Goal: Information Seeking & Learning: Compare options

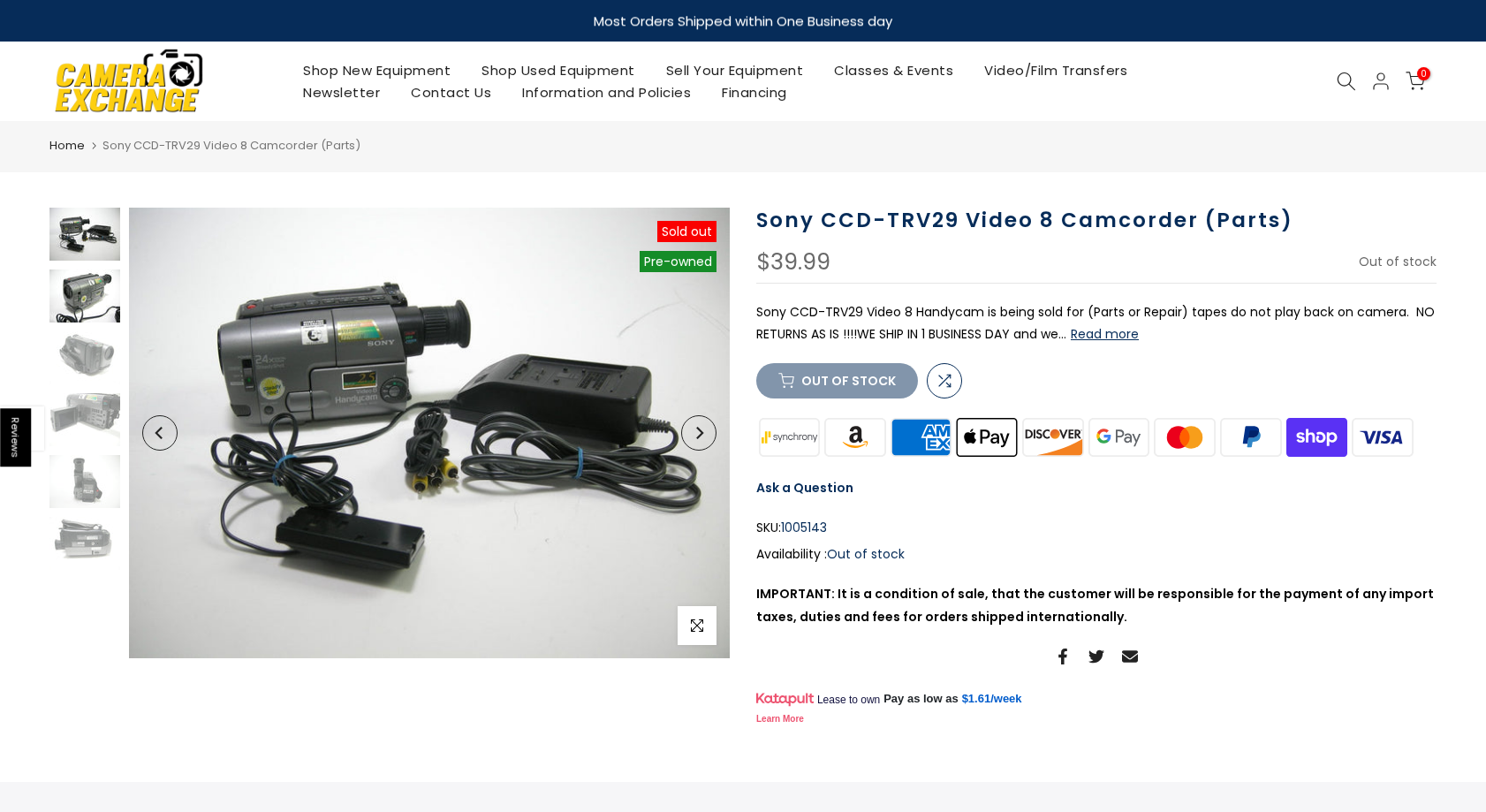
click at [87, 294] on img at bounding box center [84, 295] width 71 height 53
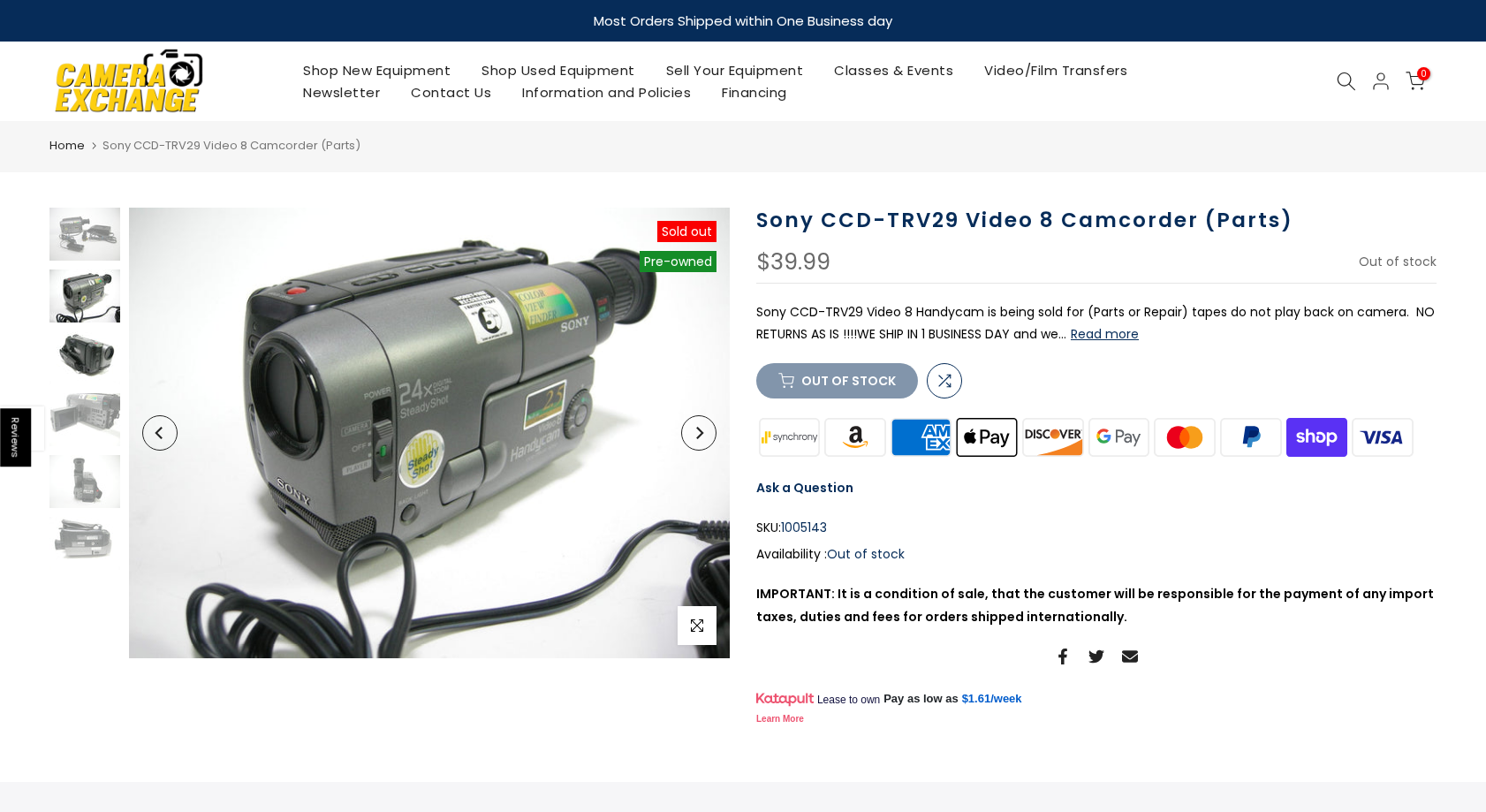
click at [101, 363] on img at bounding box center [84, 357] width 71 height 53
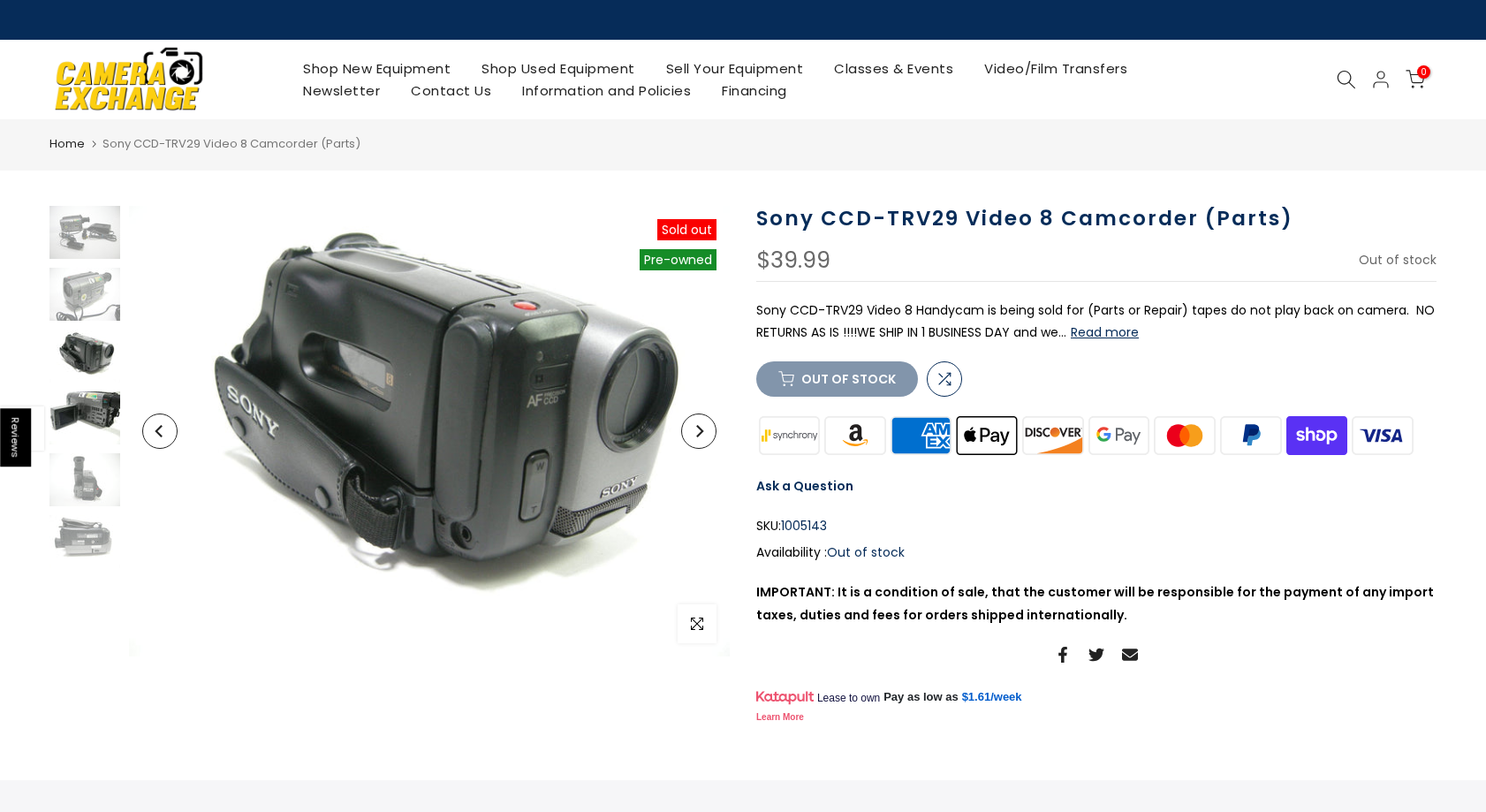
click at [85, 413] on img at bounding box center [84, 418] width 71 height 53
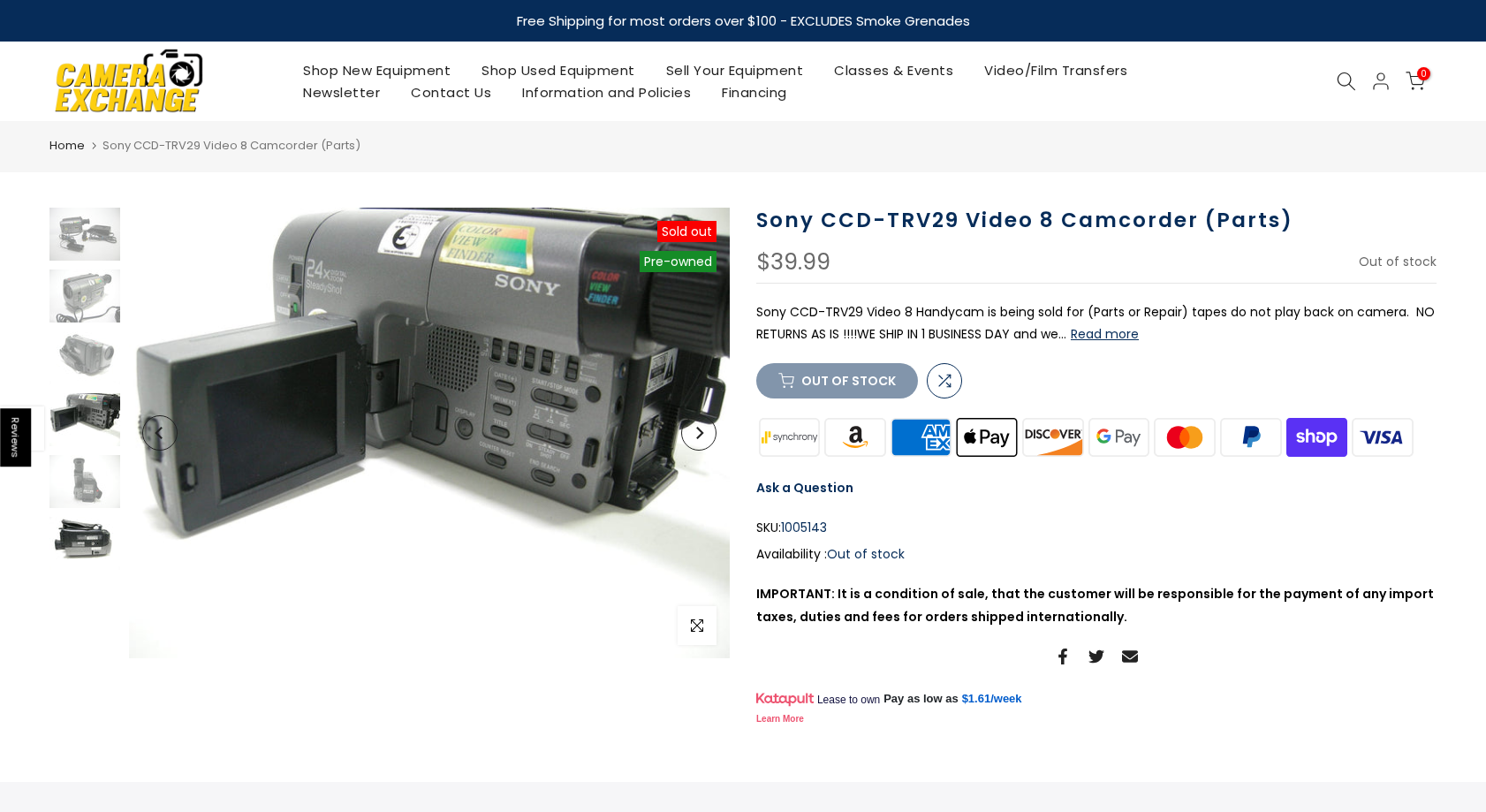
click at [86, 561] on img at bounding box center [84, 543] width 71 height 53
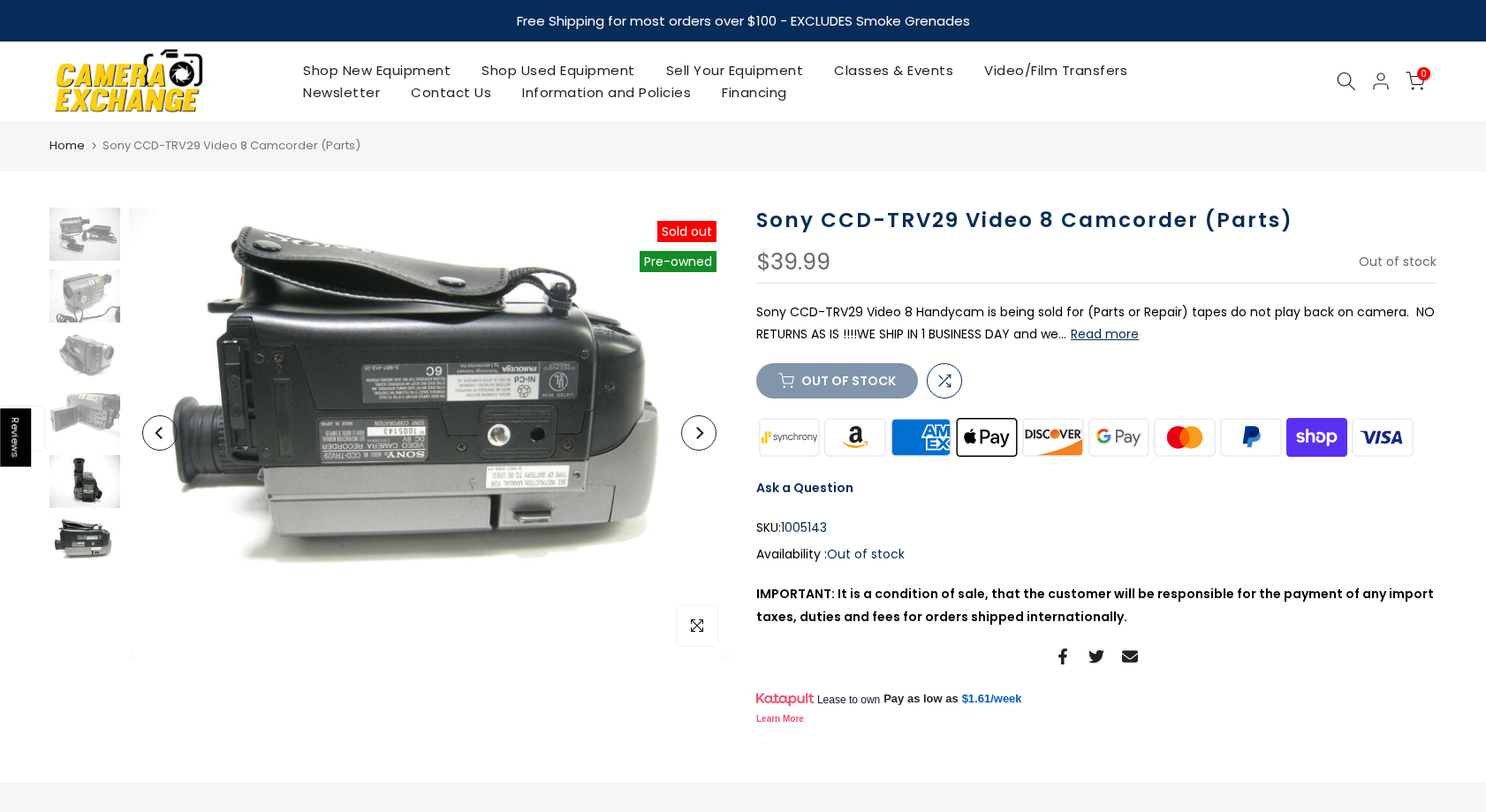
click at [91, 455] on img at bounding box center [84, 481] width 71 height 53
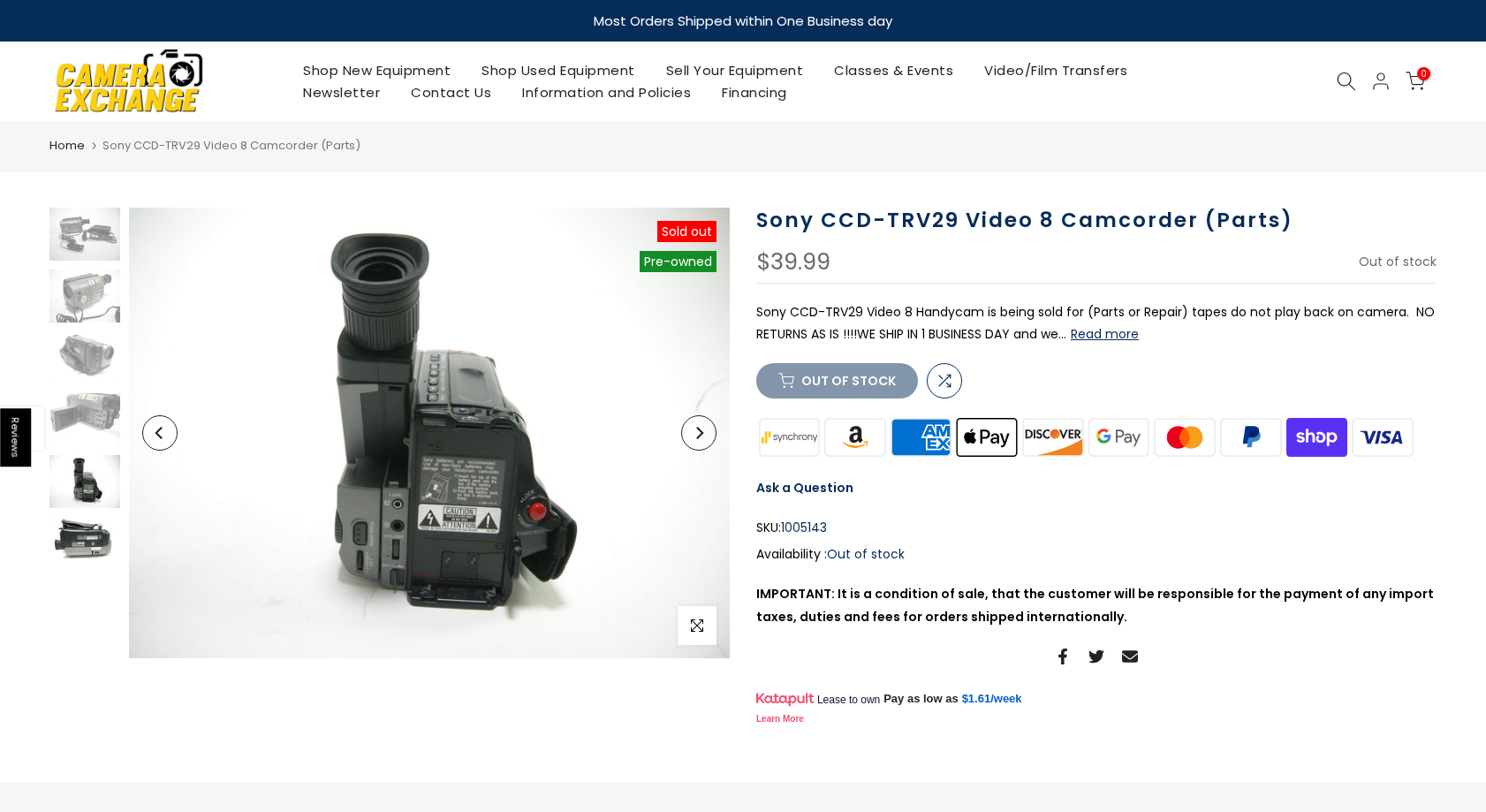
click at [84, 549] on img at bounding box center [84, 543] width 71 height 53
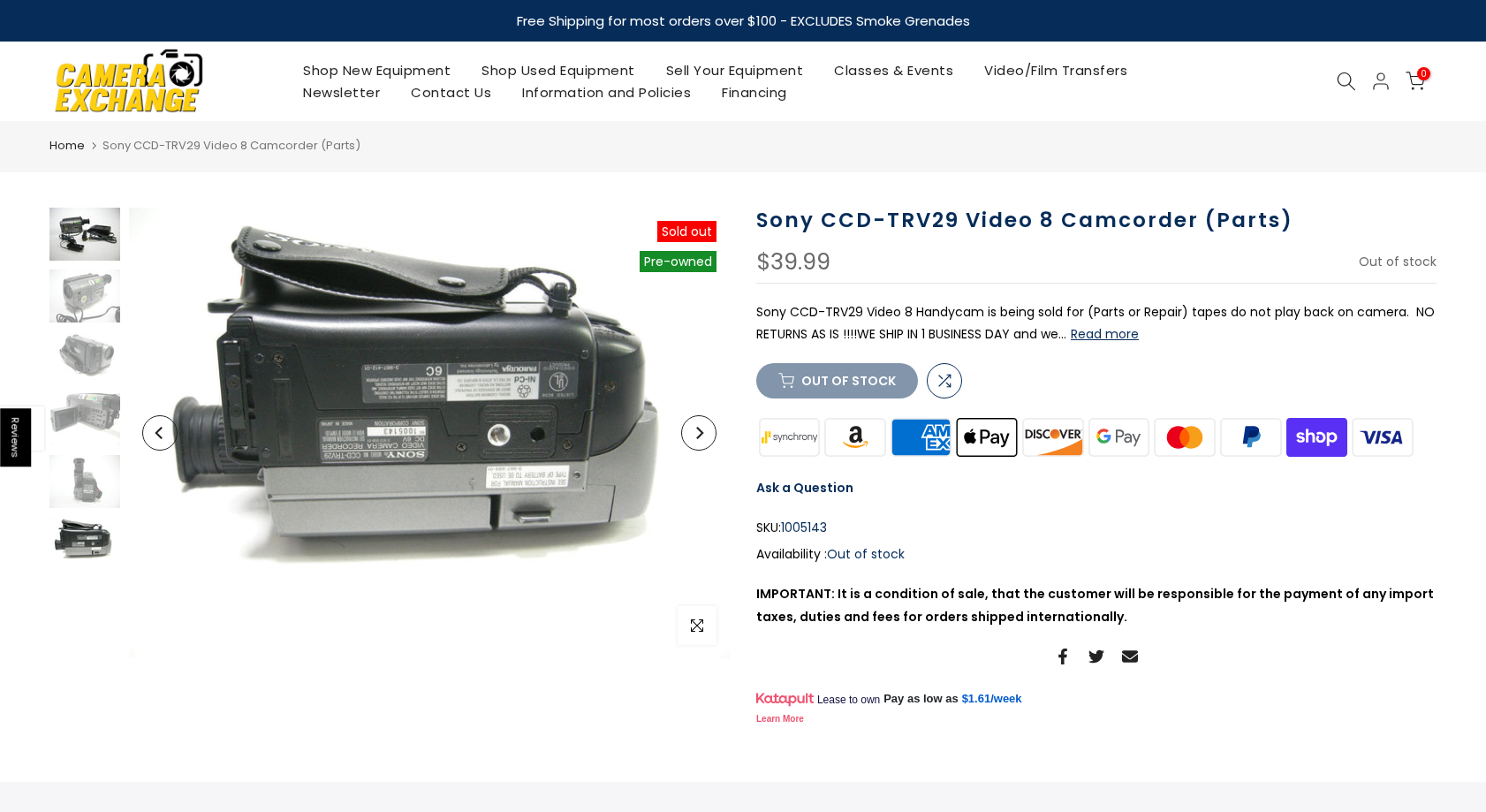
click at [91, 242] on img at bounding box center [84, 234] width 71 height 53
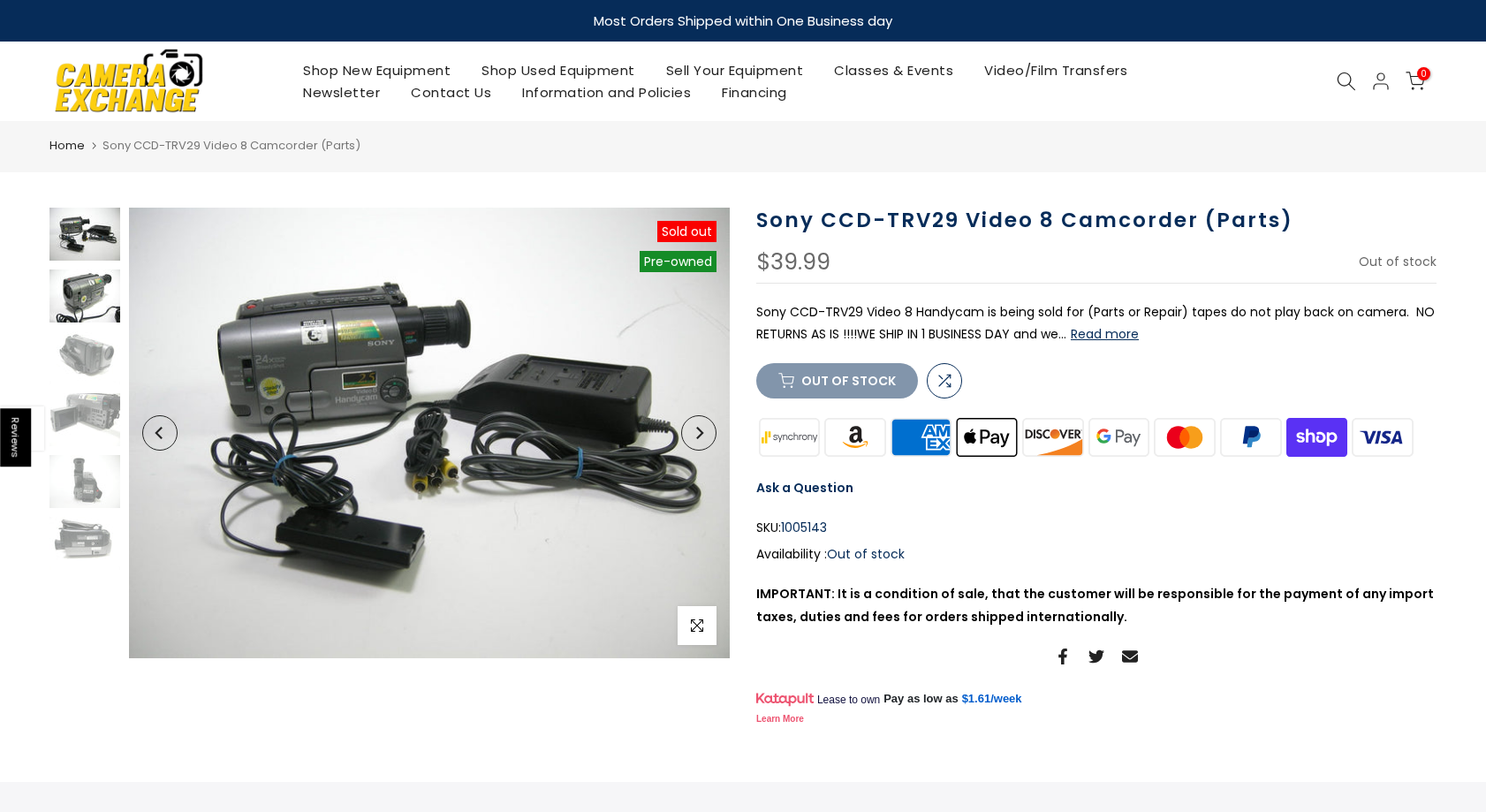
click at [94, 302] on img at bounding box center [84, 295] width 71 height 53
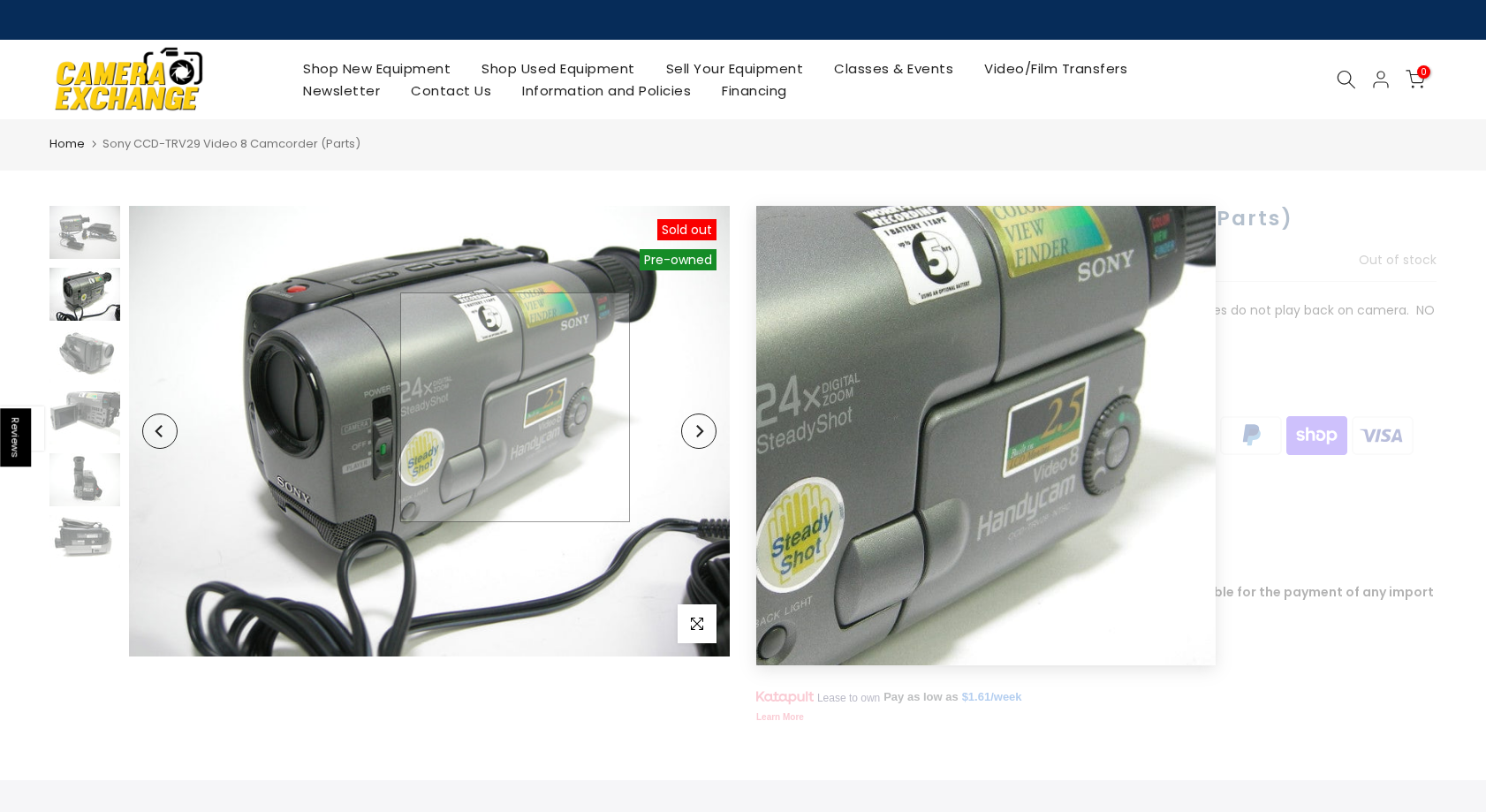
click at [515, 407] on img at bounding box center [429, 431] width 601 height 450
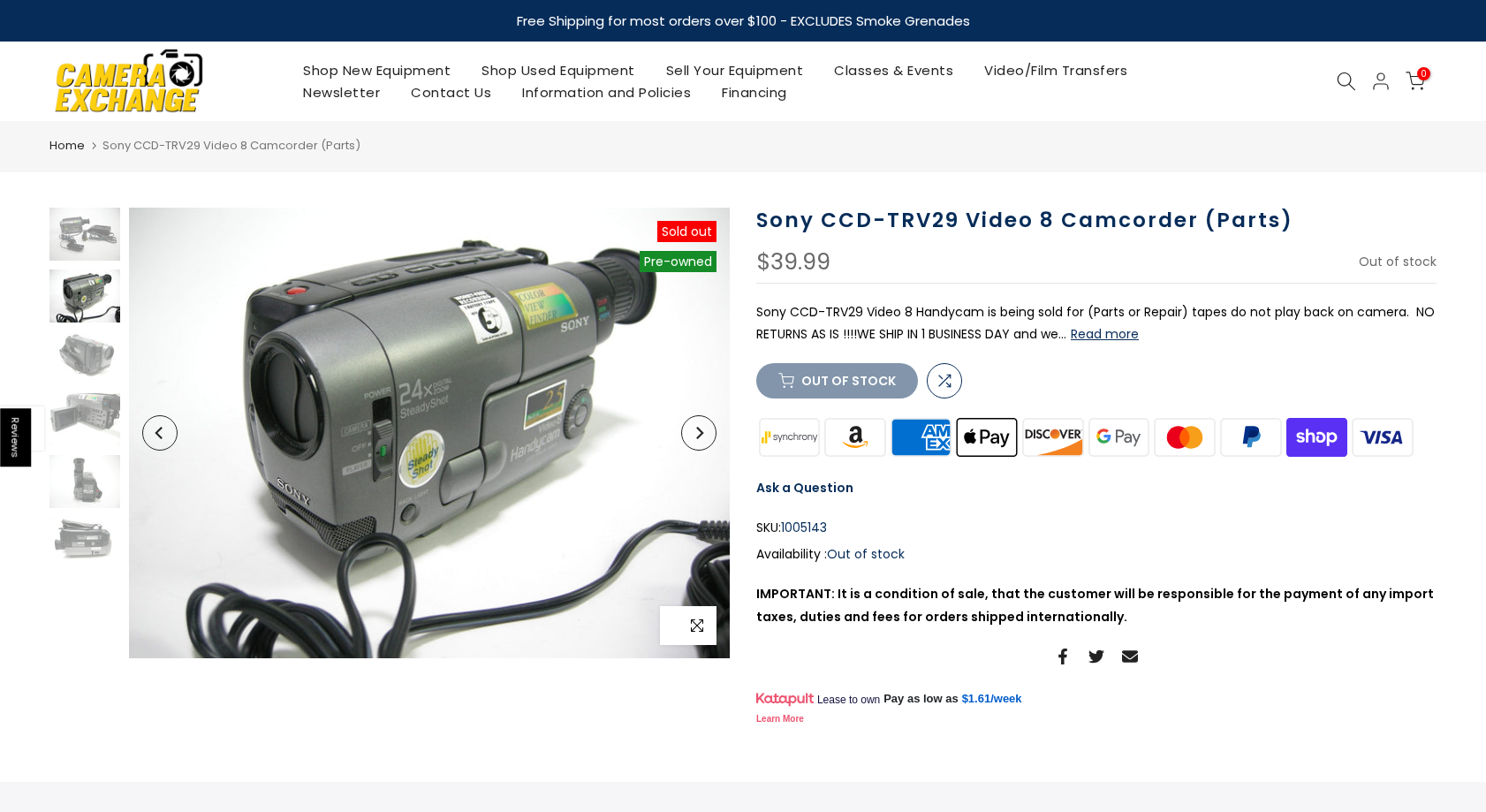
click at [699, 618] on icon "button" at bounding box center [696, 625] width 12 height 14
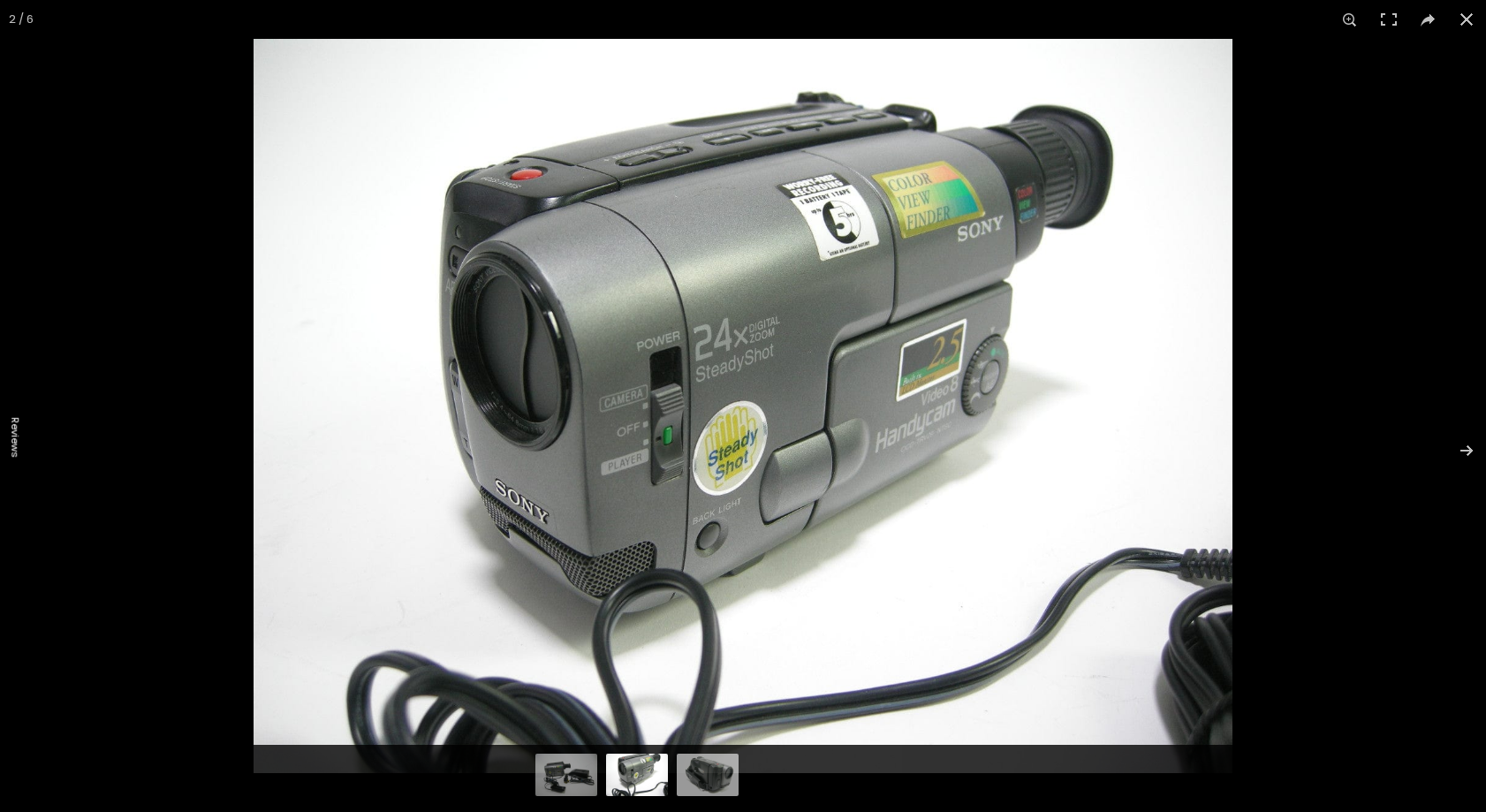
click at [871, 392] on img at bounding box center [743, 406] width 978 height 734
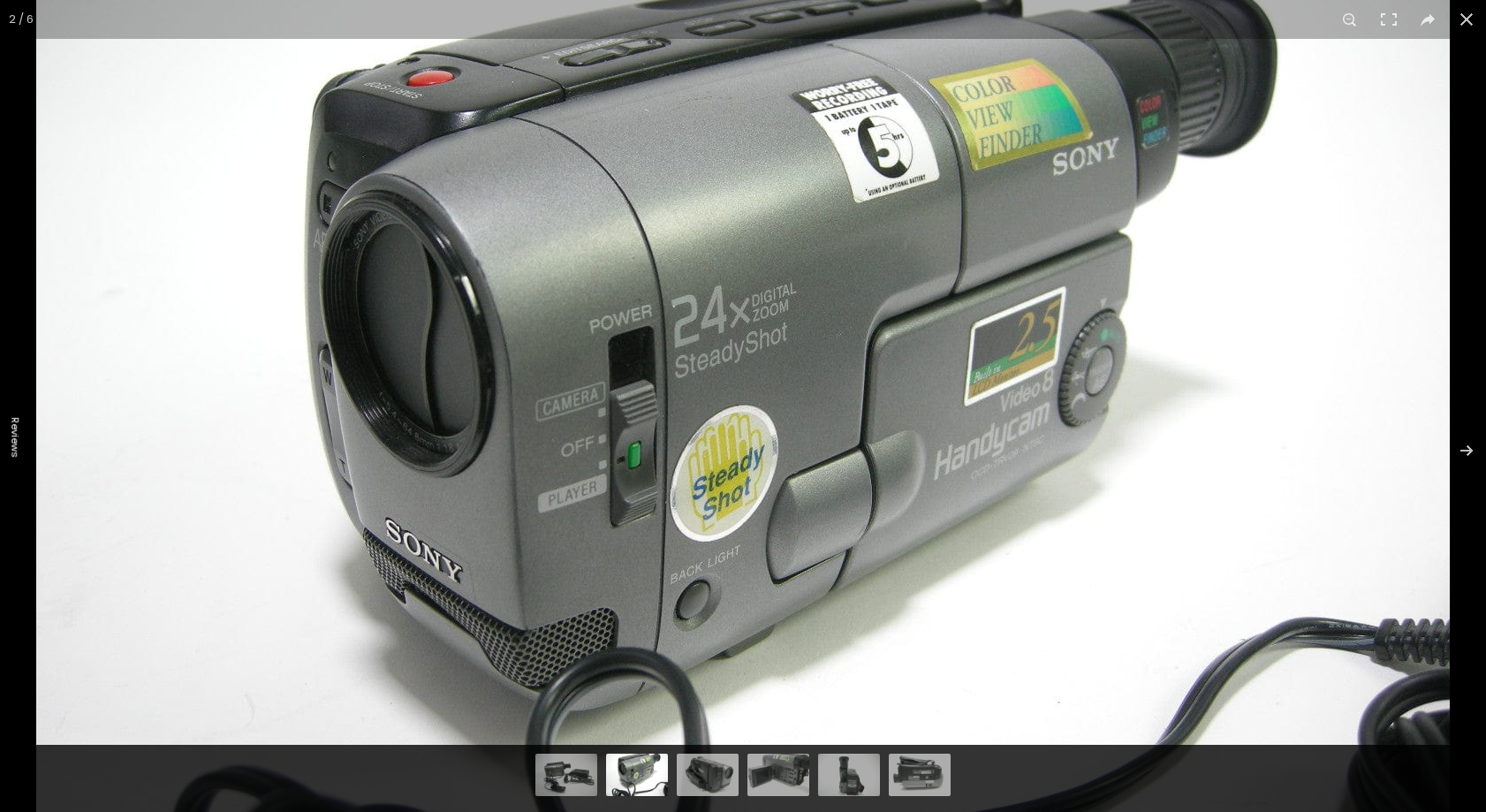
click at [893, 290] on img at bounding box center [743, 412] width 1414 height 1060
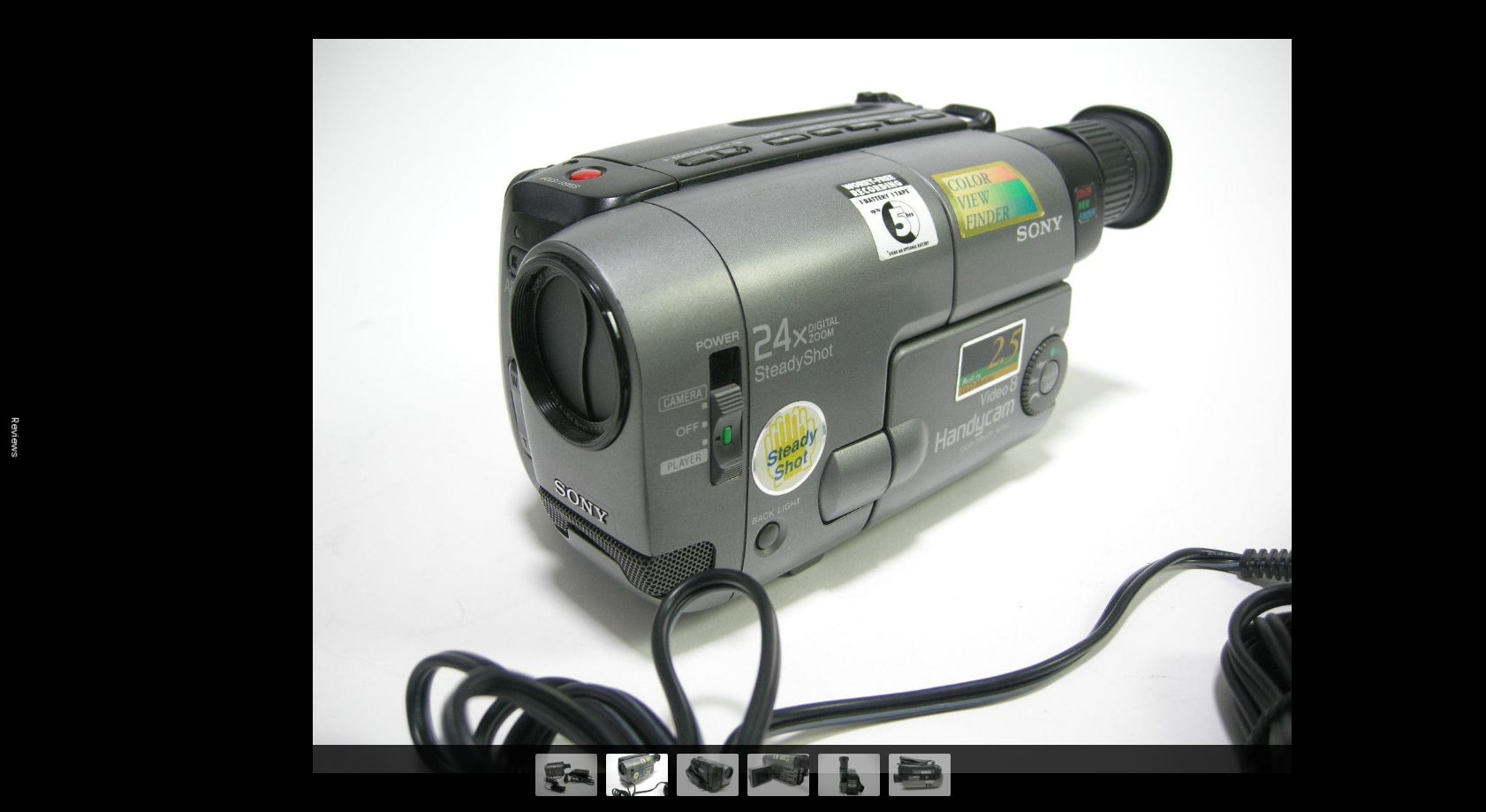
click at [1101, 376] on img at bounding box center [802, 406] width 978 height 734
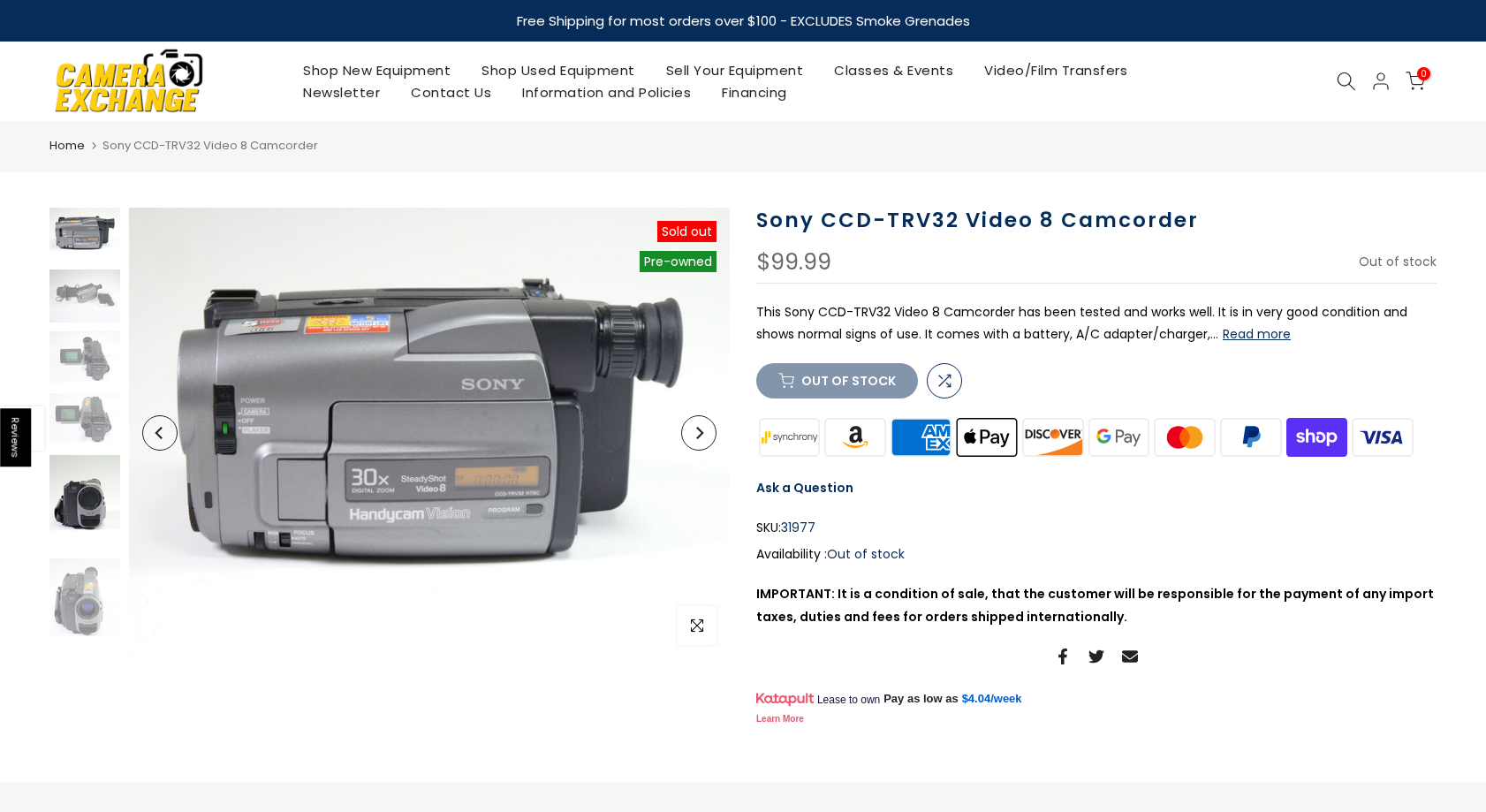
click at [84, 505] on img at bounding box center [84, 502] width 71 height 95
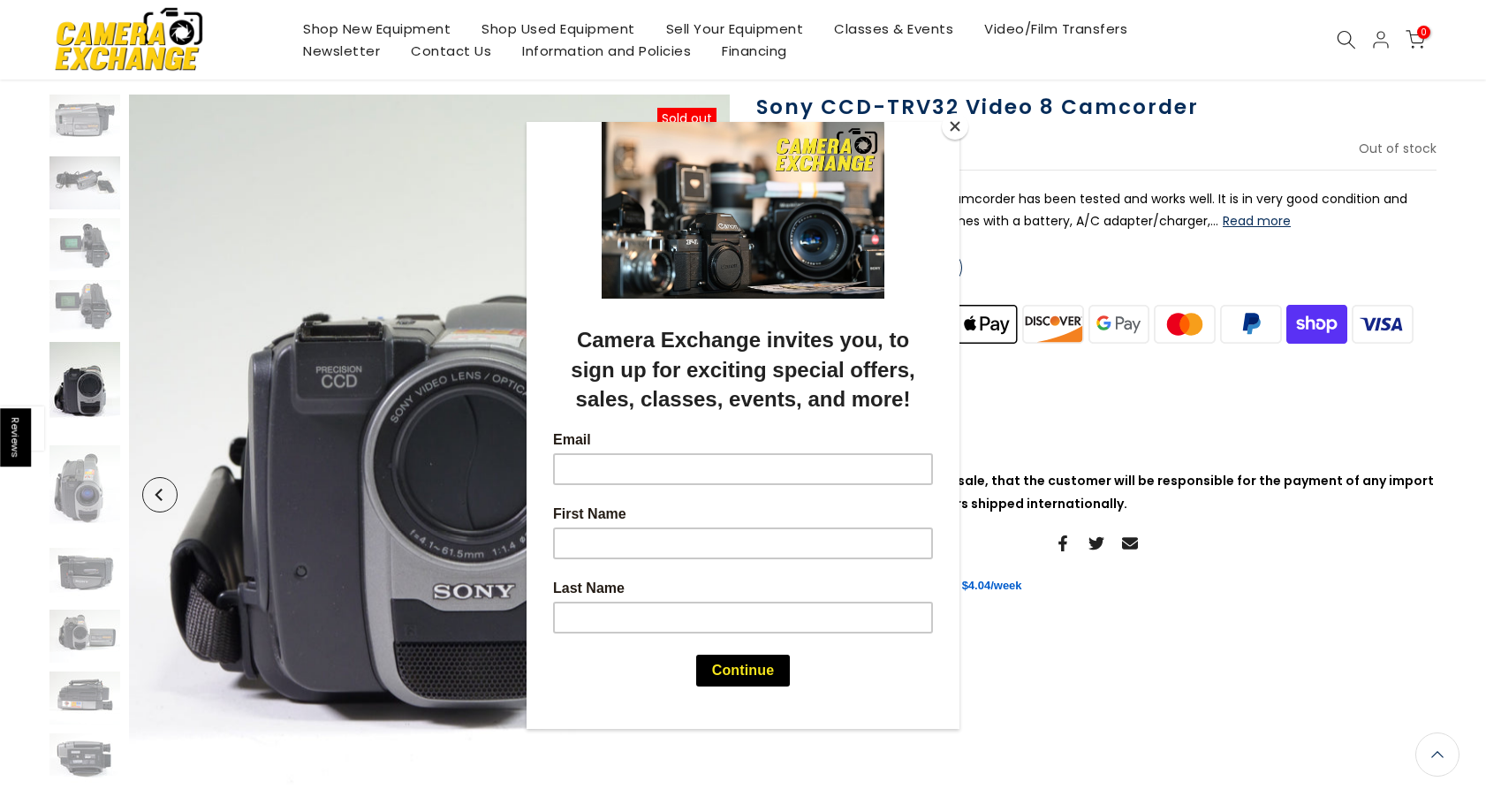
scroll to position [174, 0]
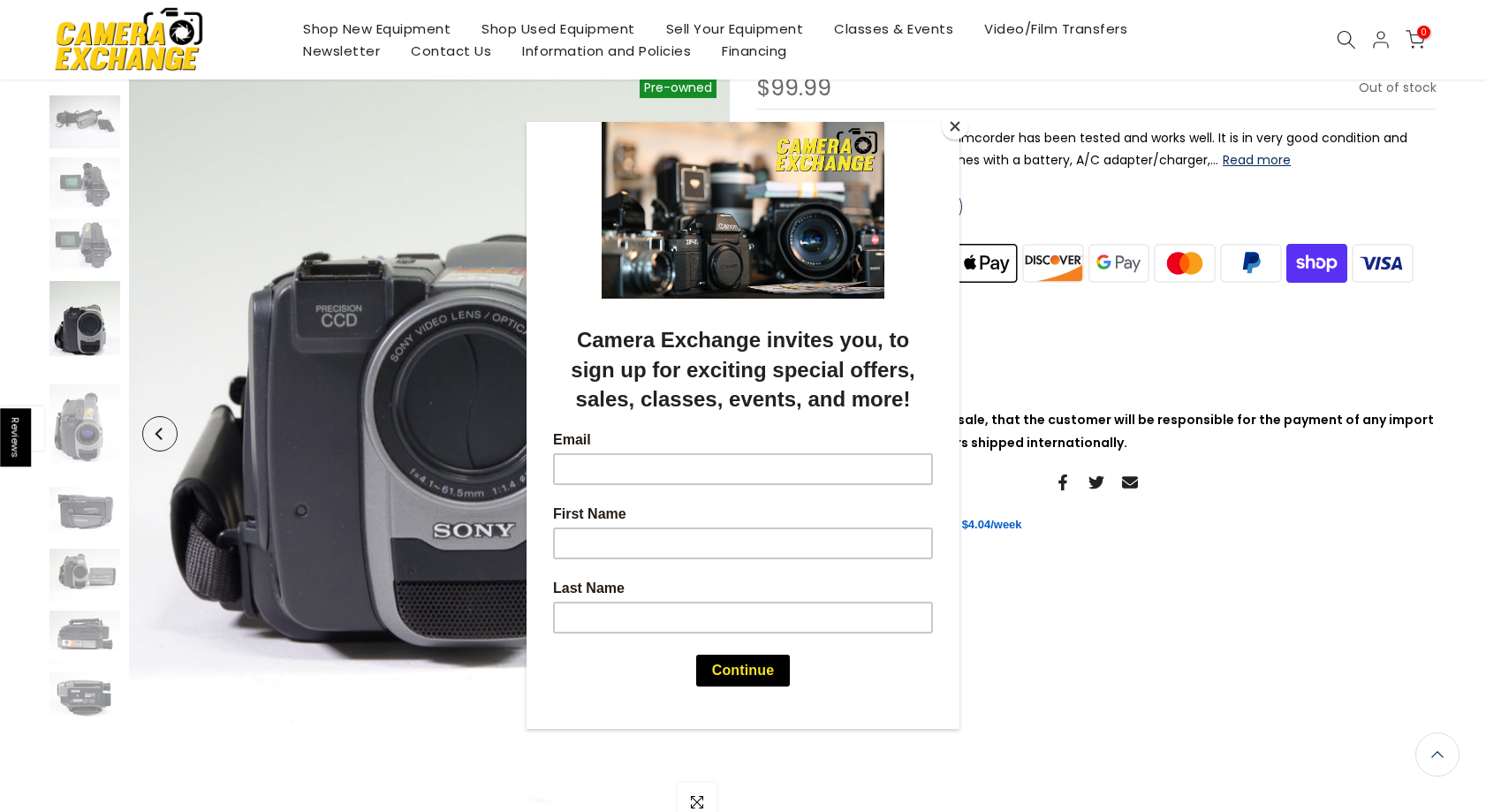
click at [83, 435] on div at bounding box center [743, 406] width 1486 height 812
click at [83, 571] on div at bounding box center [743, 406] width 1486 height 812
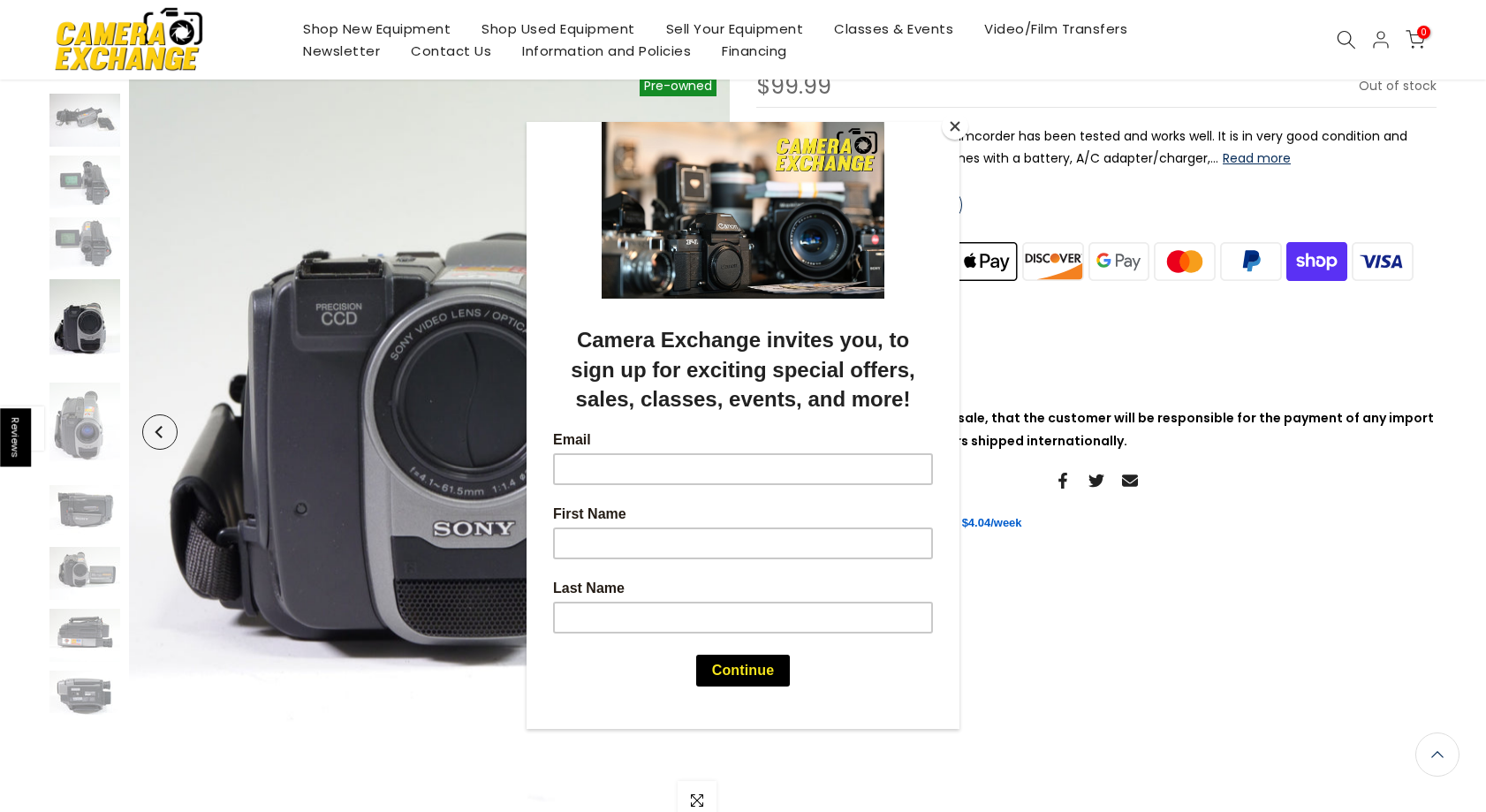
click at [957, 122] on button "Close" at bounding box center [954, 126] width 27 height 27
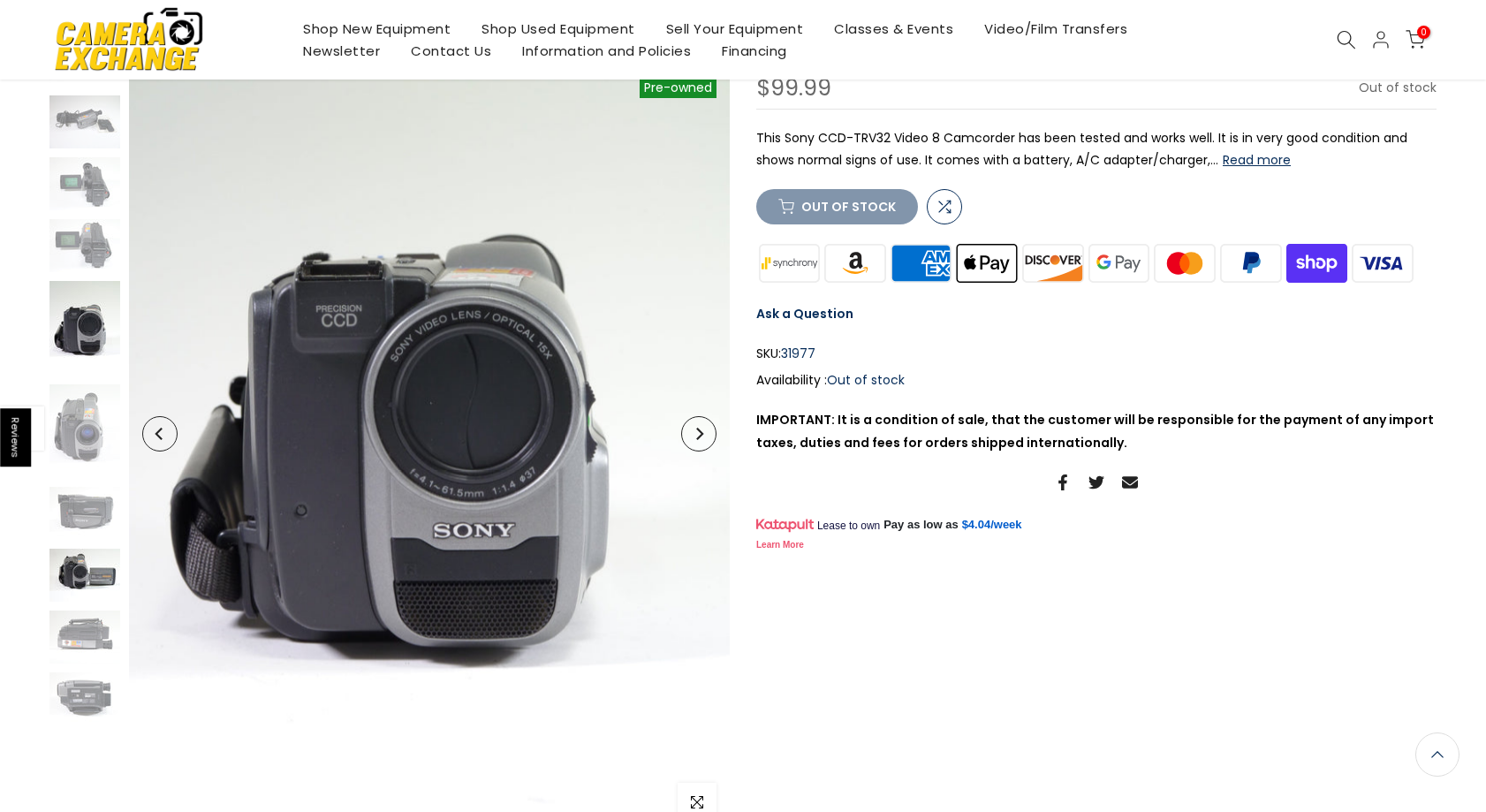
click at [91, 584] on img at bounding box center [84, 574] width 71 height 53
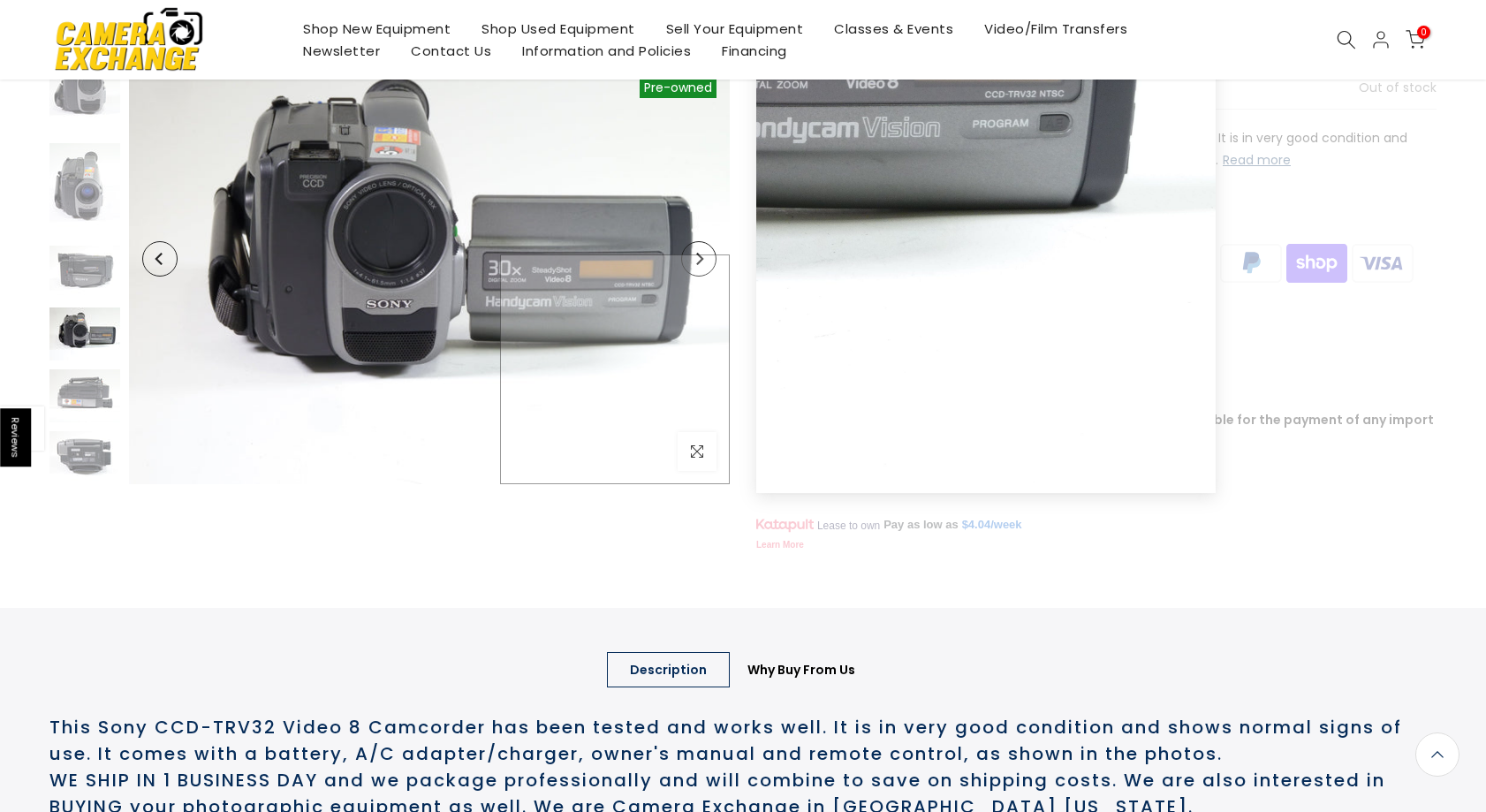
scroll to position [51, 0]
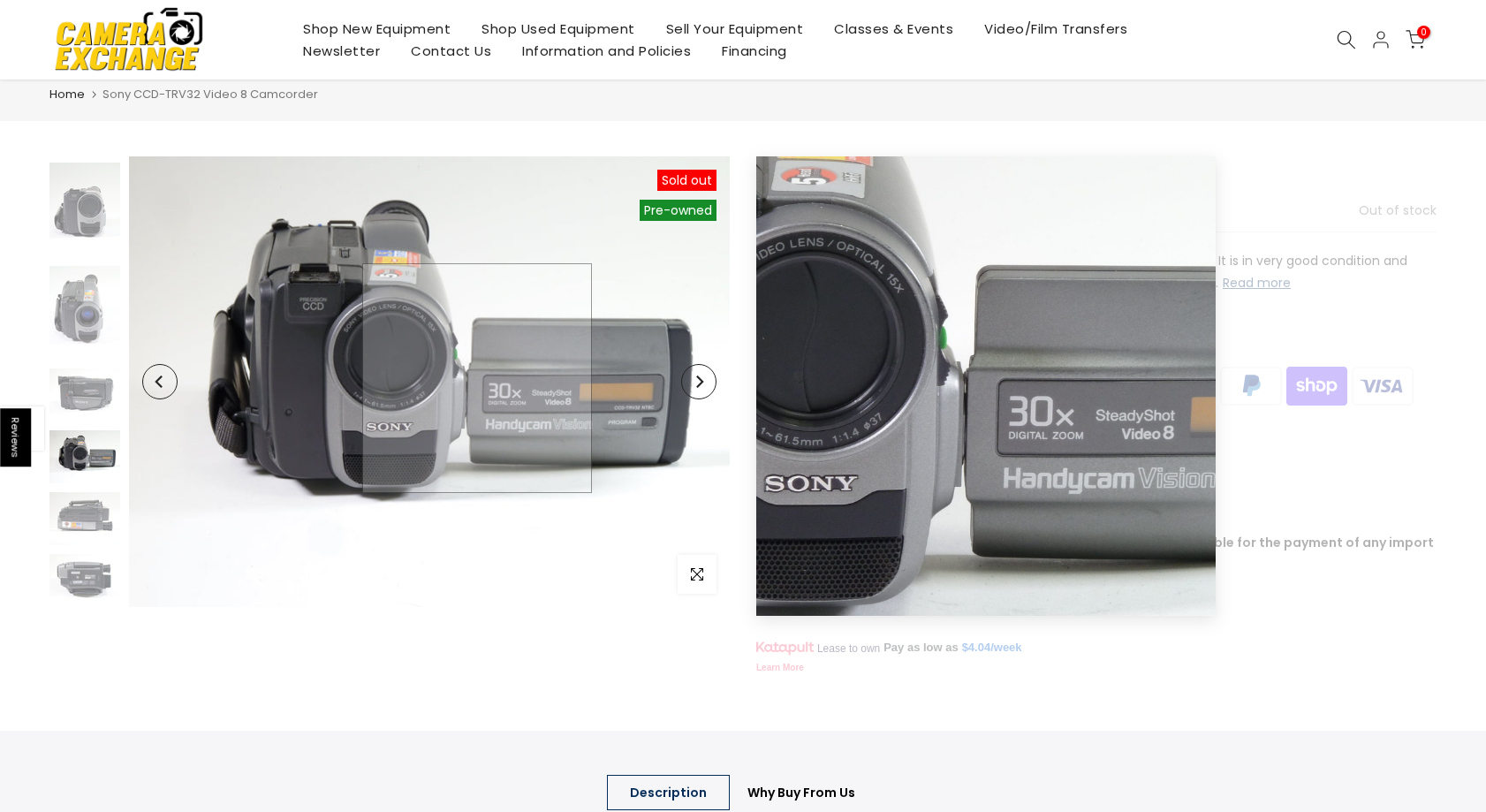
click at [478, 378] on img at bounding box center [429, 380] width 601 height 450
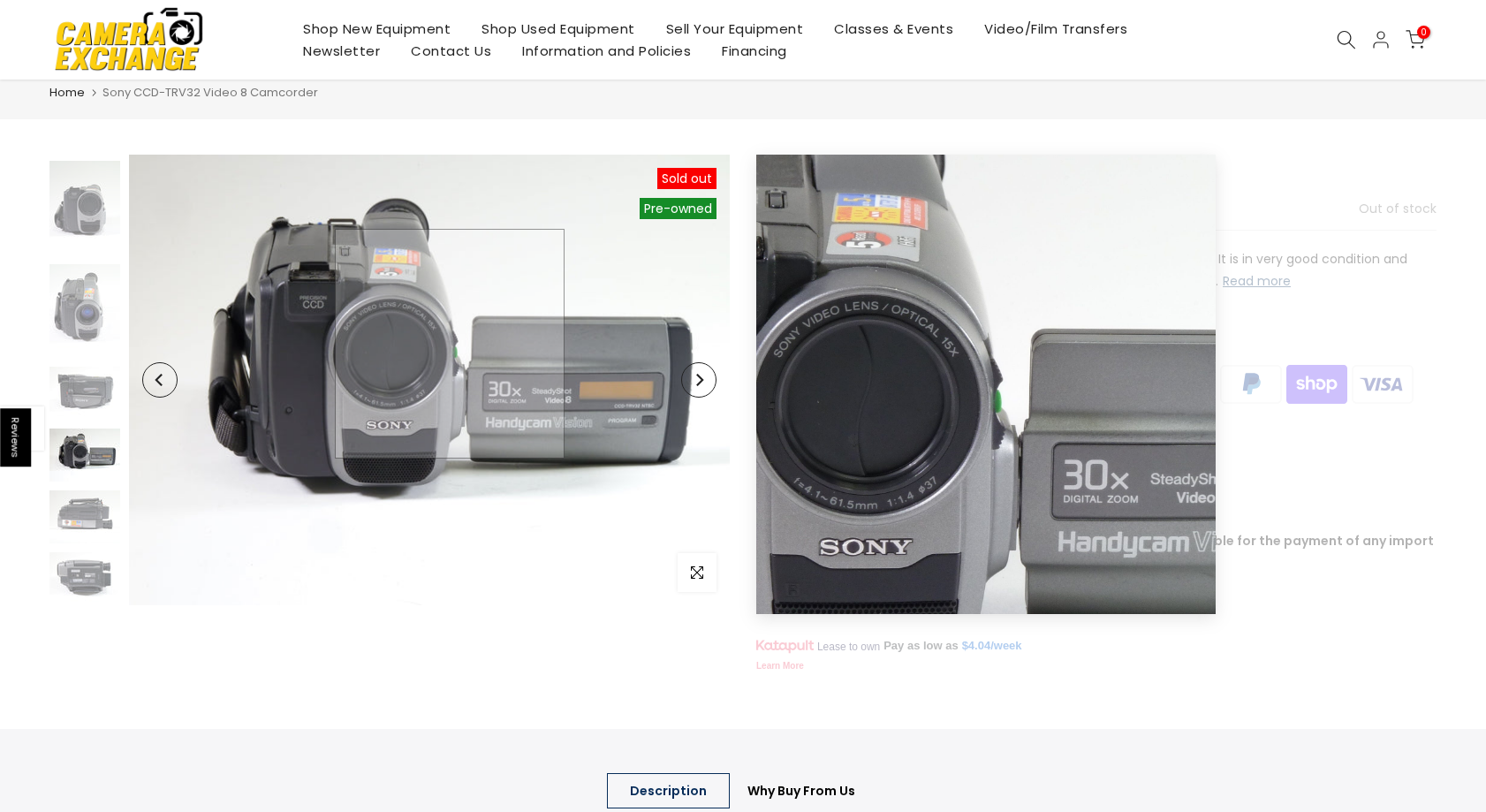
click at [449, 343] on img at bounding box center [429, 380] width 601 height 450
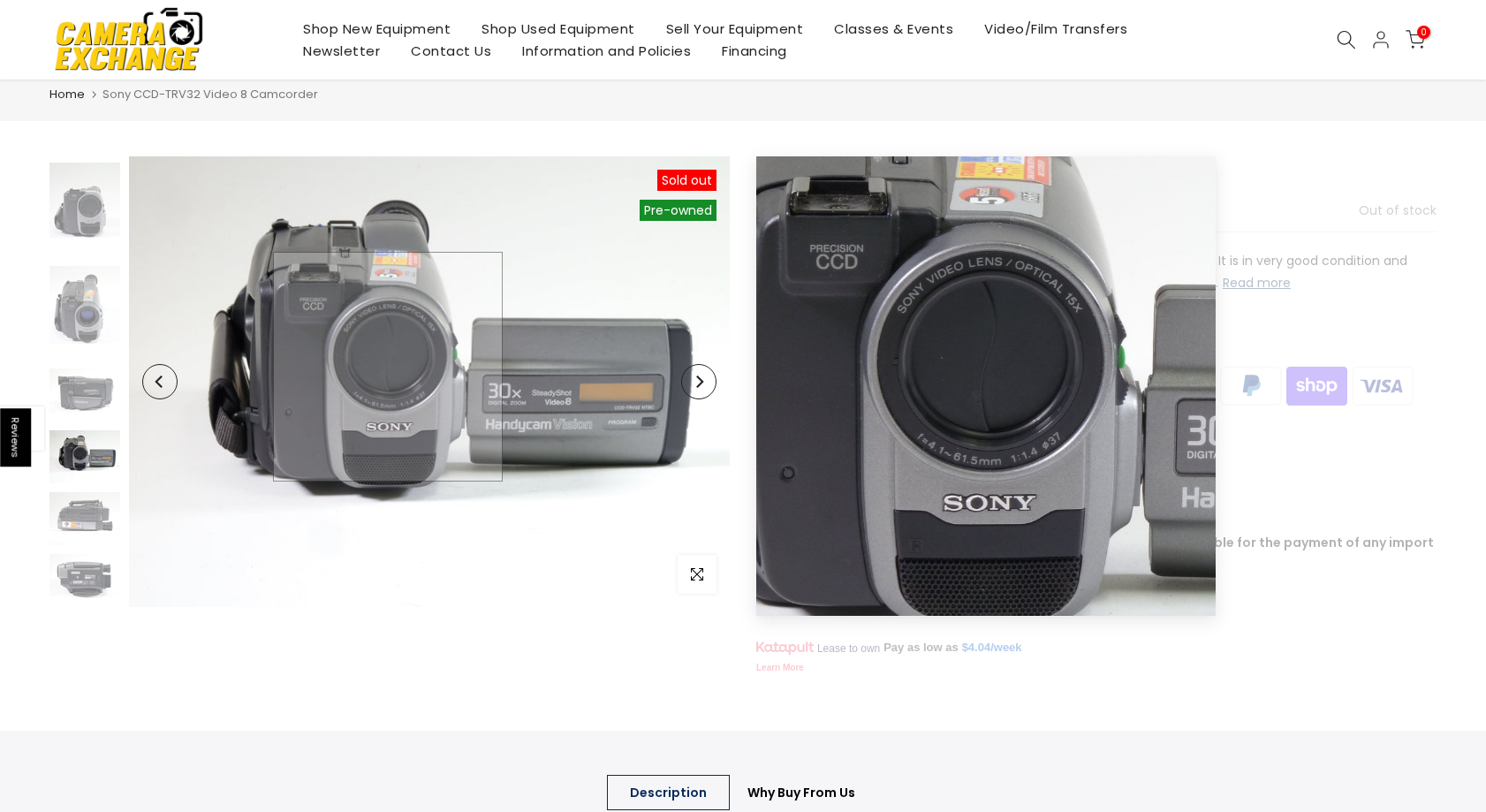
click at [388, 367] on img at bounding box center [429, 380] width 601 height 450
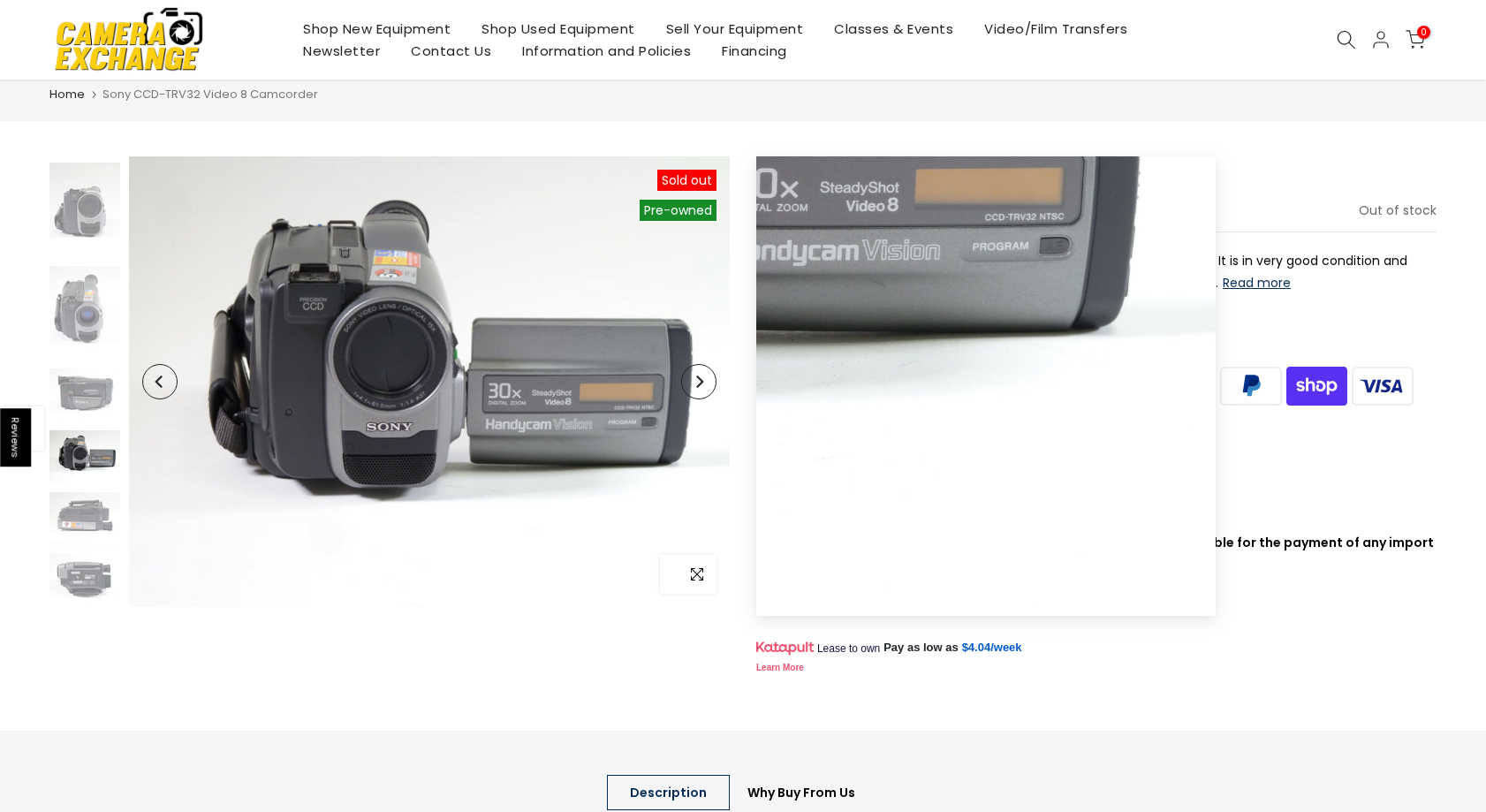
click at [704, 578] on span "button" at bounding box center [697, 574] width 39 height 39
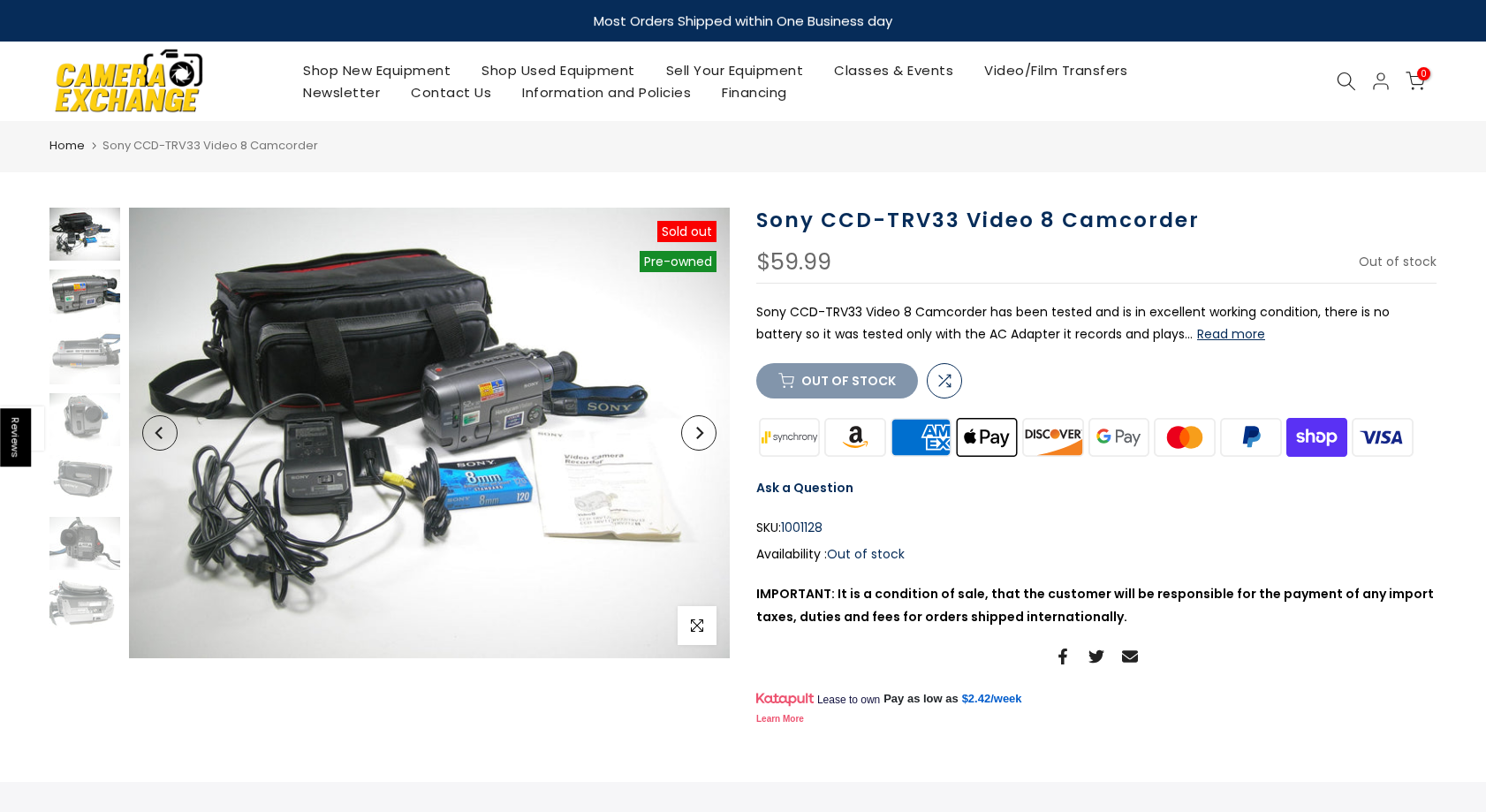
click at [66, 291] on img at bounding box center [84, 295] width 71 height 53
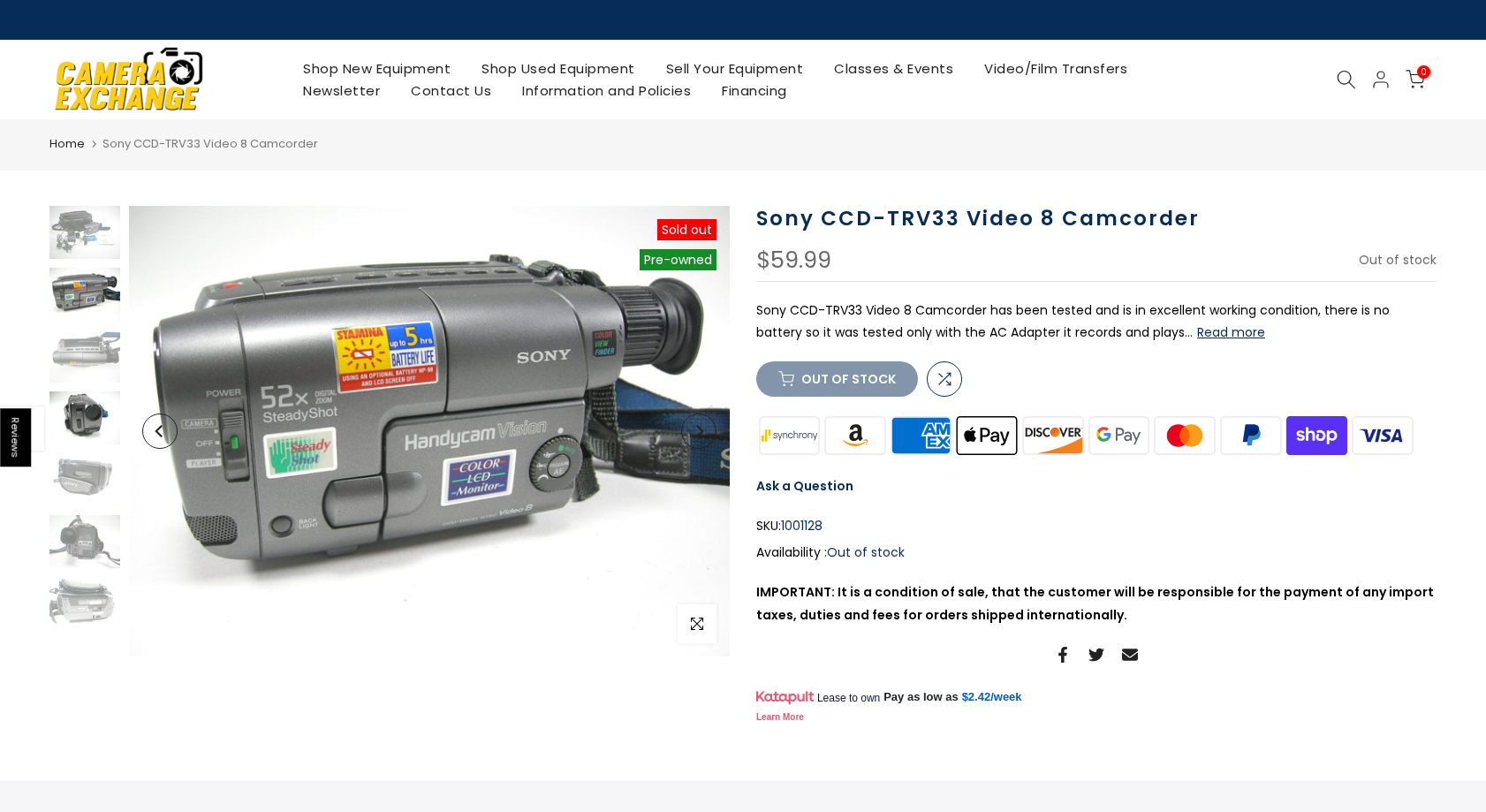
click at [84, 397] on img at bounding box center [84, 418] width 71 height 53
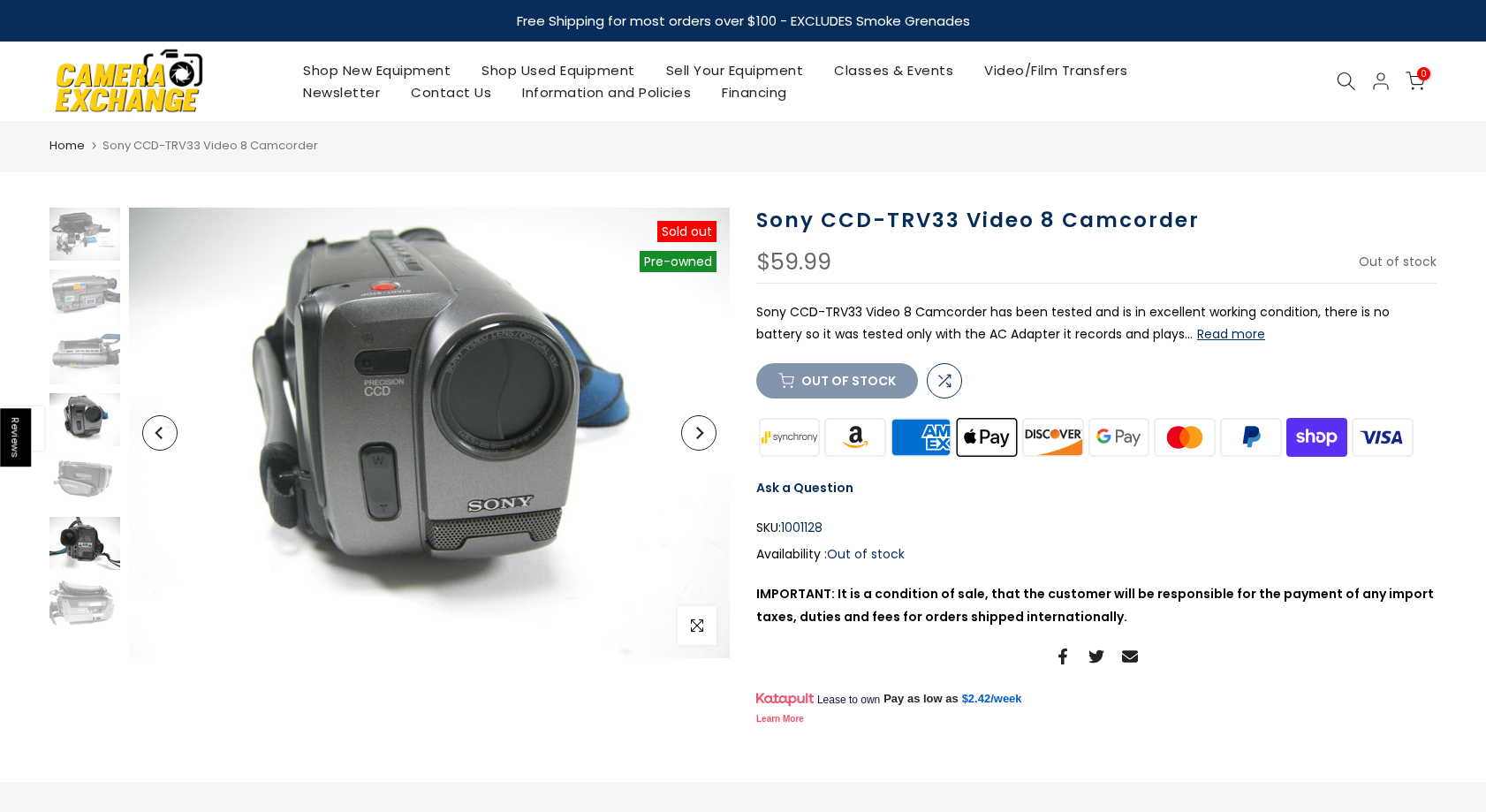
click at [81, 568] on img at bounding box center [84, 543] width 71 height 53
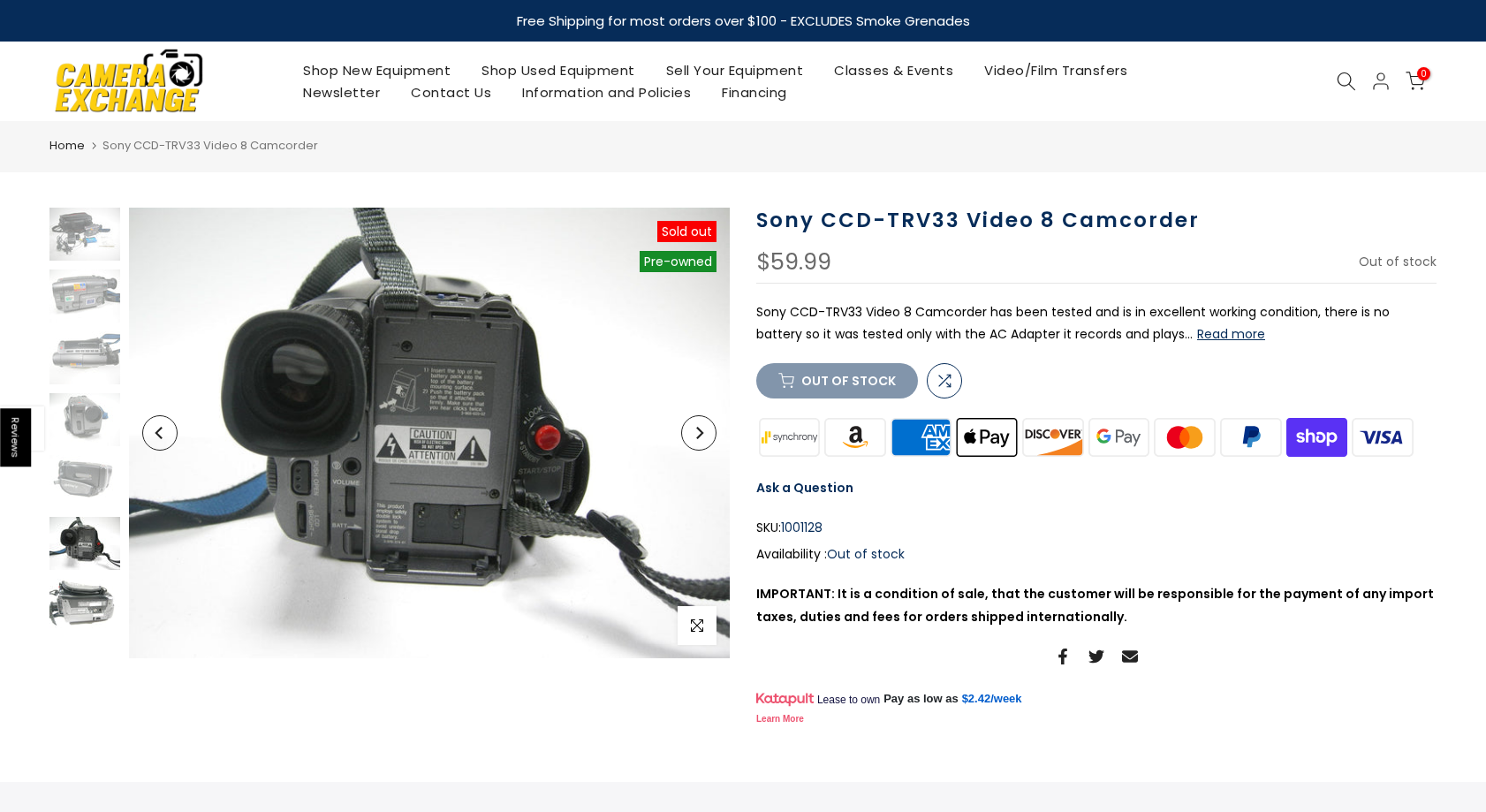
click at [94, 612] on img at bounding box center [84, 604] width 71 height 53
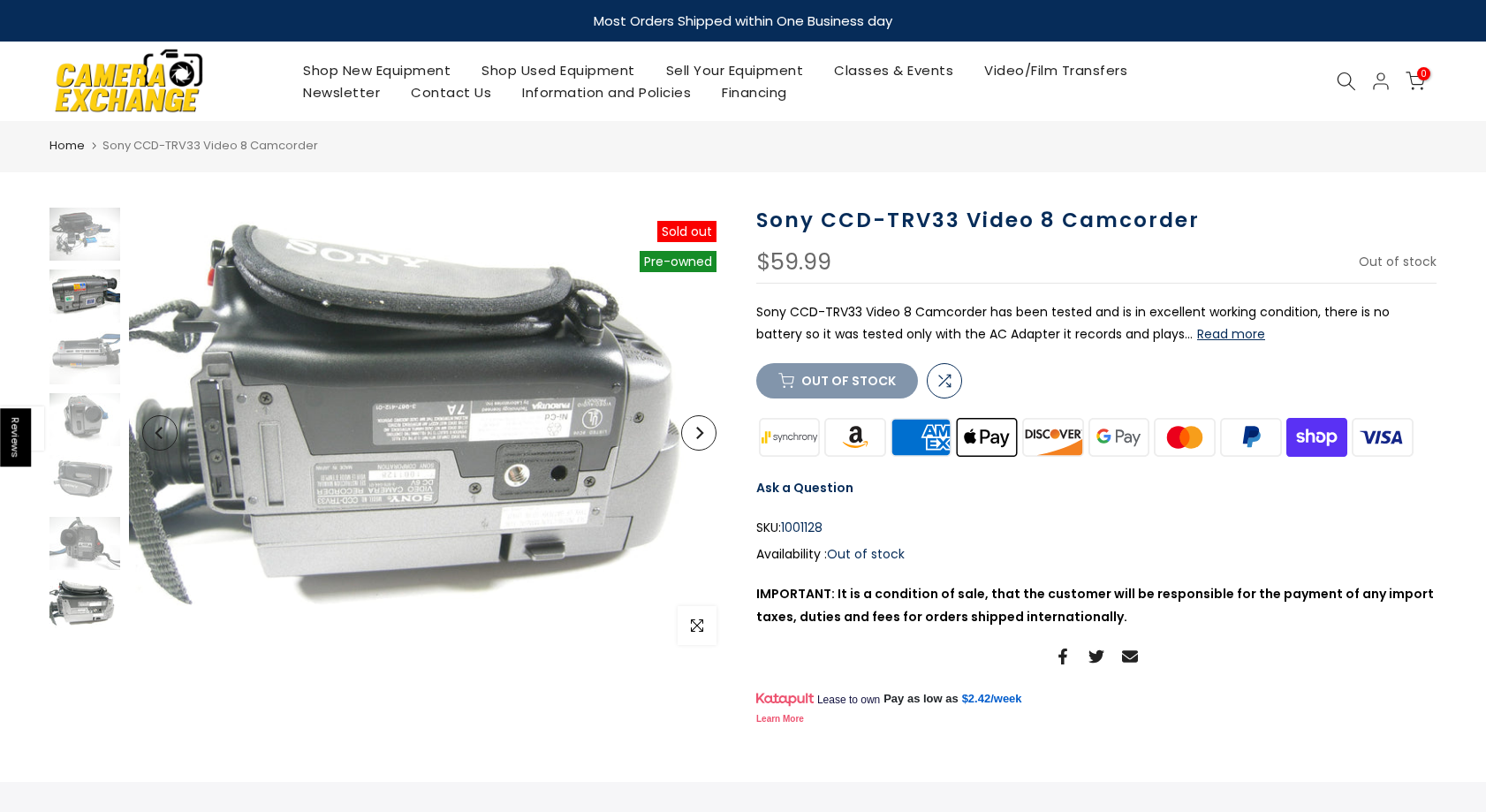
click at [89, 279] on img at bounding box center [84, 295] width 71 height 53
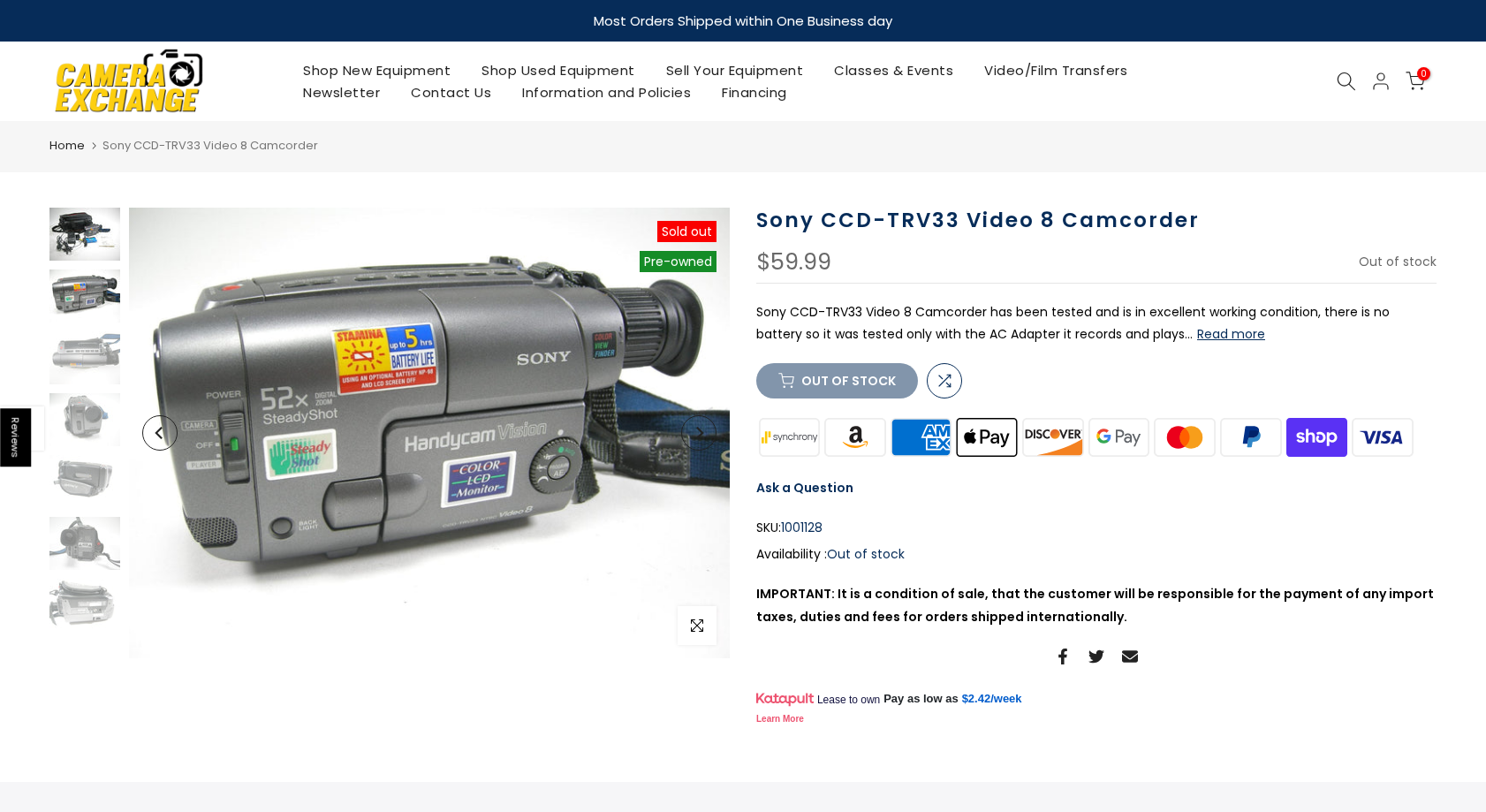
click at [80, 228] on img at bounding box center [84, 234] width 71 height 53
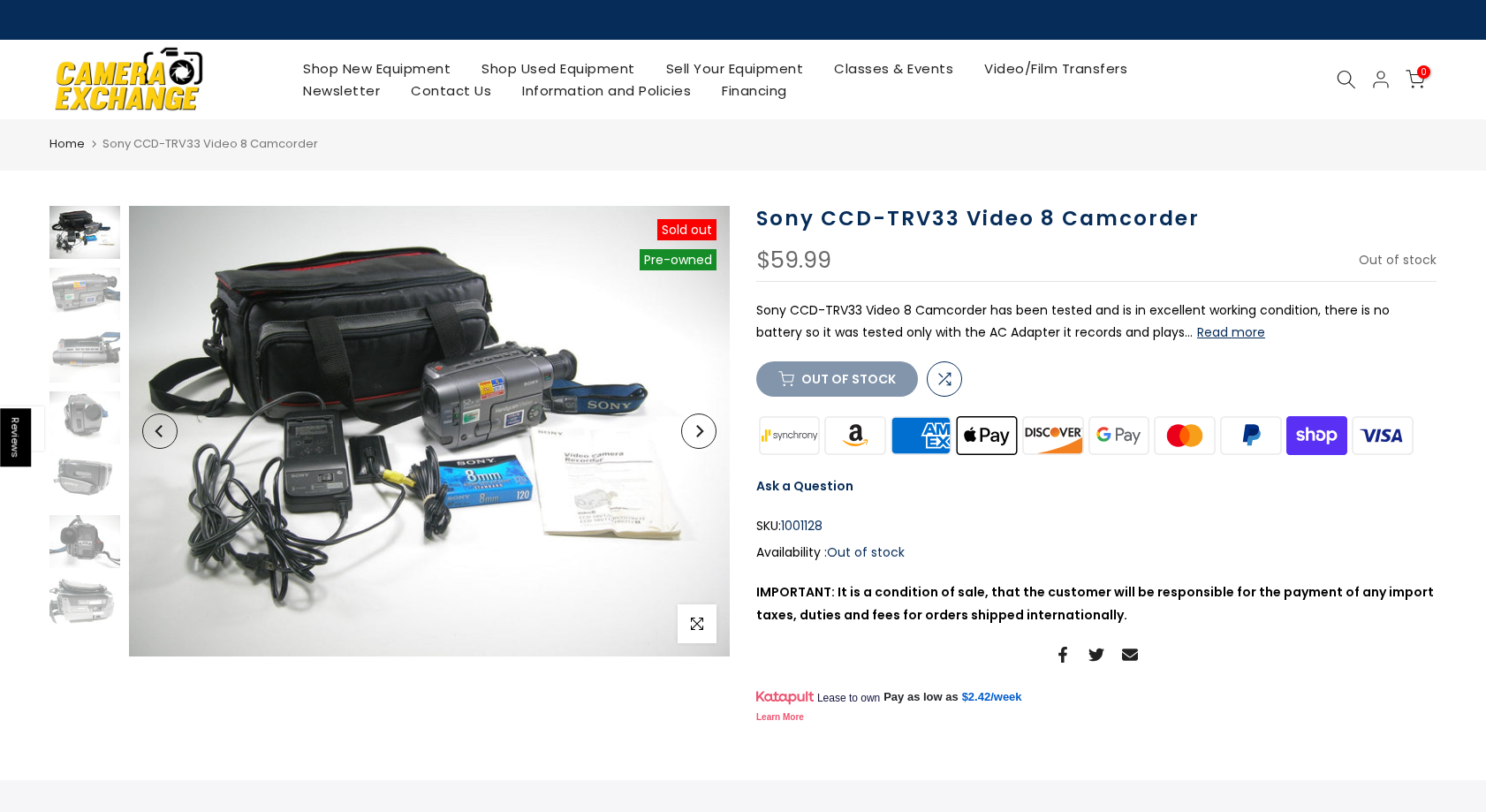
click at [77, 320] on div at bounding box center [84, 418] width 75 height 424
click at [83, 354] on img at bounding box center [84, 355] width 71 height 53
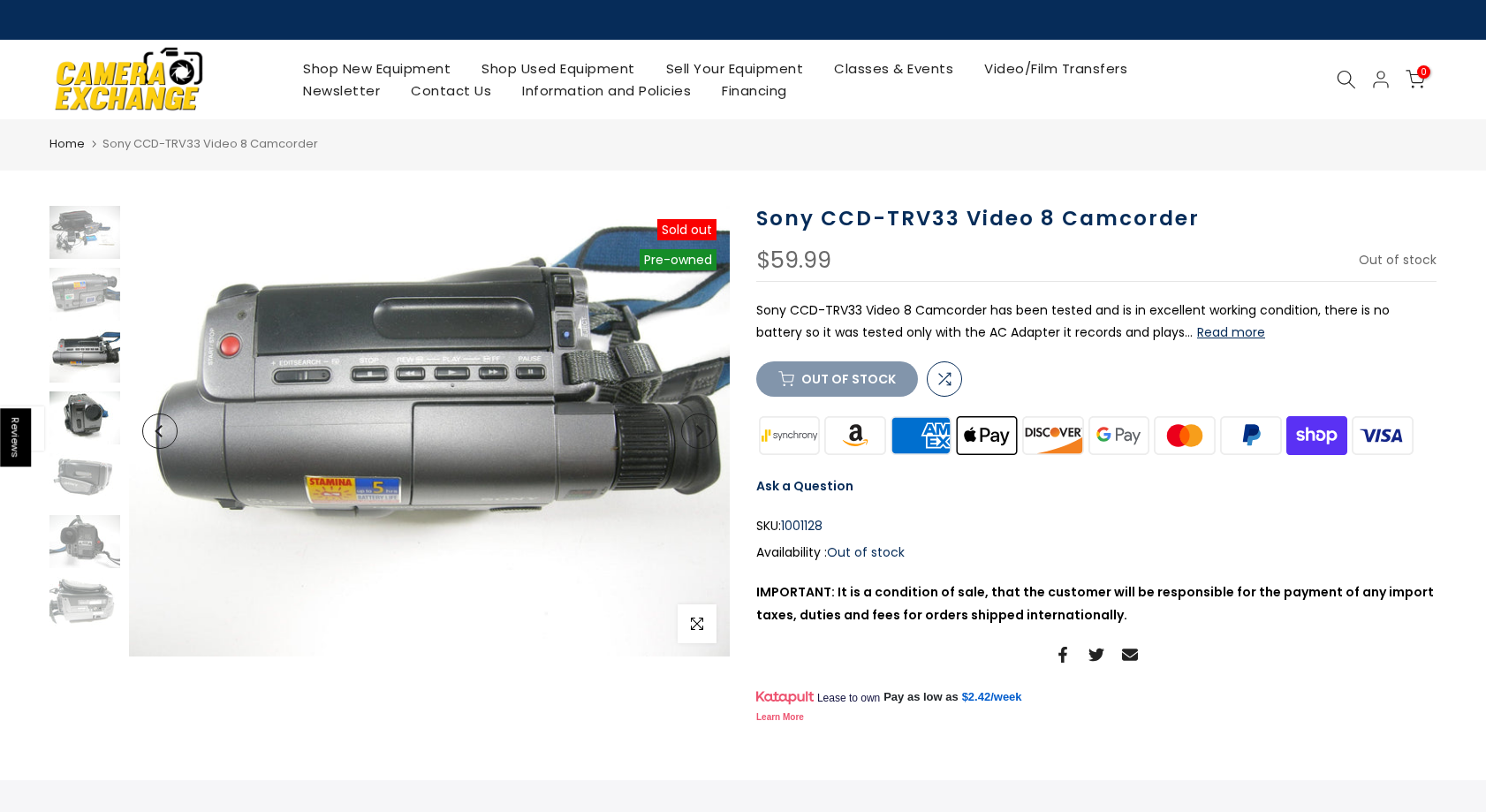
click at [95, 407] on img at bounding box center [84, 418] width 71 height 53
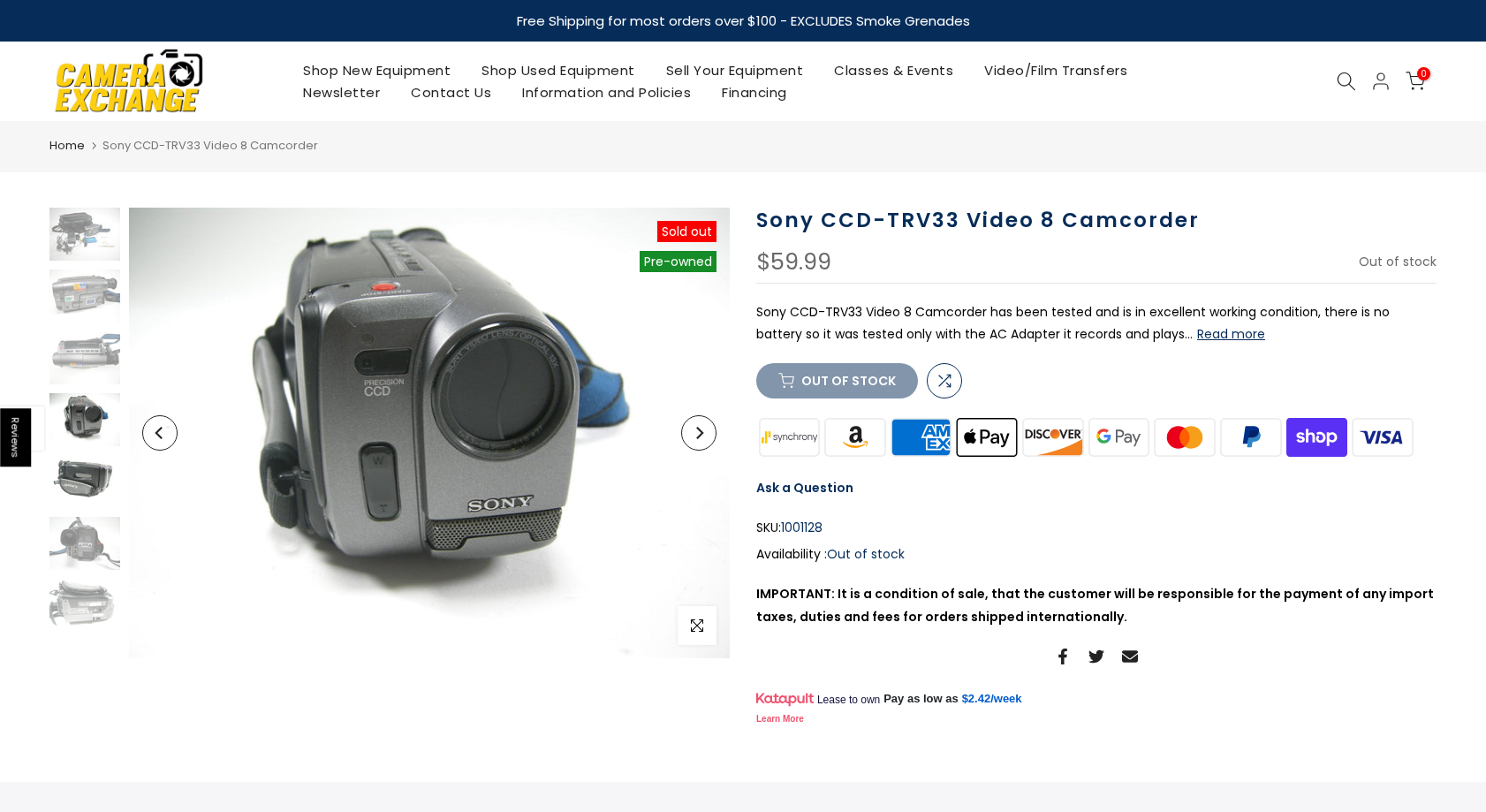
click at [78, 479] on img at bounding box center [84, 481] width 71 height 53
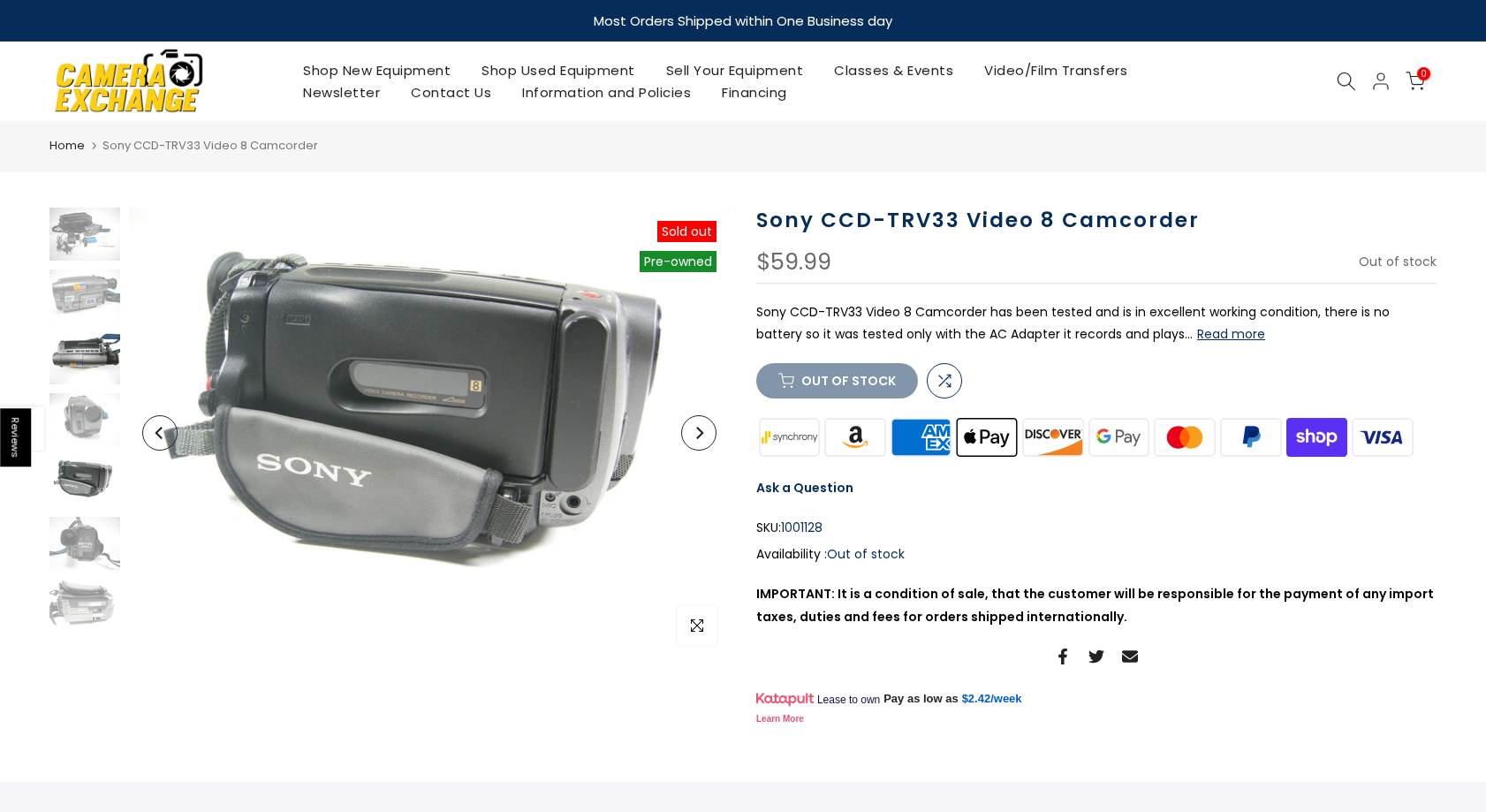
drag, startPoint x: 64, startPoint y: 350, endPoint x: 69, endPoint y: 340, distance: 11.2
click at [65, 351] on img at bounding box center [84, 357] width 71 height 53
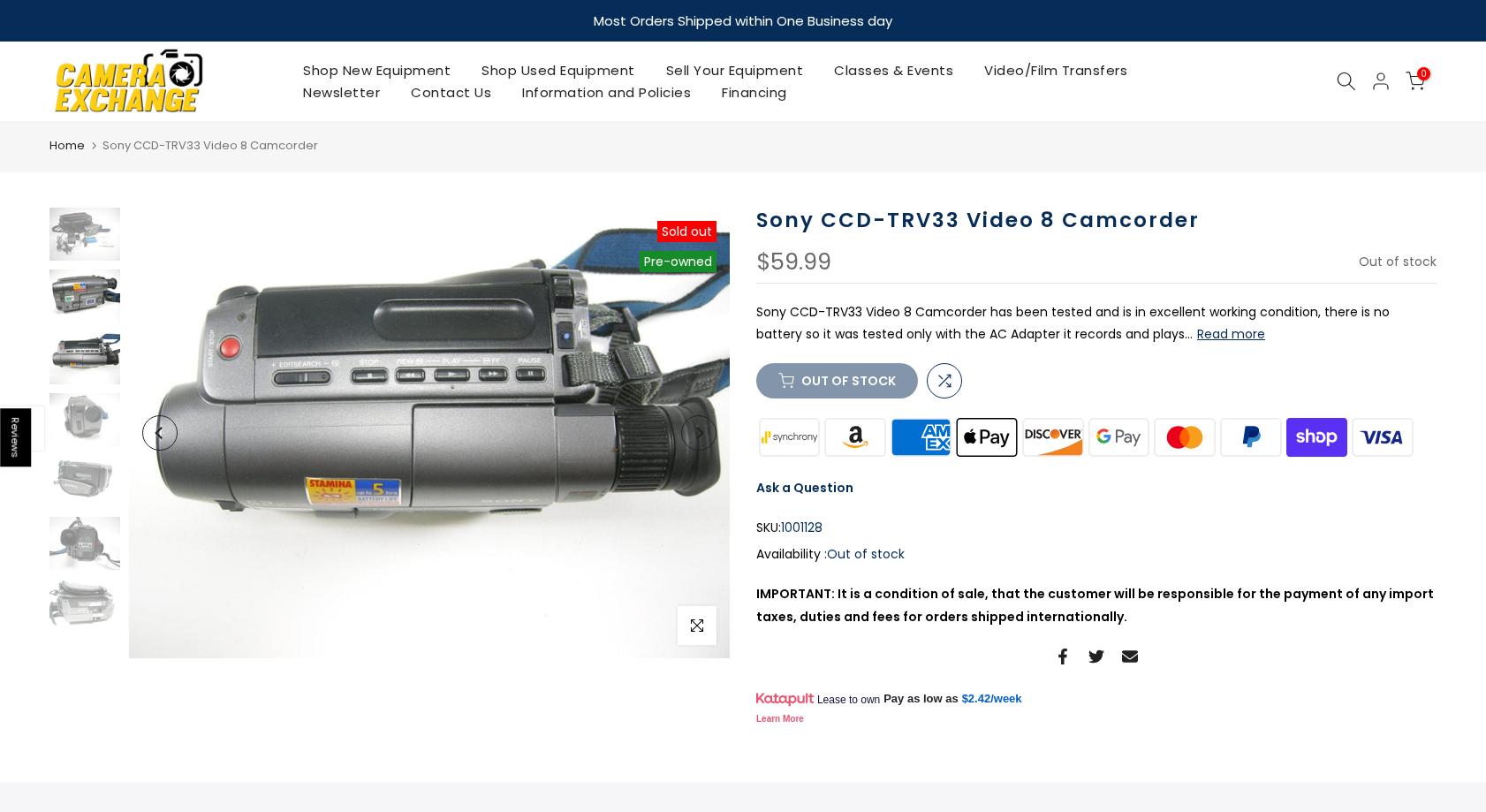
click at [83, 278] on img at bounding box center [84, 295] width 71 height 53
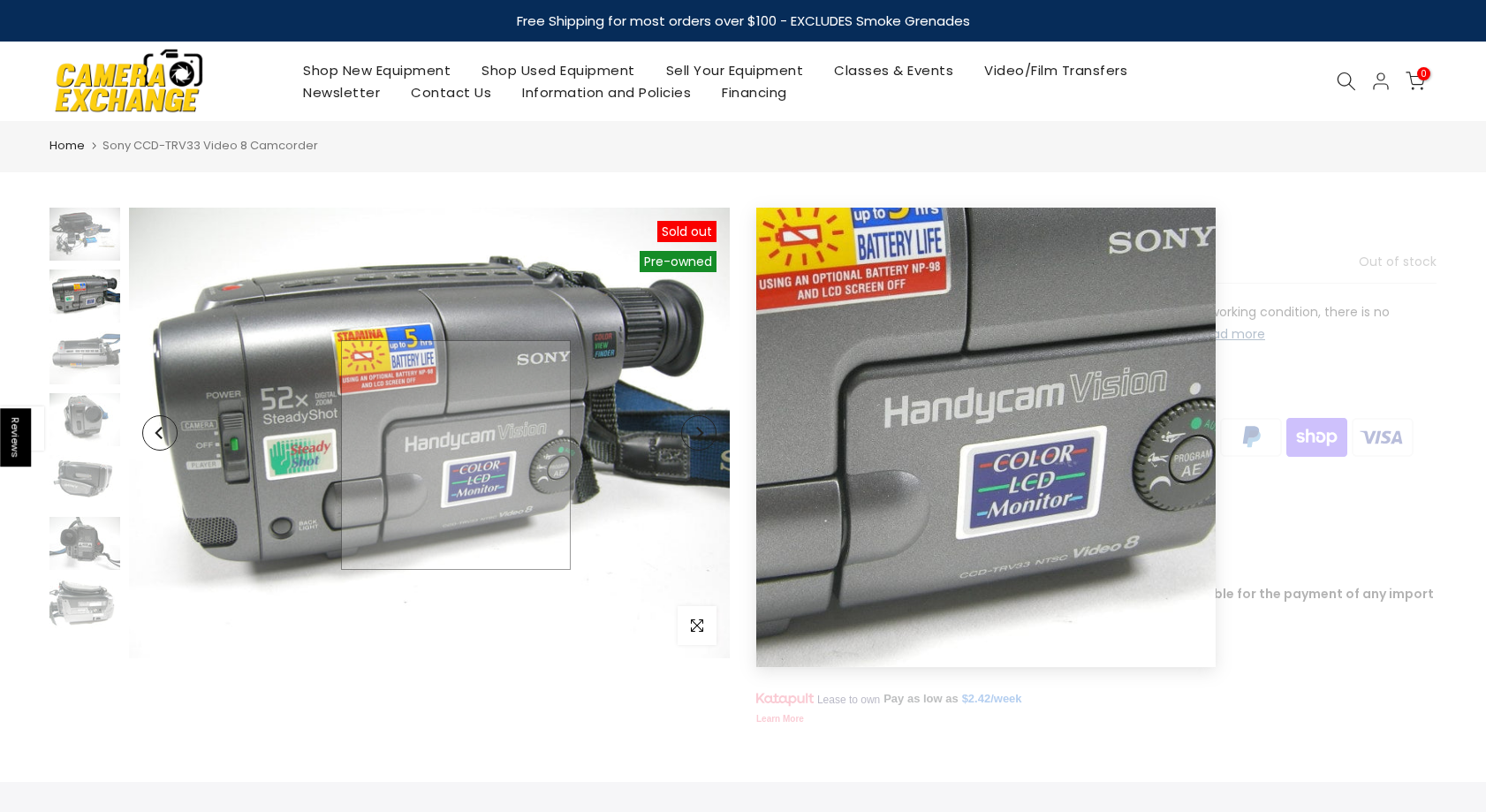
click at [456, 455] on img at bounding box center [429, 432] width 601 height 450
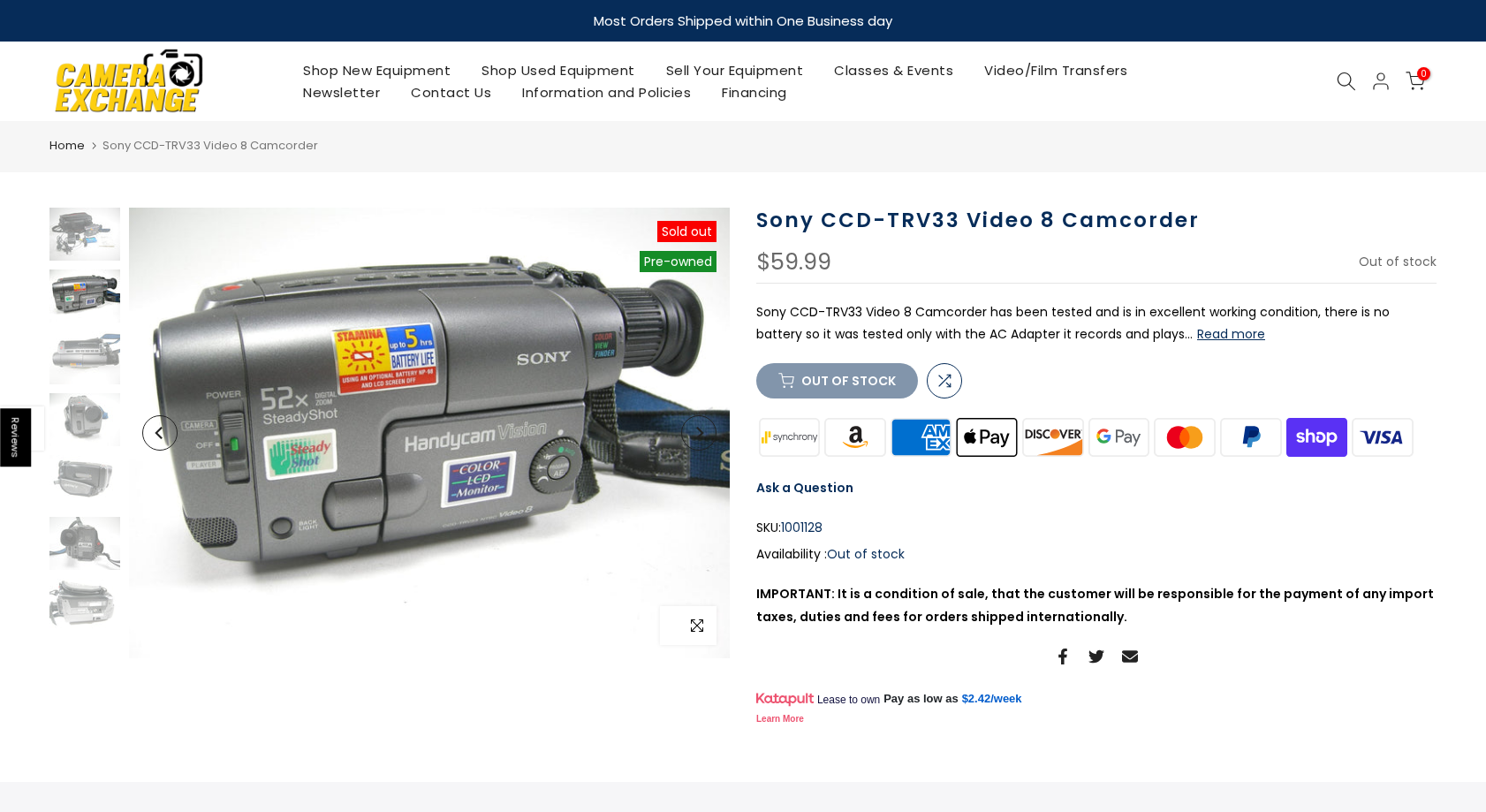
click at [699, 621] on icon "button" at bounding box center [696, 625] width 12 height 14
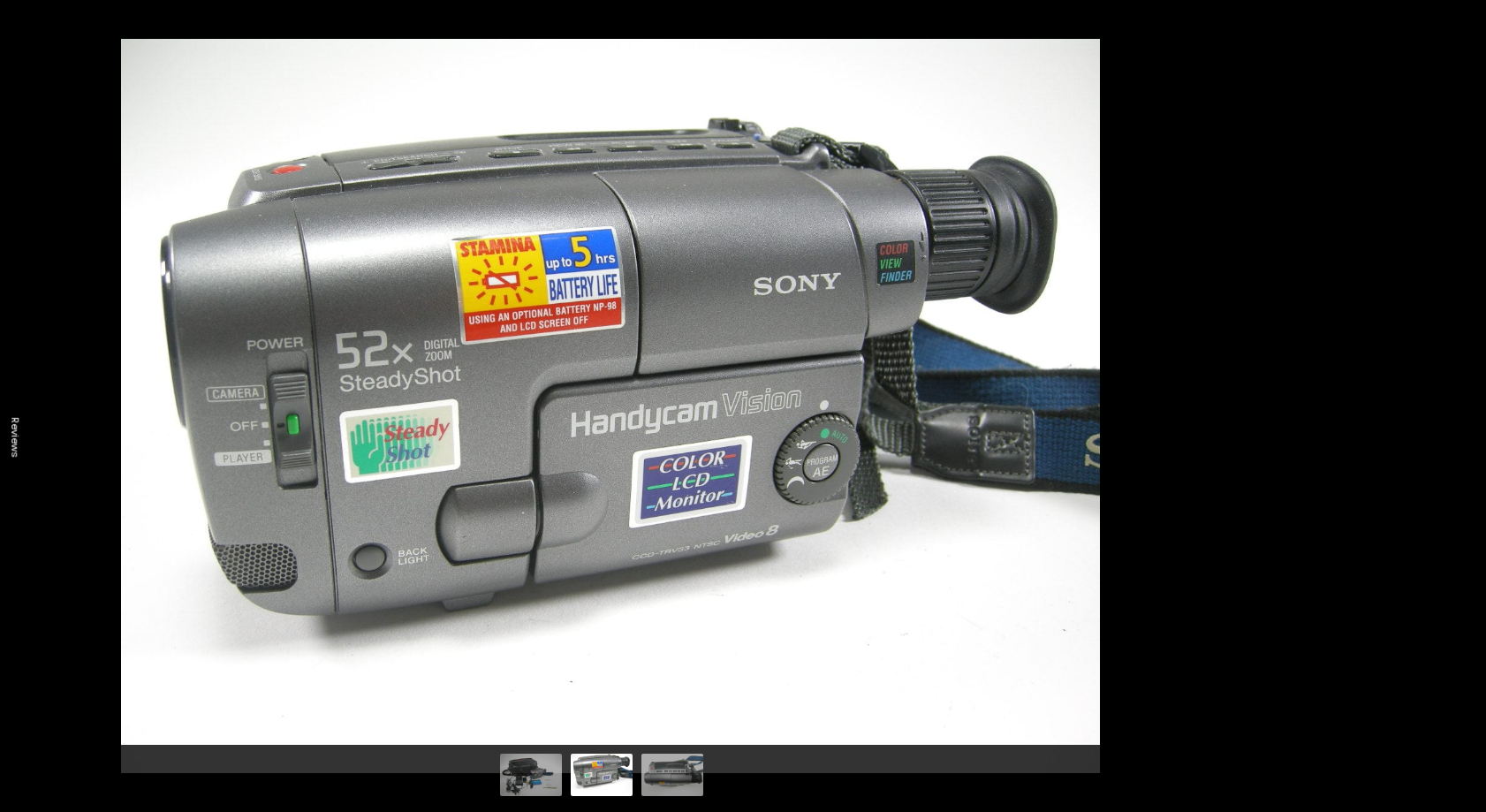
click at [914, 570] on img at bounding box center [610, 406] width 978 height 734
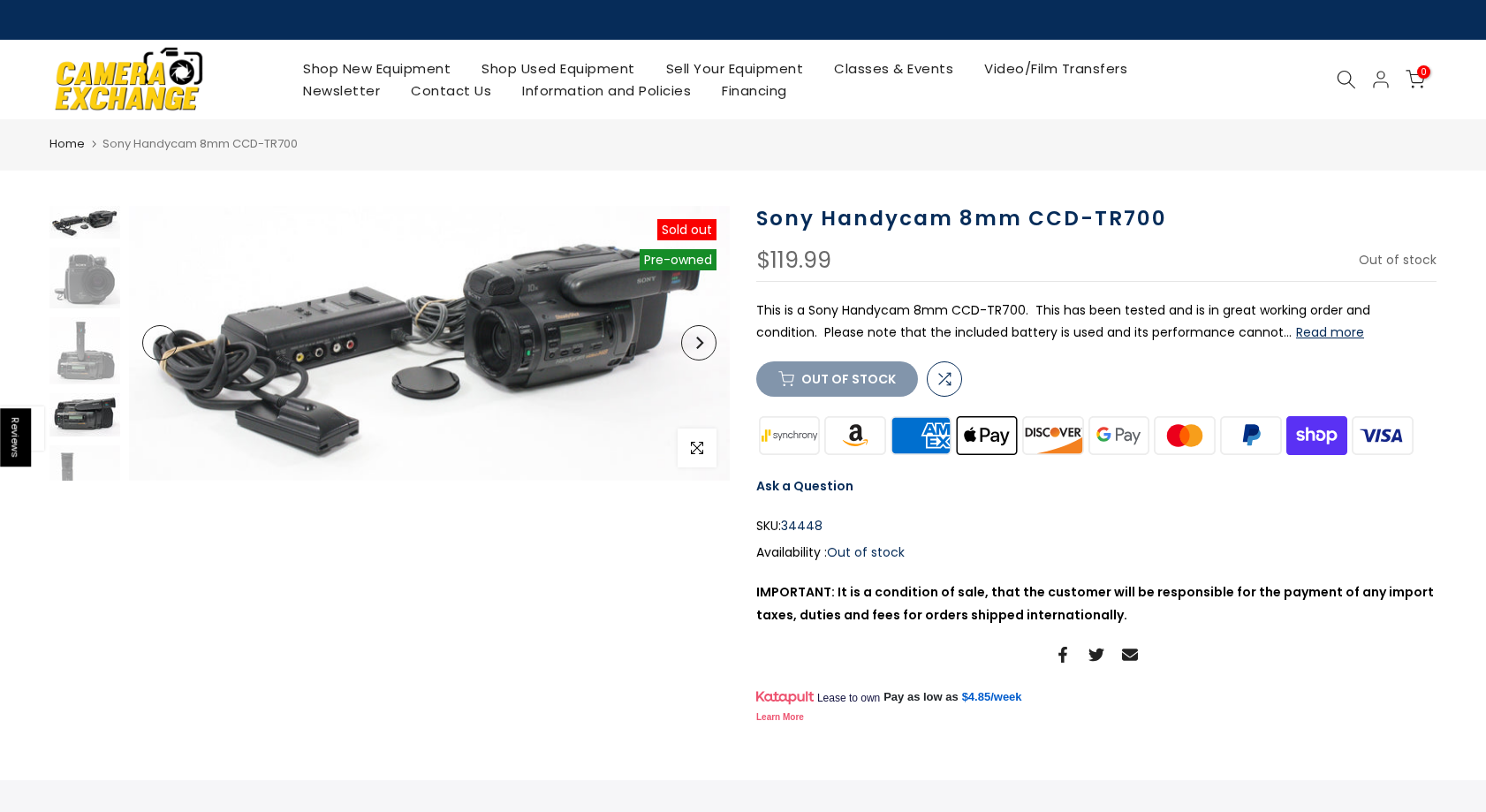
click at [82, 410] on img at bounding box center [84, 415] width 71 height 44
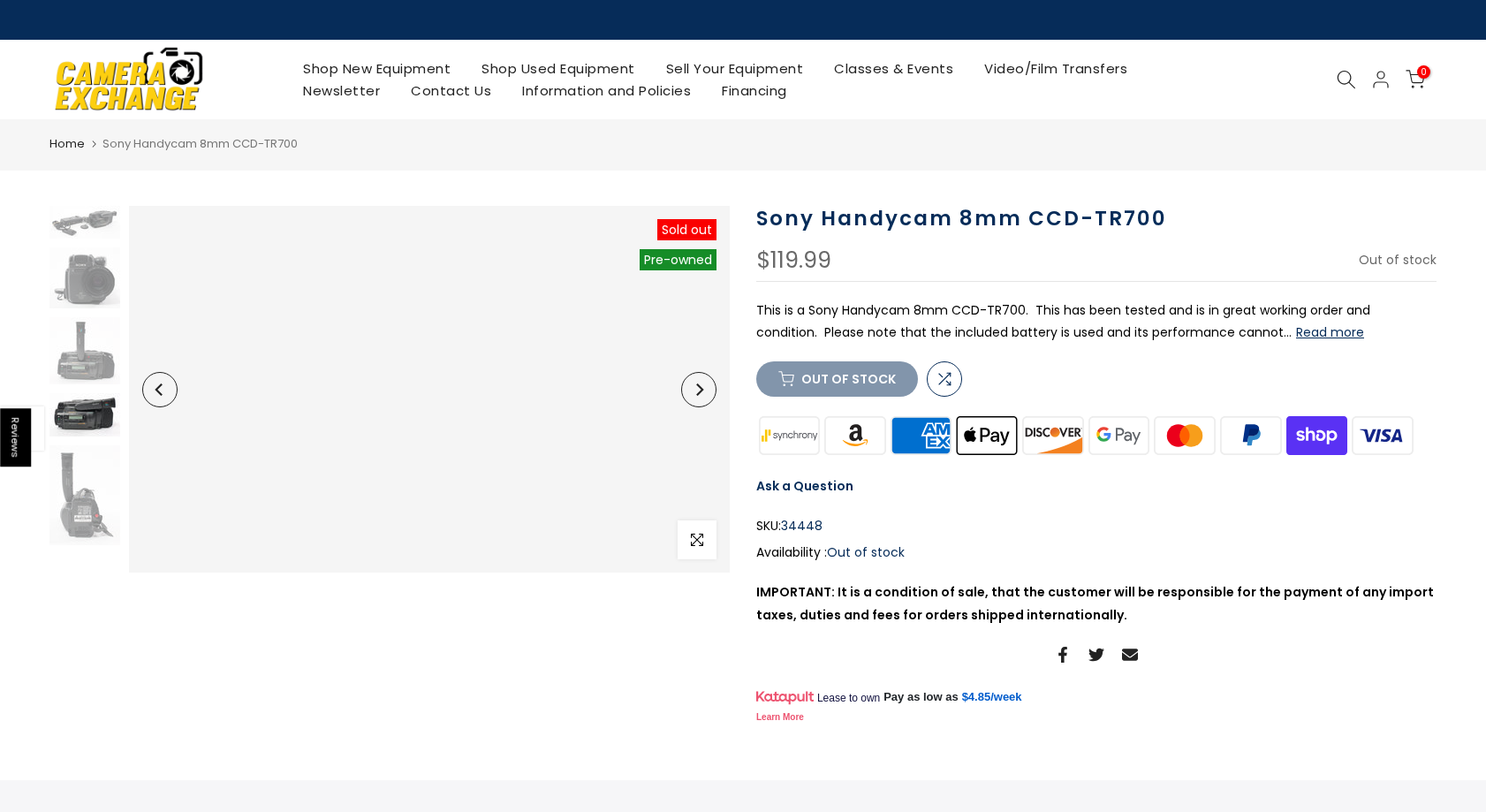
scroll to position [99, 0]
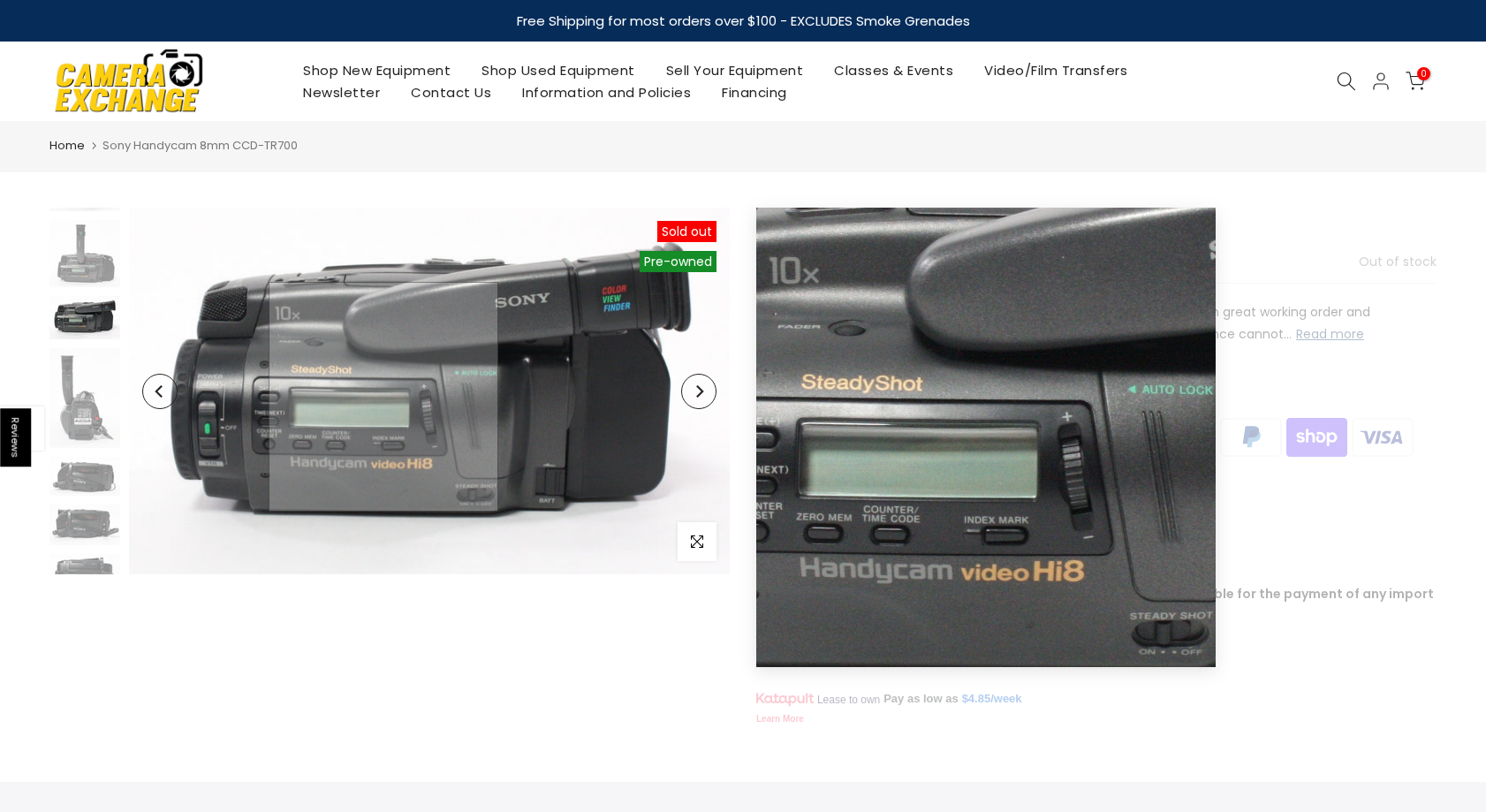
click at [383, 396] on img at bounding box center [429, 391] width 601 height 367
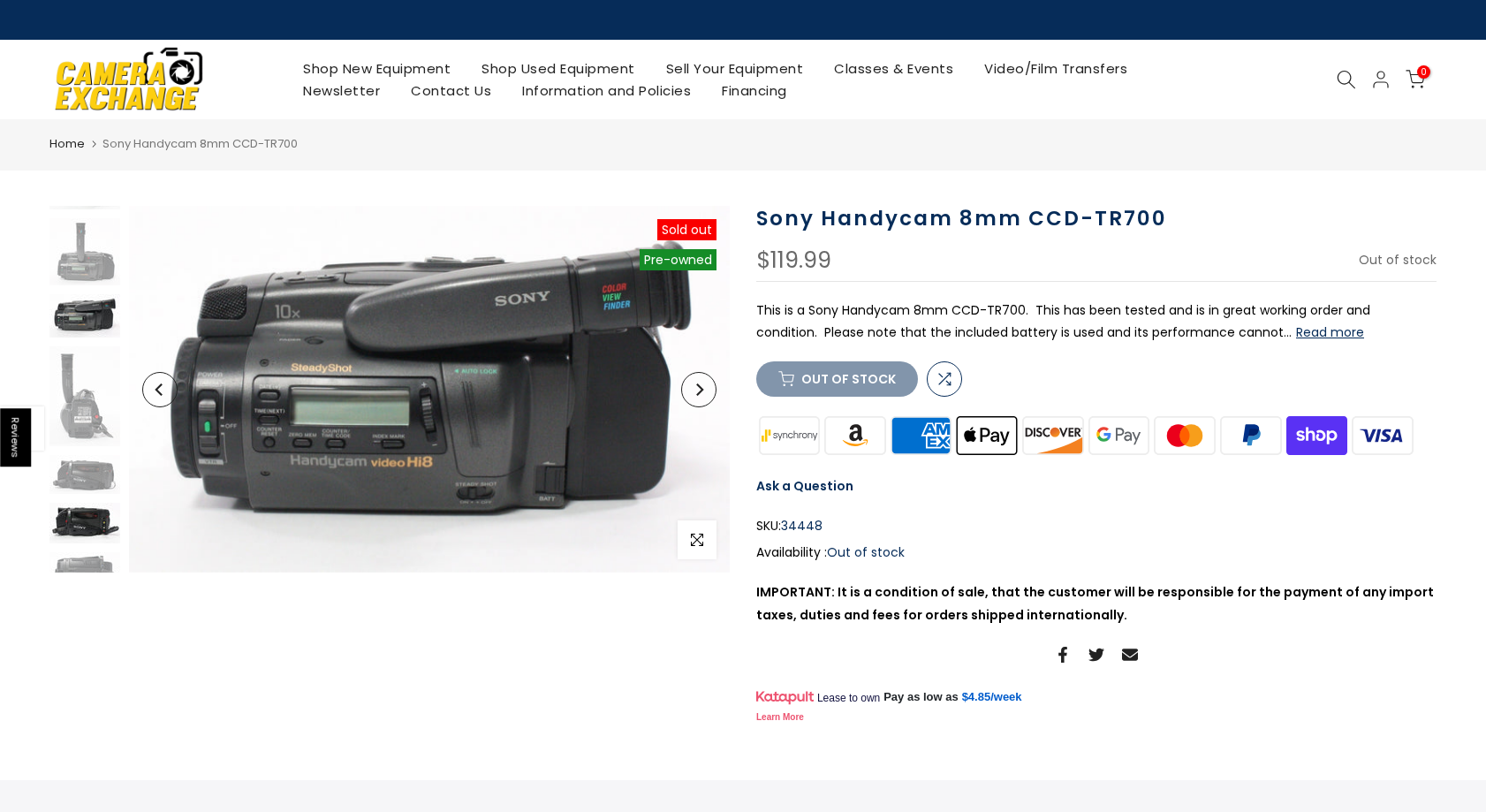
click at [84, 518] on img at bounding box center [84, 523] width 71 height 41
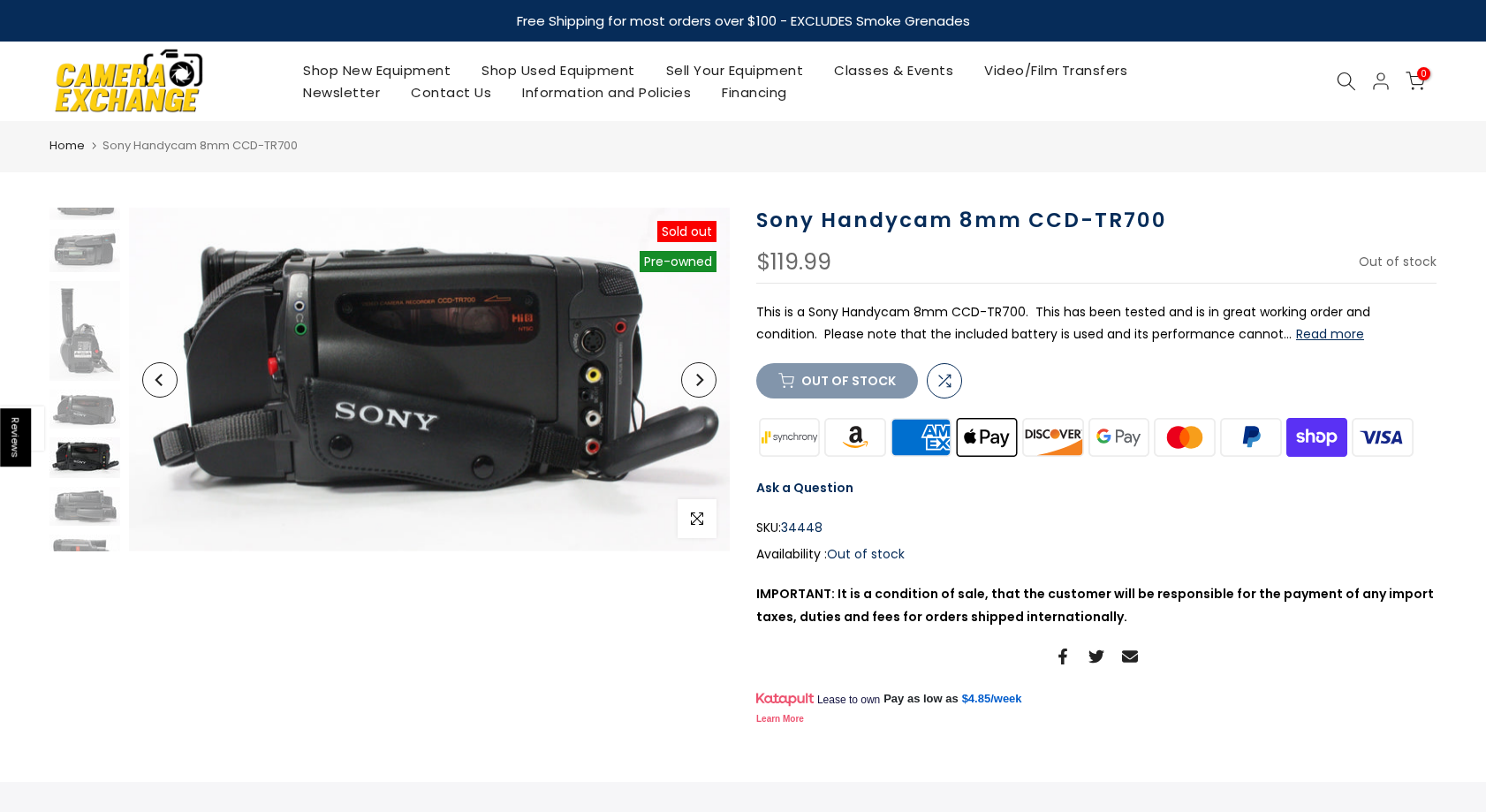
click at [91, 454] on img at bounding box center [84, 458] width 71 height 41
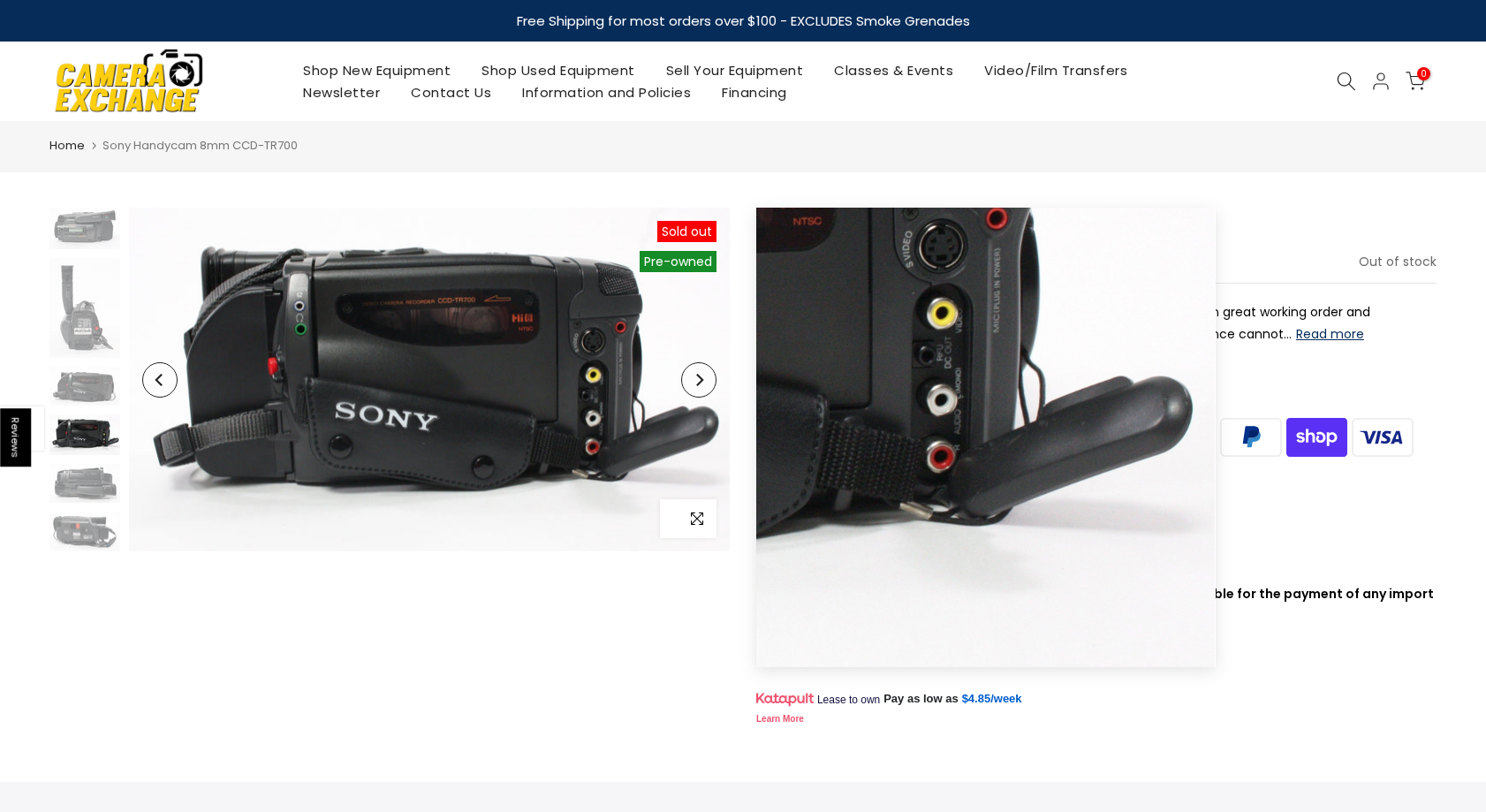
click at [698, 518] on icon "button" at bounding box center [696, 518] width 12 height 12
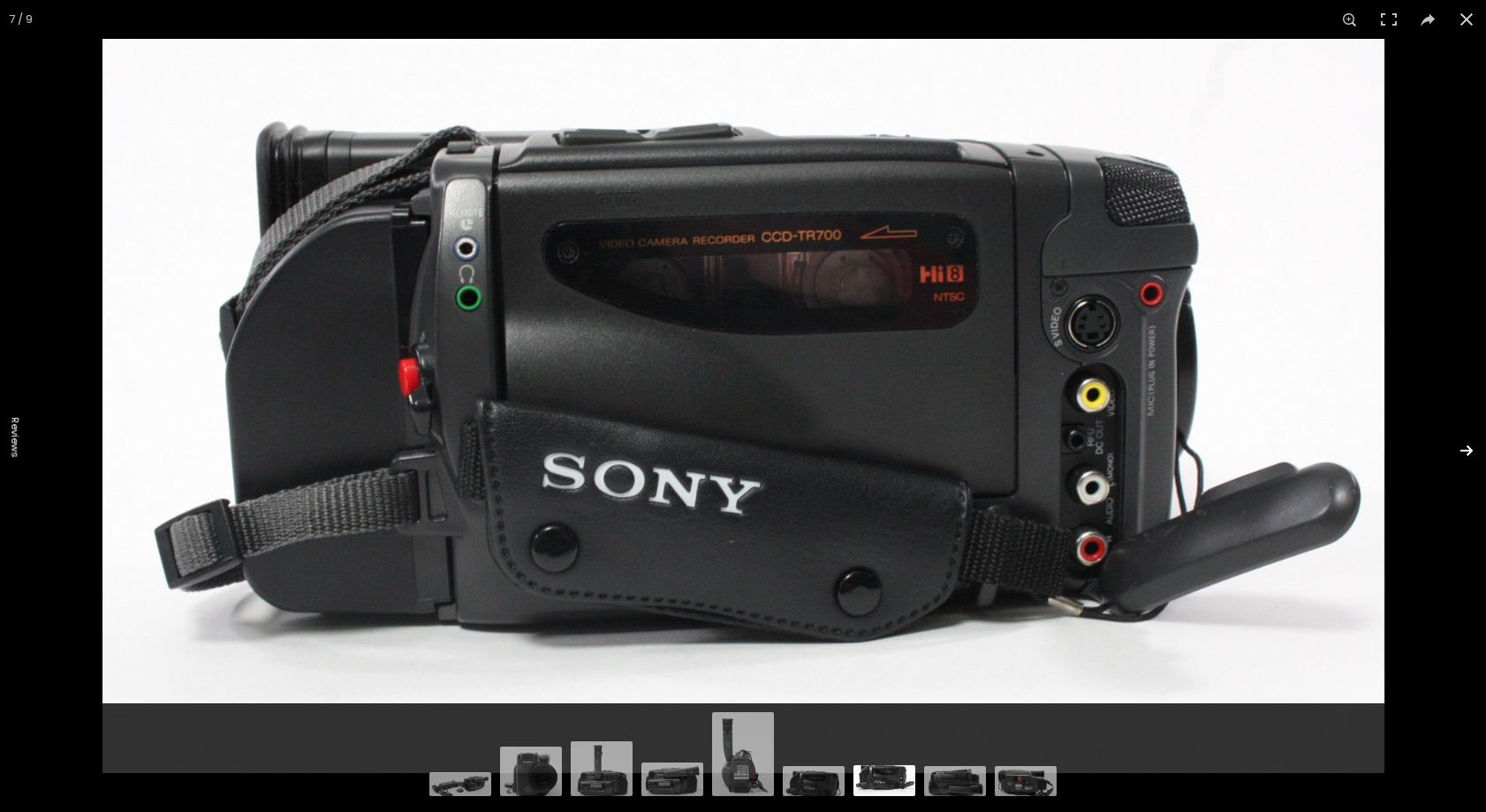
click at [1472, 458] on button at bounding box center [1454, 450] width 62 height 88
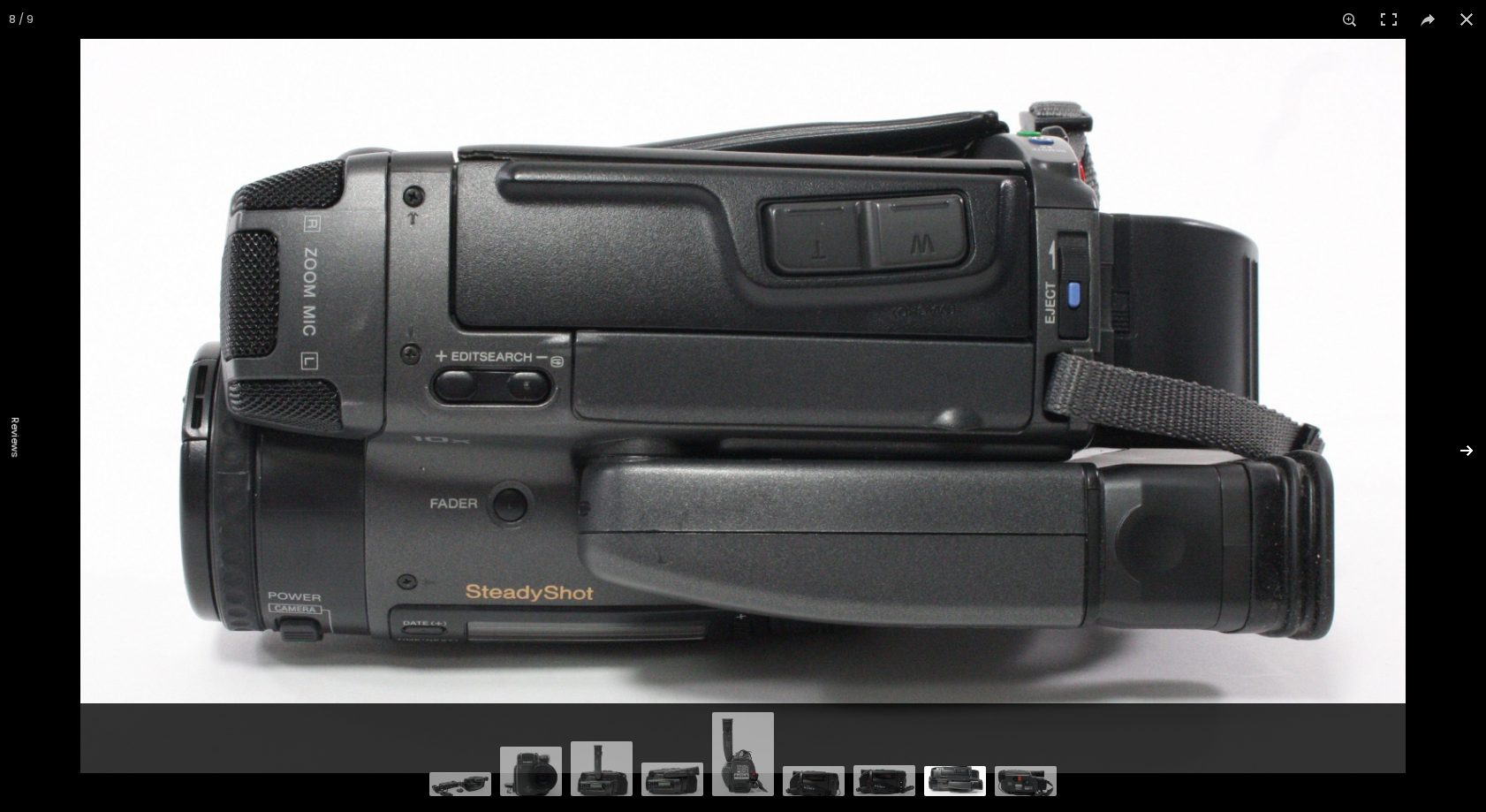
click at [1467, 453] on button at bounding box center [1454, 450] width 62 height 88
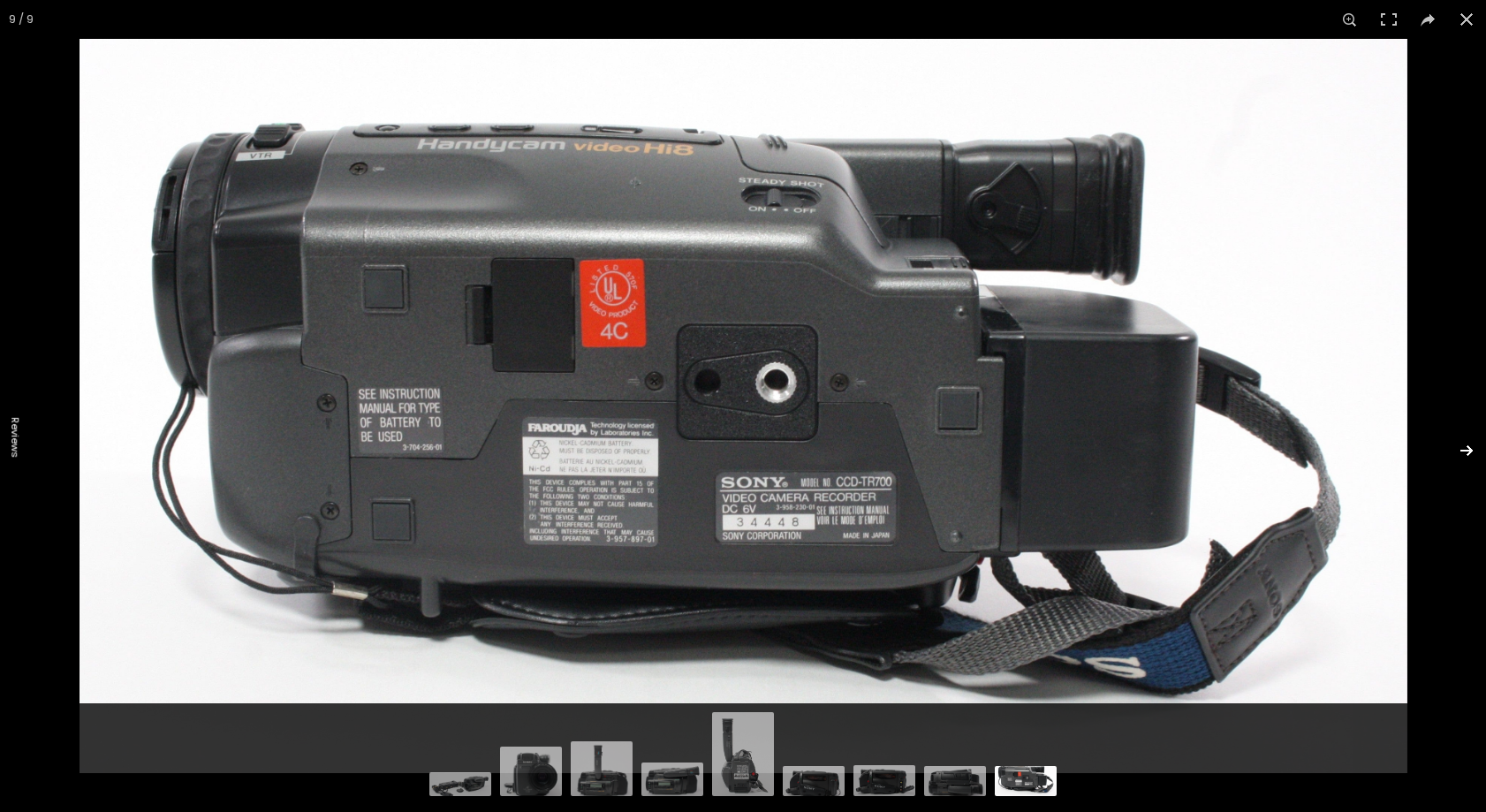
click at [1467, 453] on button at bounding box center [1454, 450] width 62 height 88
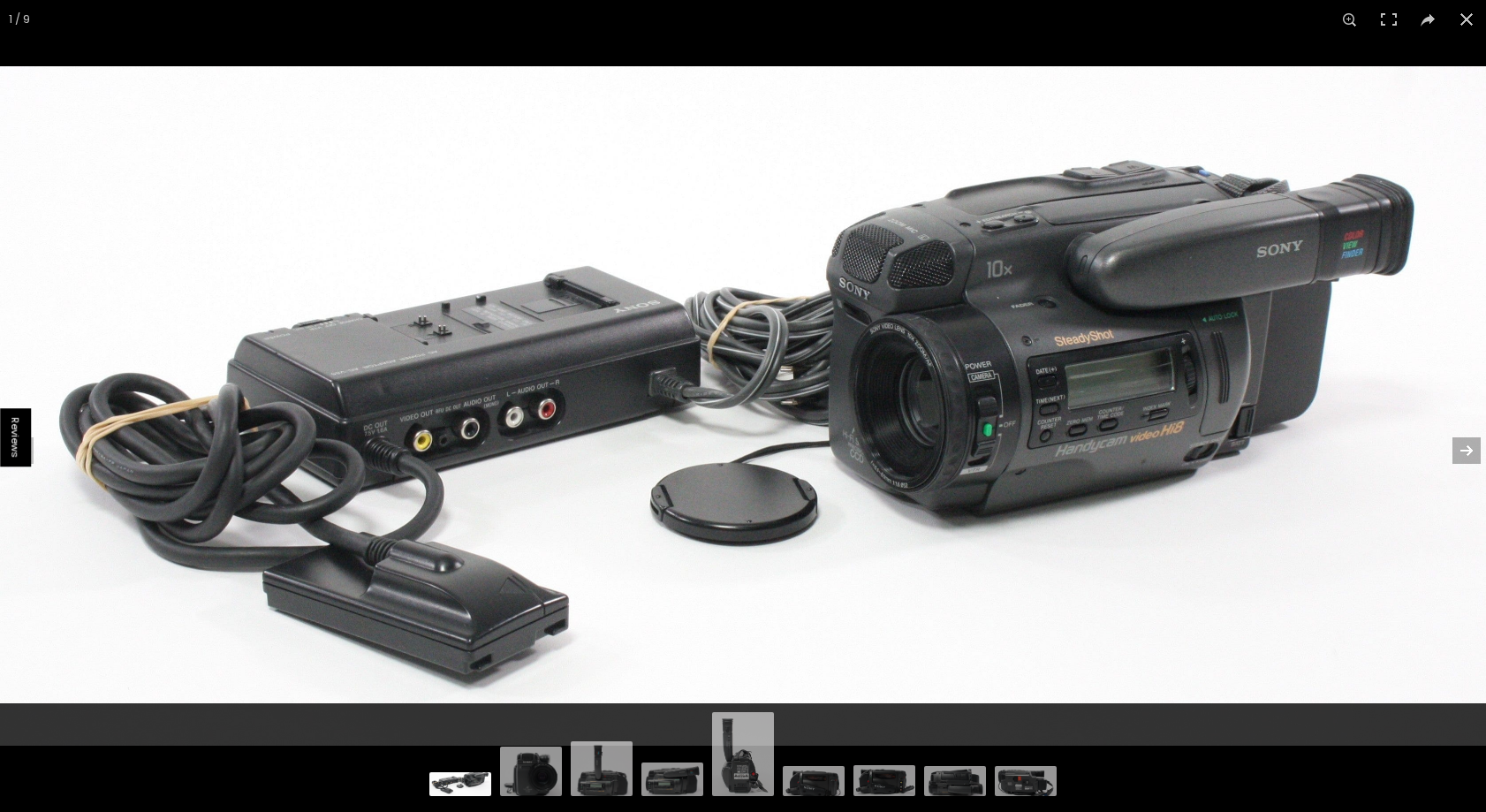
click at [1467, 448] on button at bounding box center [1454, 450] width 62 height 88
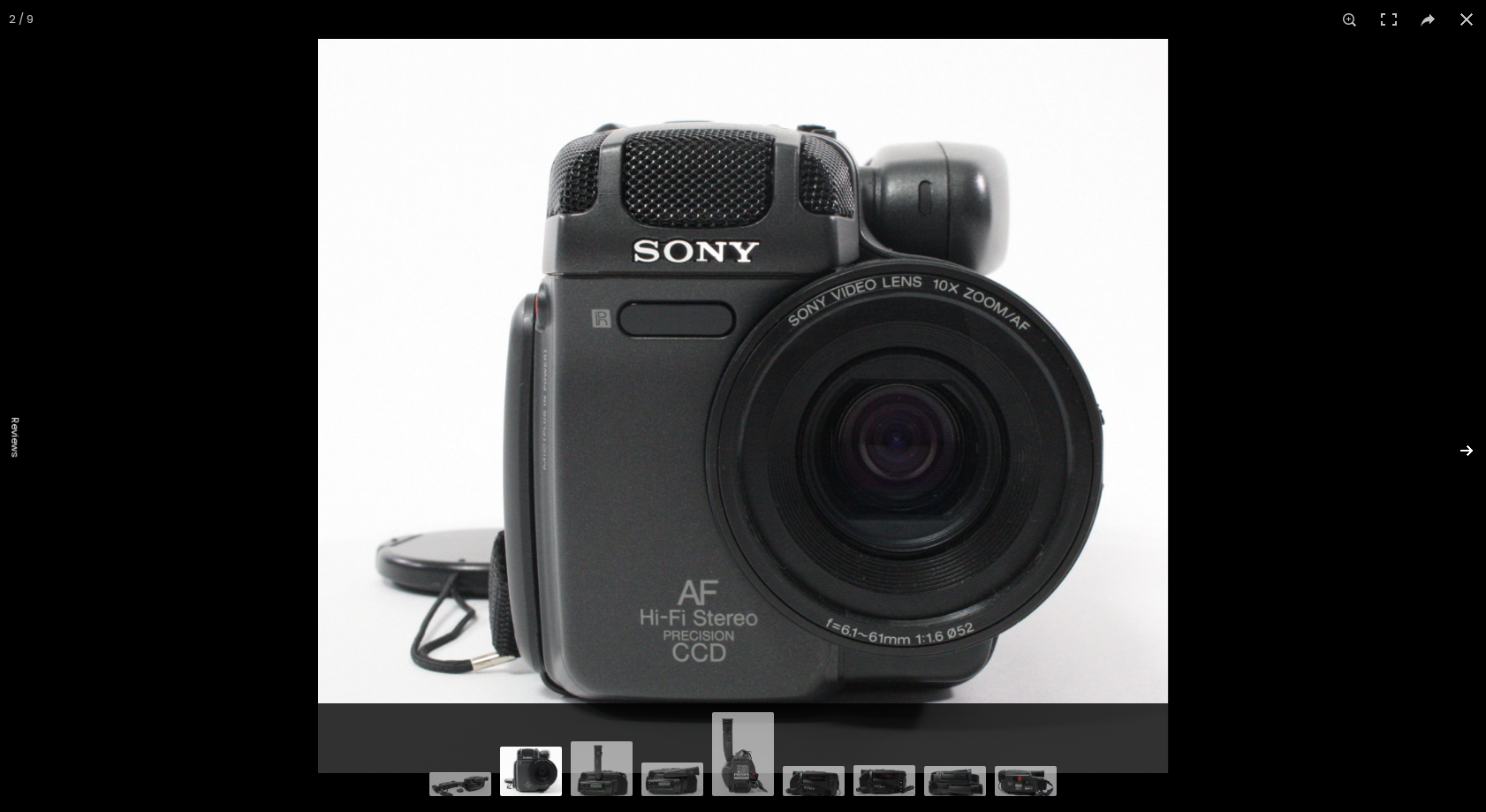
click at [1467, 448] on button at bounding box center [1454, 450] width 62 height 88
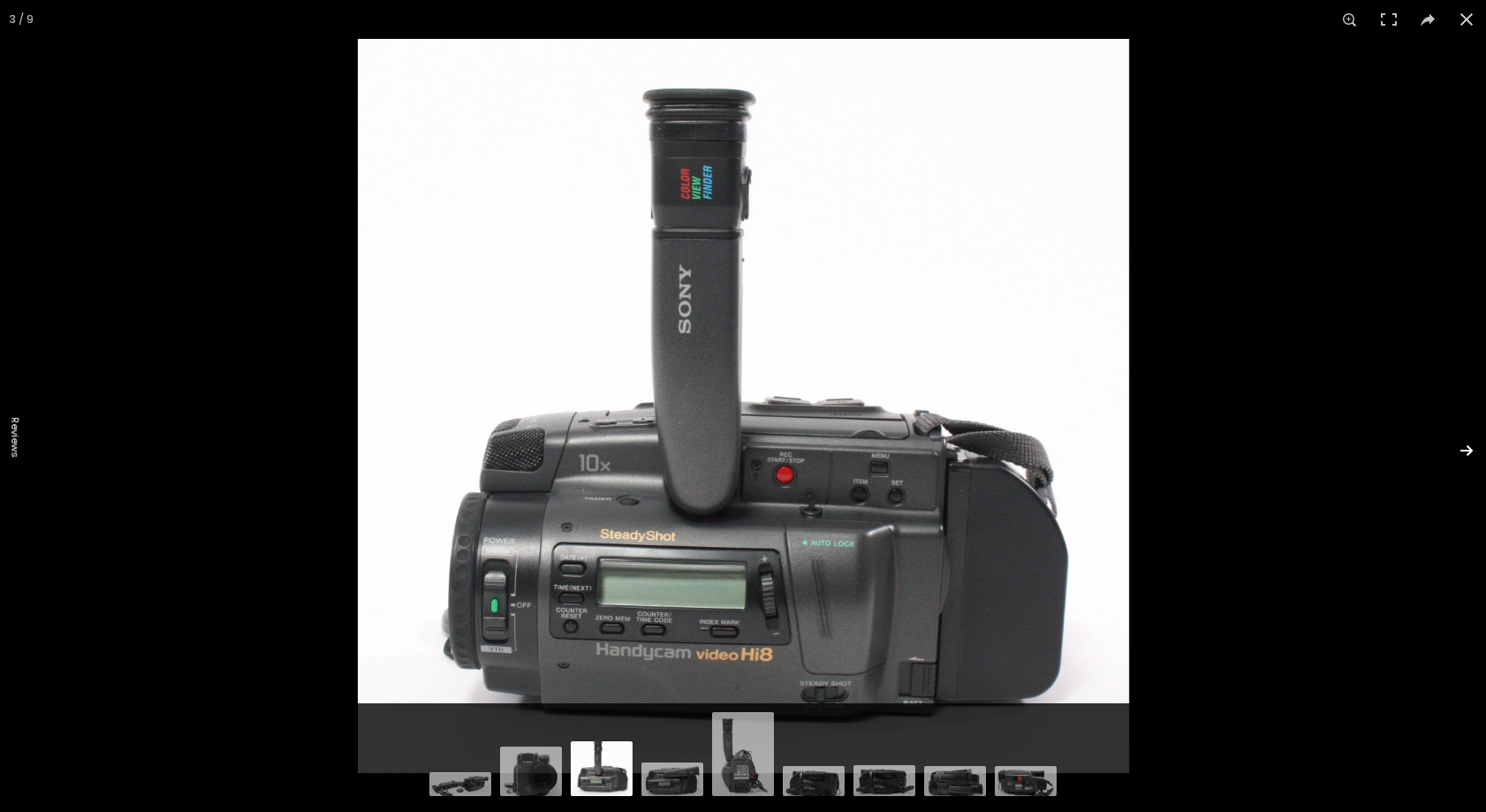
click at [1469, 450] on button at bounding box center [1454, 450] width 62 height 88
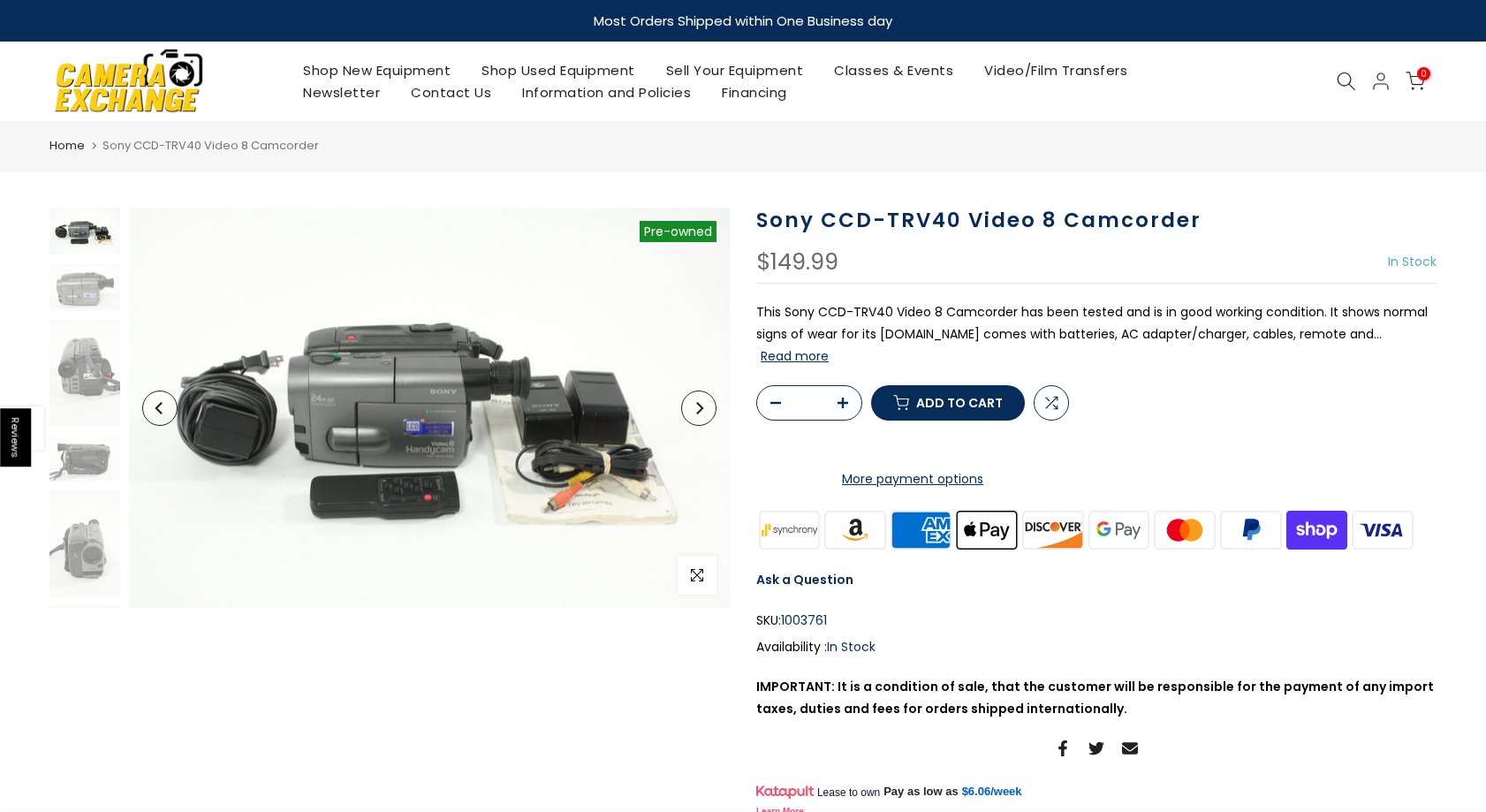
click at [83, 233] on img at bounding box center [84, 231] width 71 height 46
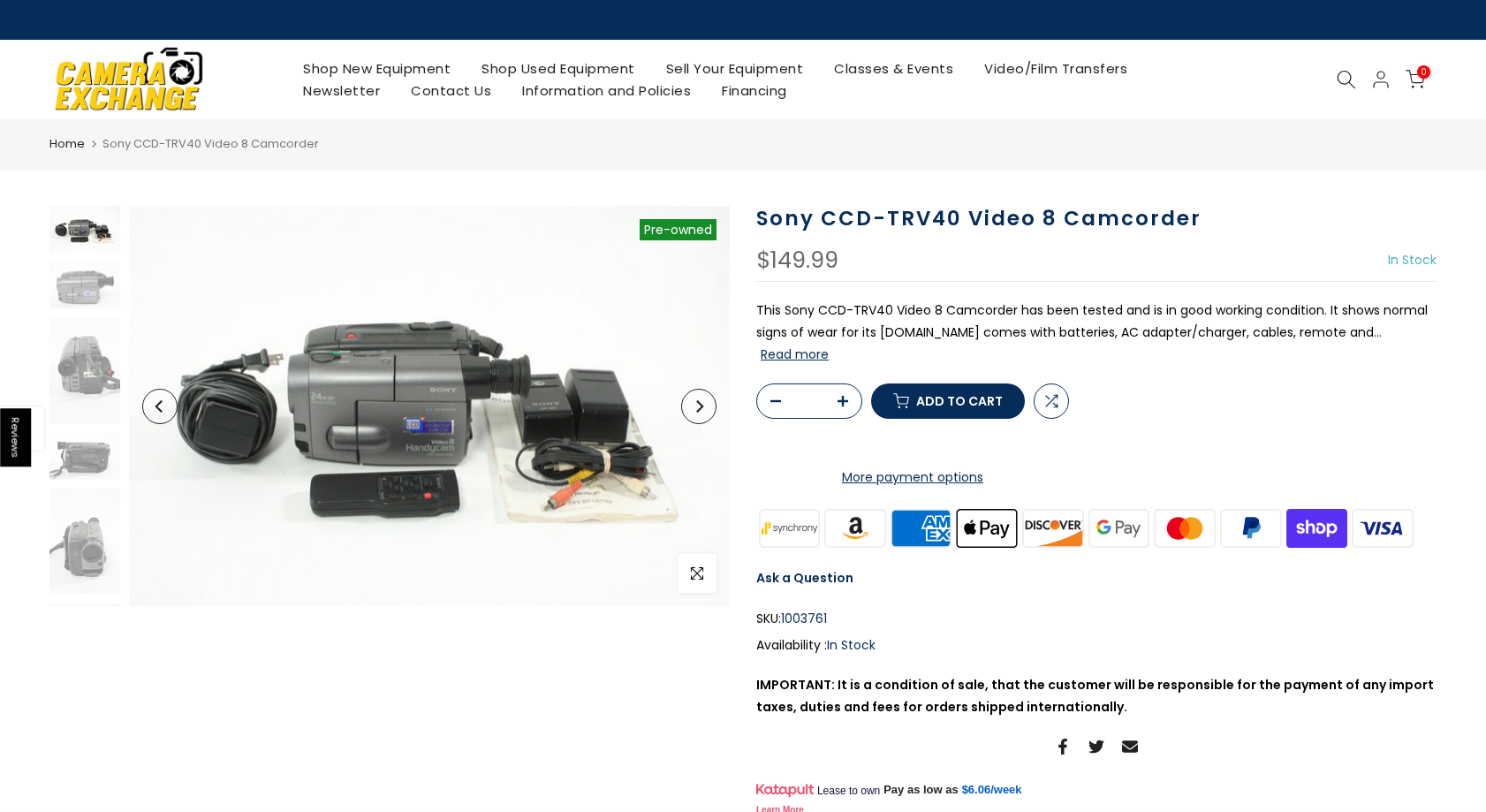
click at [79, 228] on img at bounding box center [84, 229] width 71 height 46
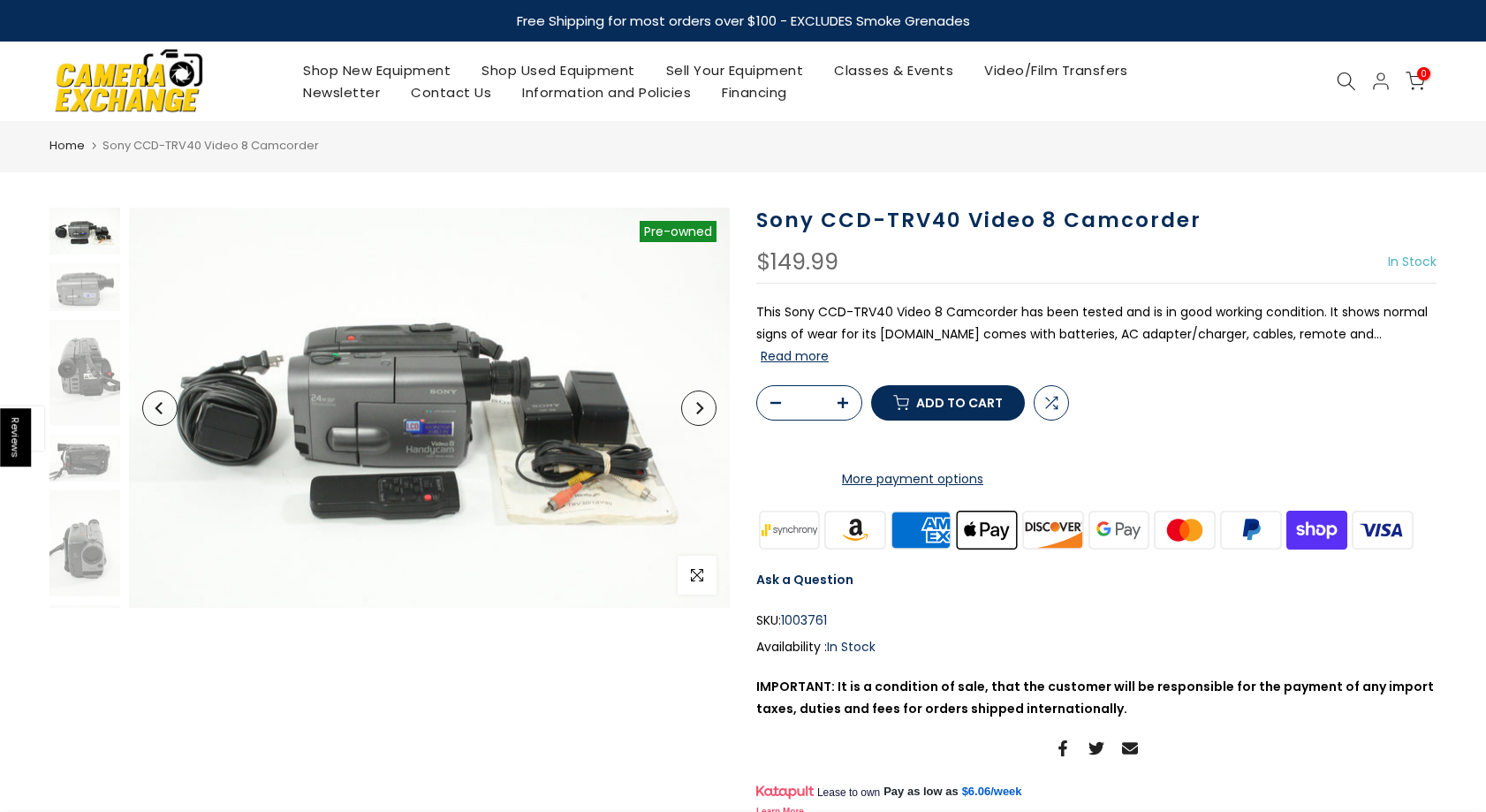
click at [694, 417] on button "Next" at bounding box center [699, 408] width 35 height 35
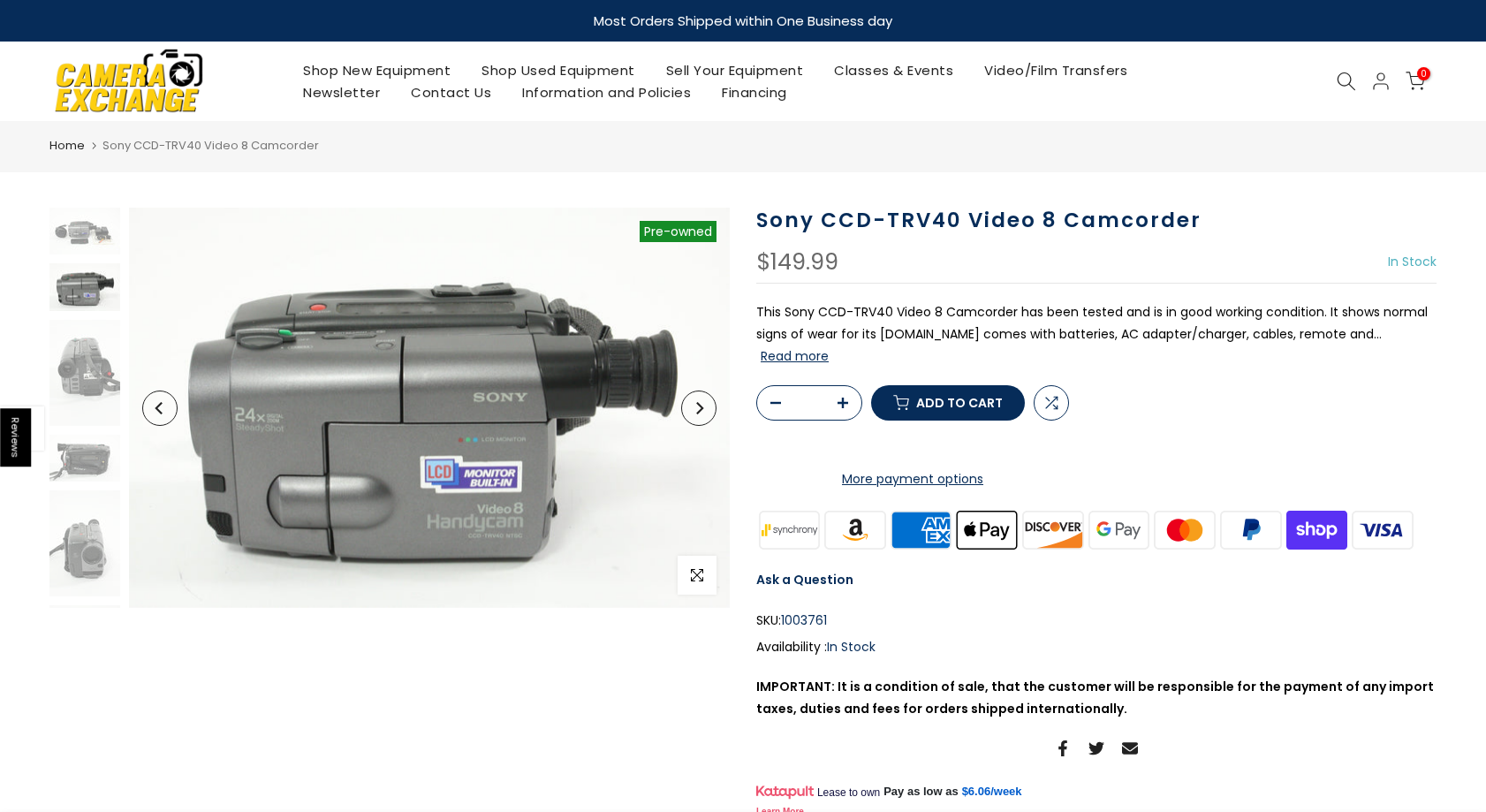
click at [694, 417] on button "Next" at bounding box center [699, 408] width 35 height 35
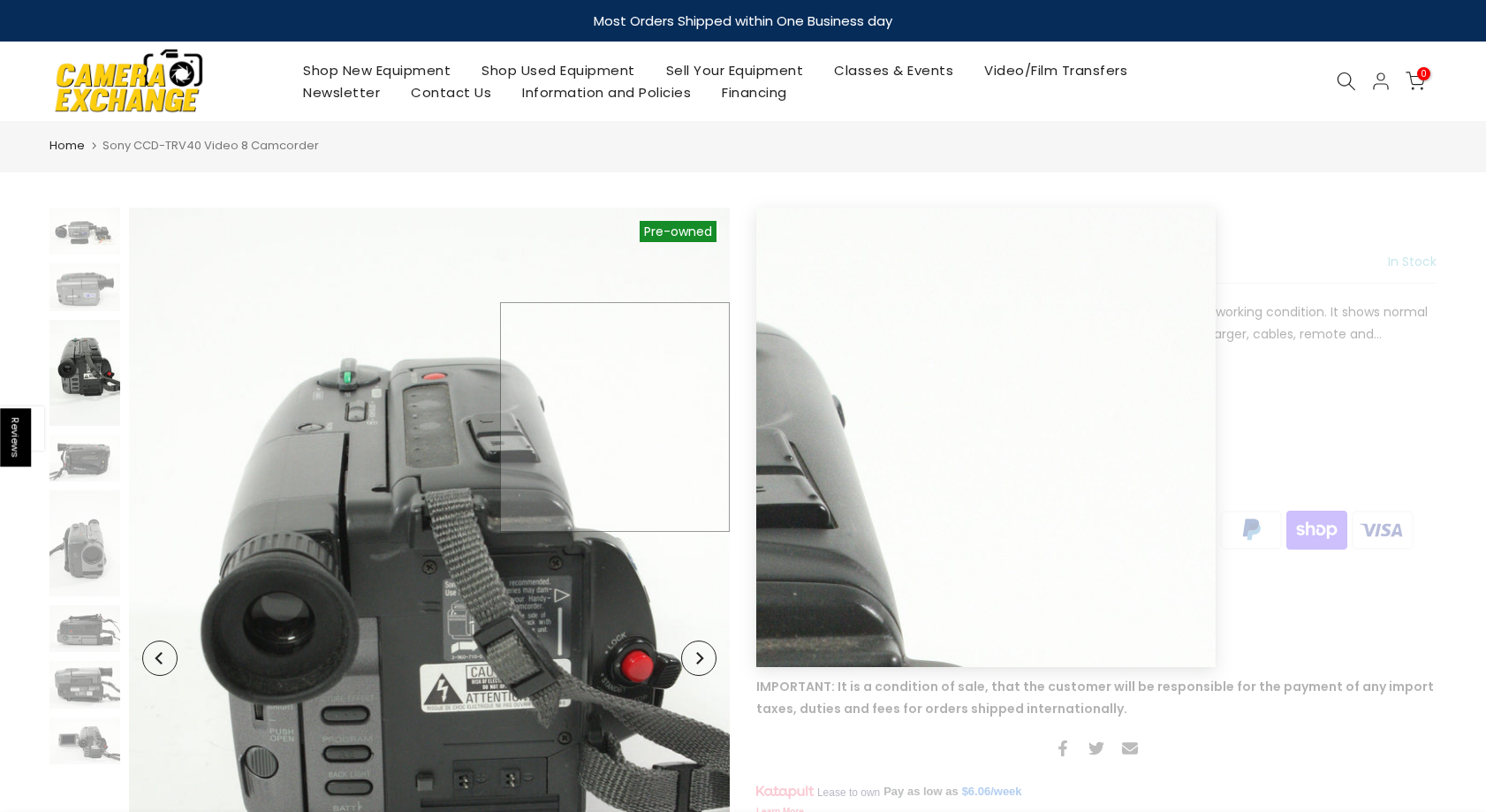
click at [694, 417] on img at bounding box center [429, 658] width 601 height 901
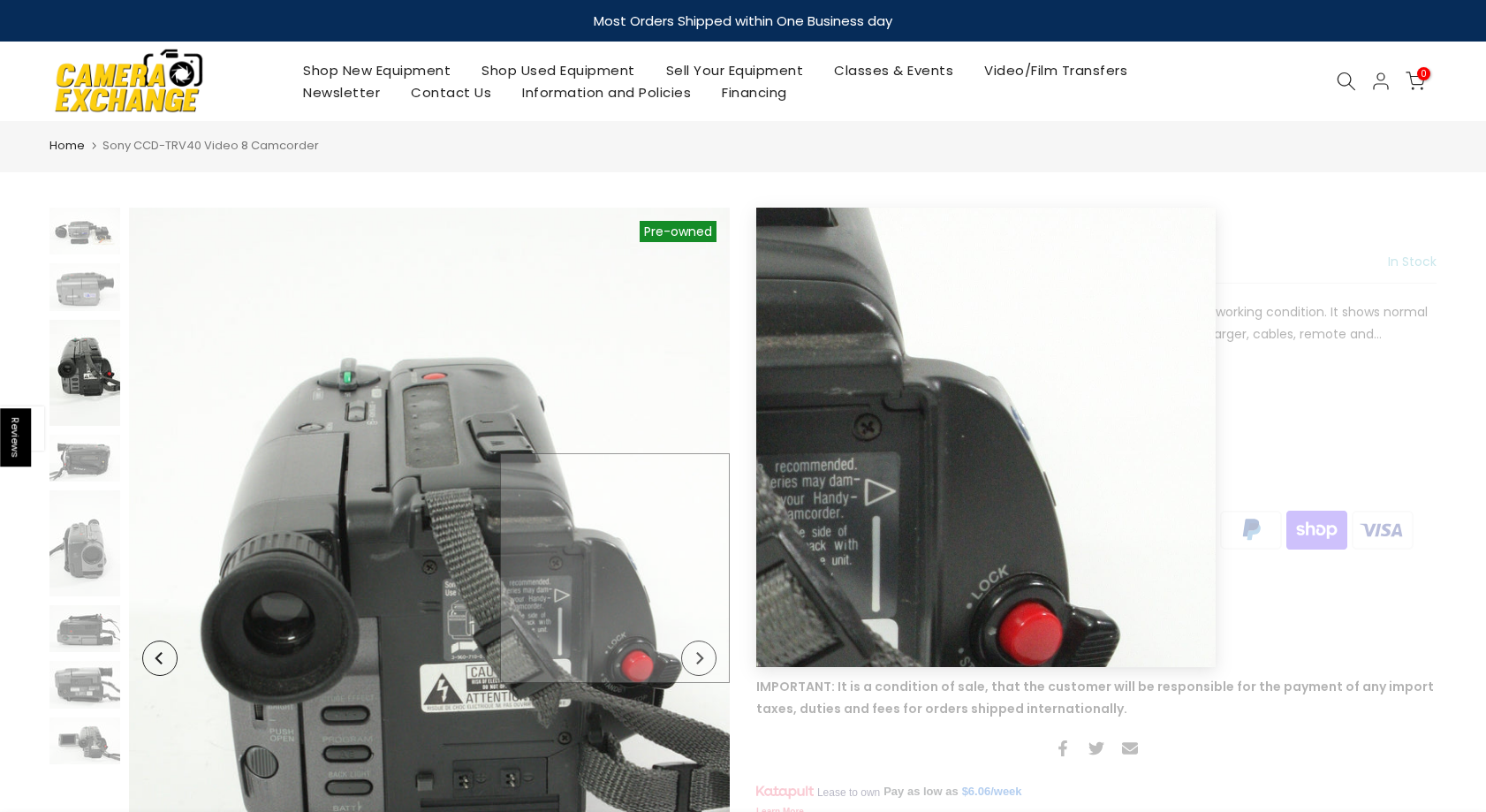
click at [637, 568] on img at bounding box center [429, 658] width 601 height 901
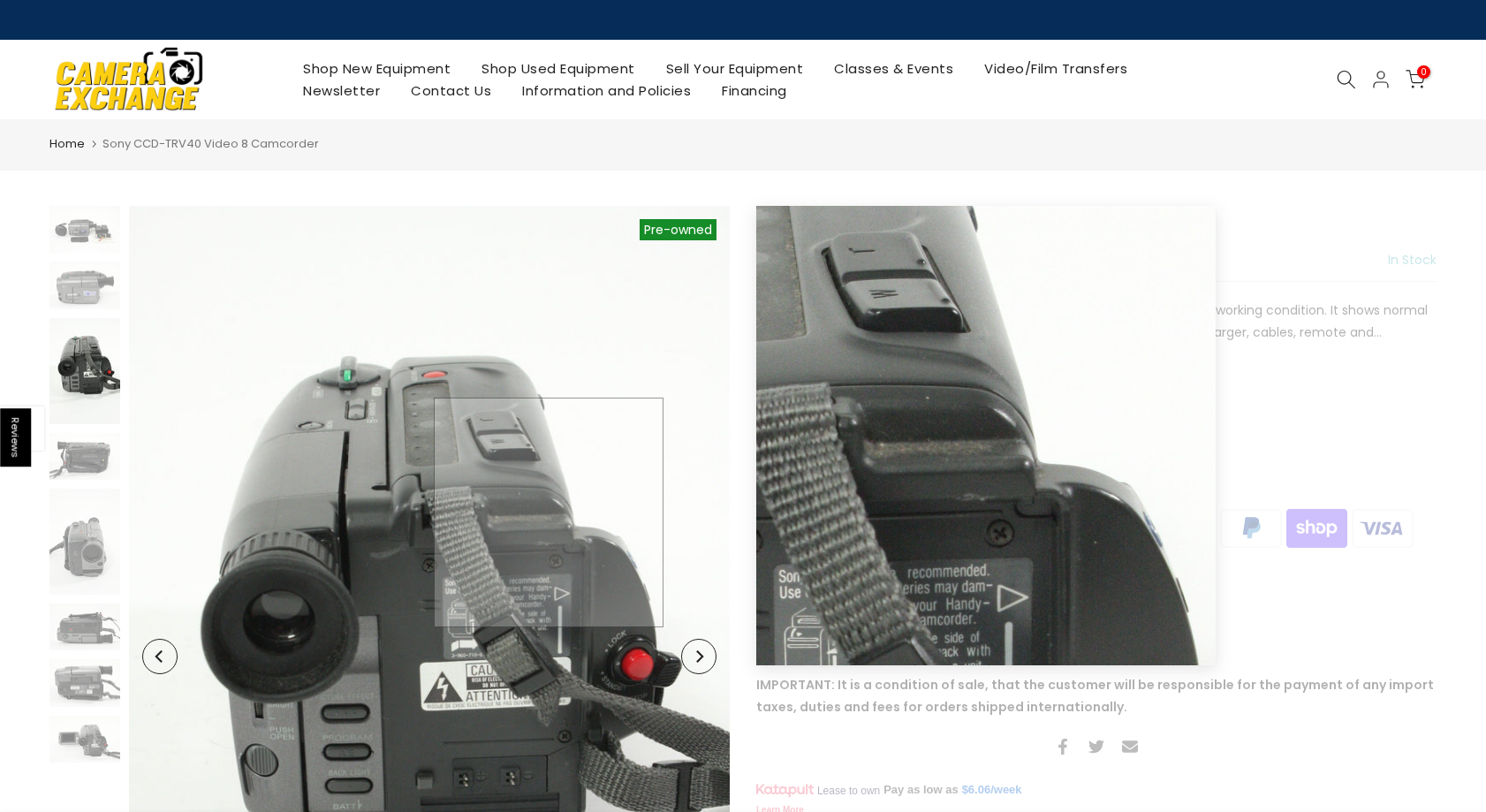
scroll to position [117, 0]
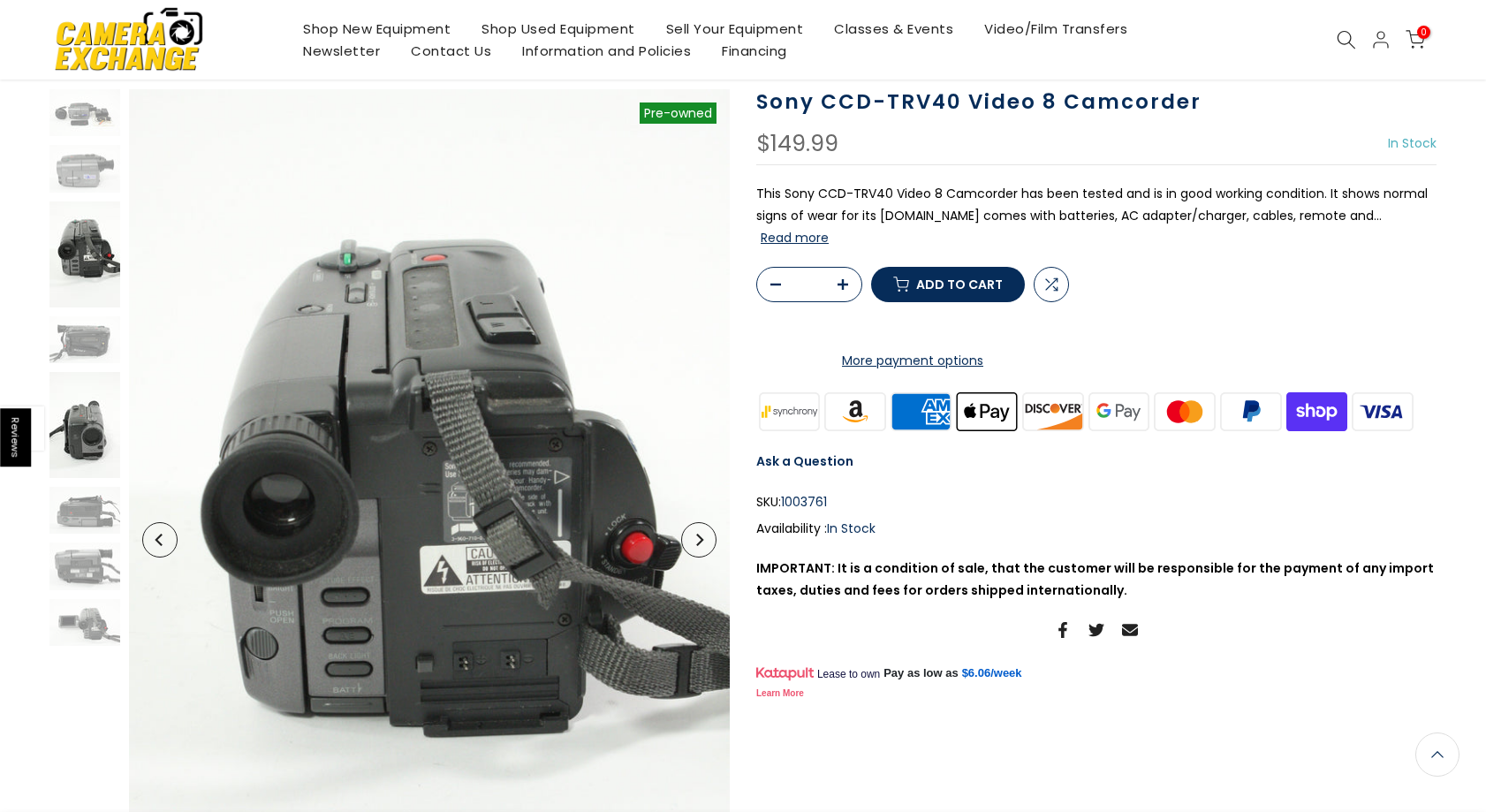
click at [90, 432] on img at bounding box center [84, 425] width 71 height 106
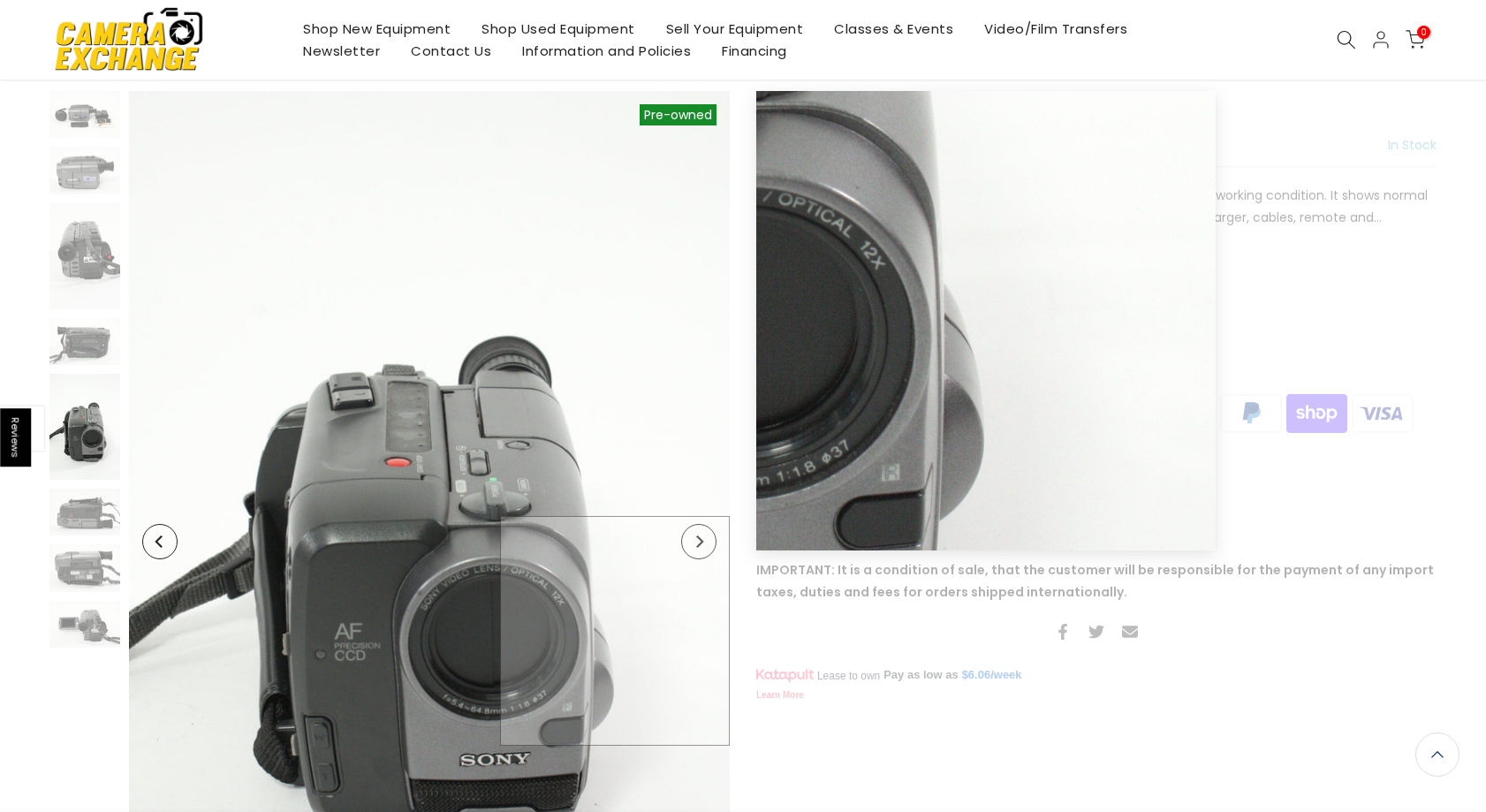
scroll to position [326, 0]
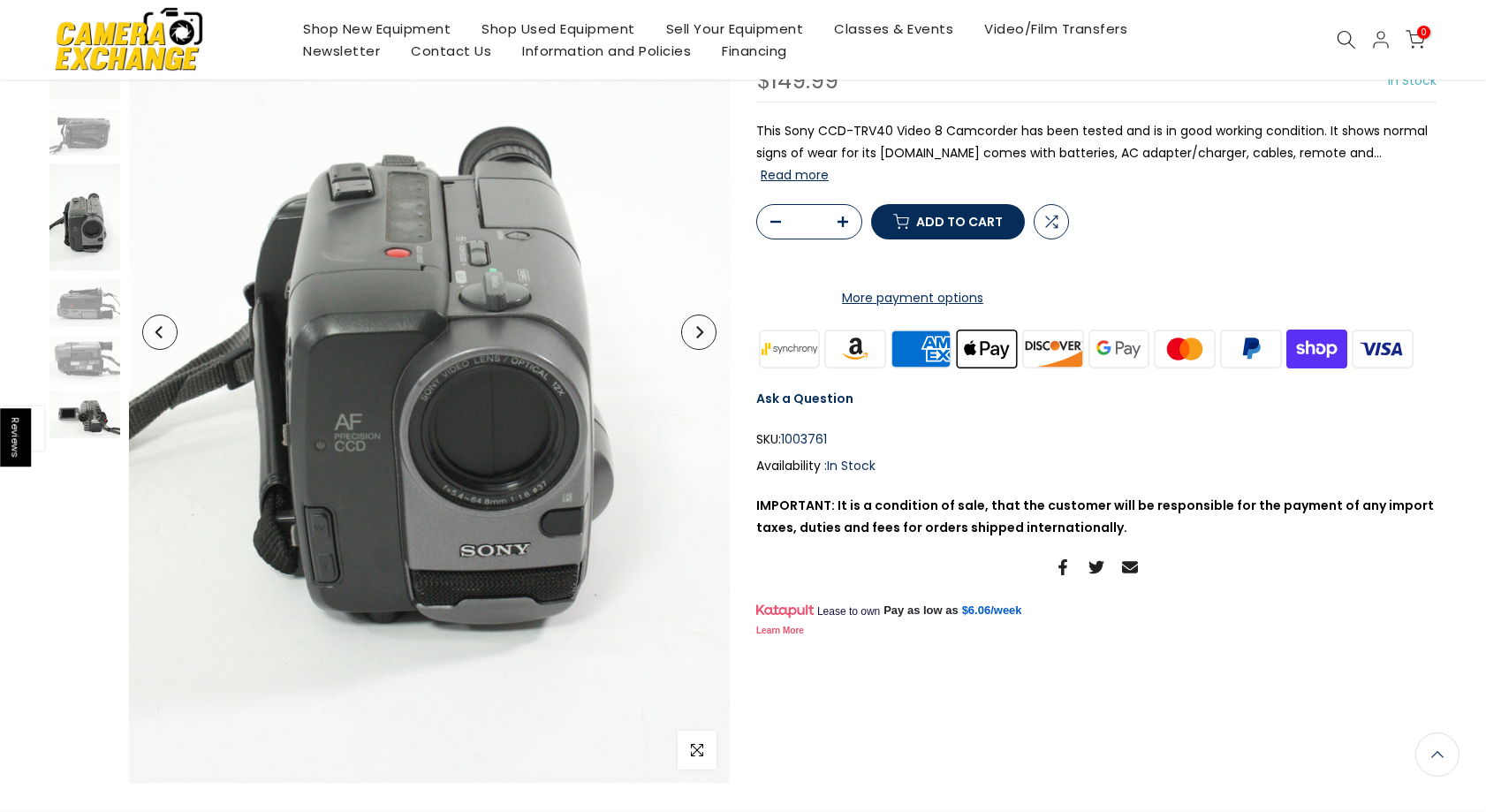
click at [93, 426] on img at bounding box center [84, 415] width 71 height 46
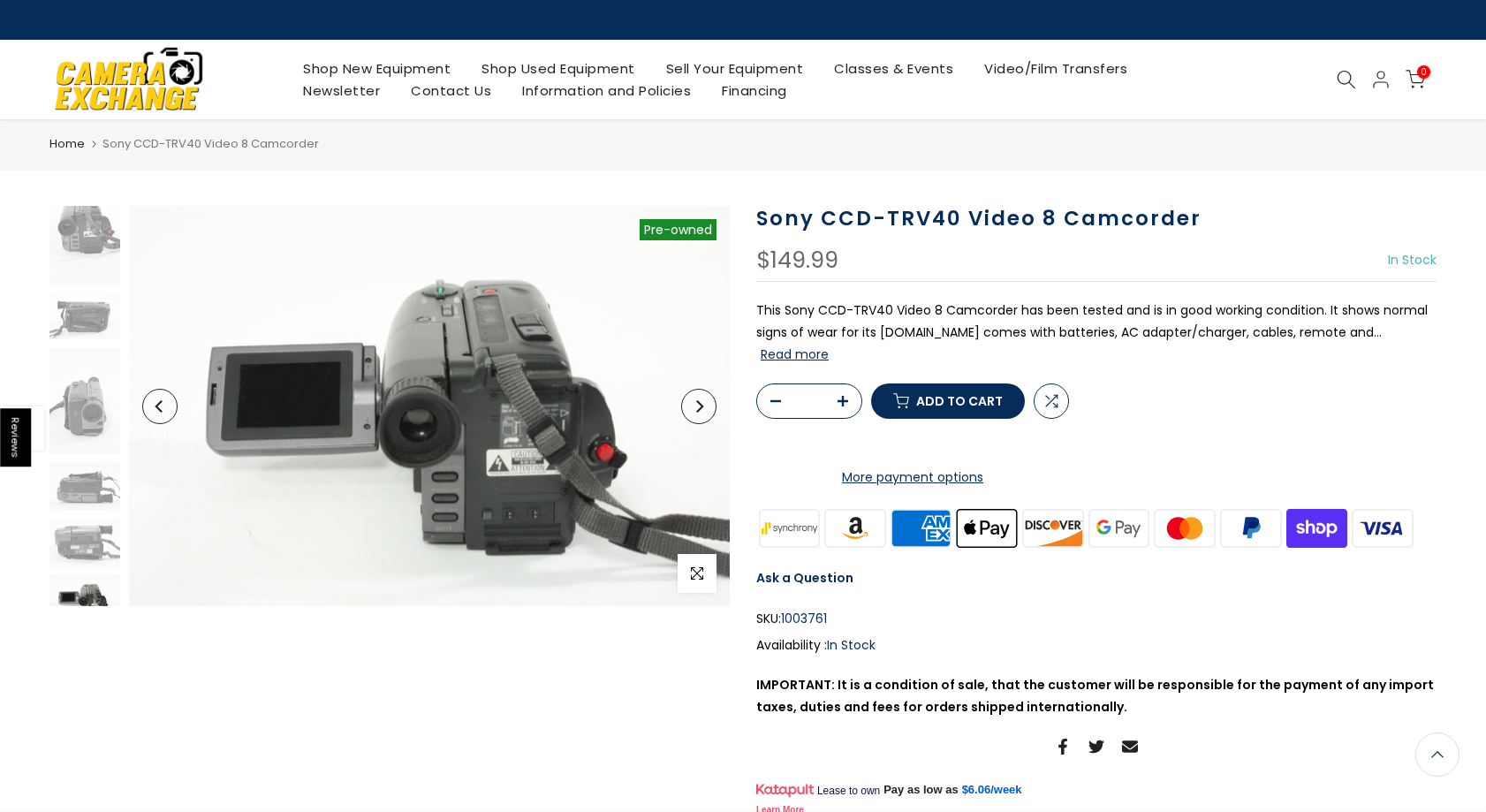
scroll to position [156, 0]
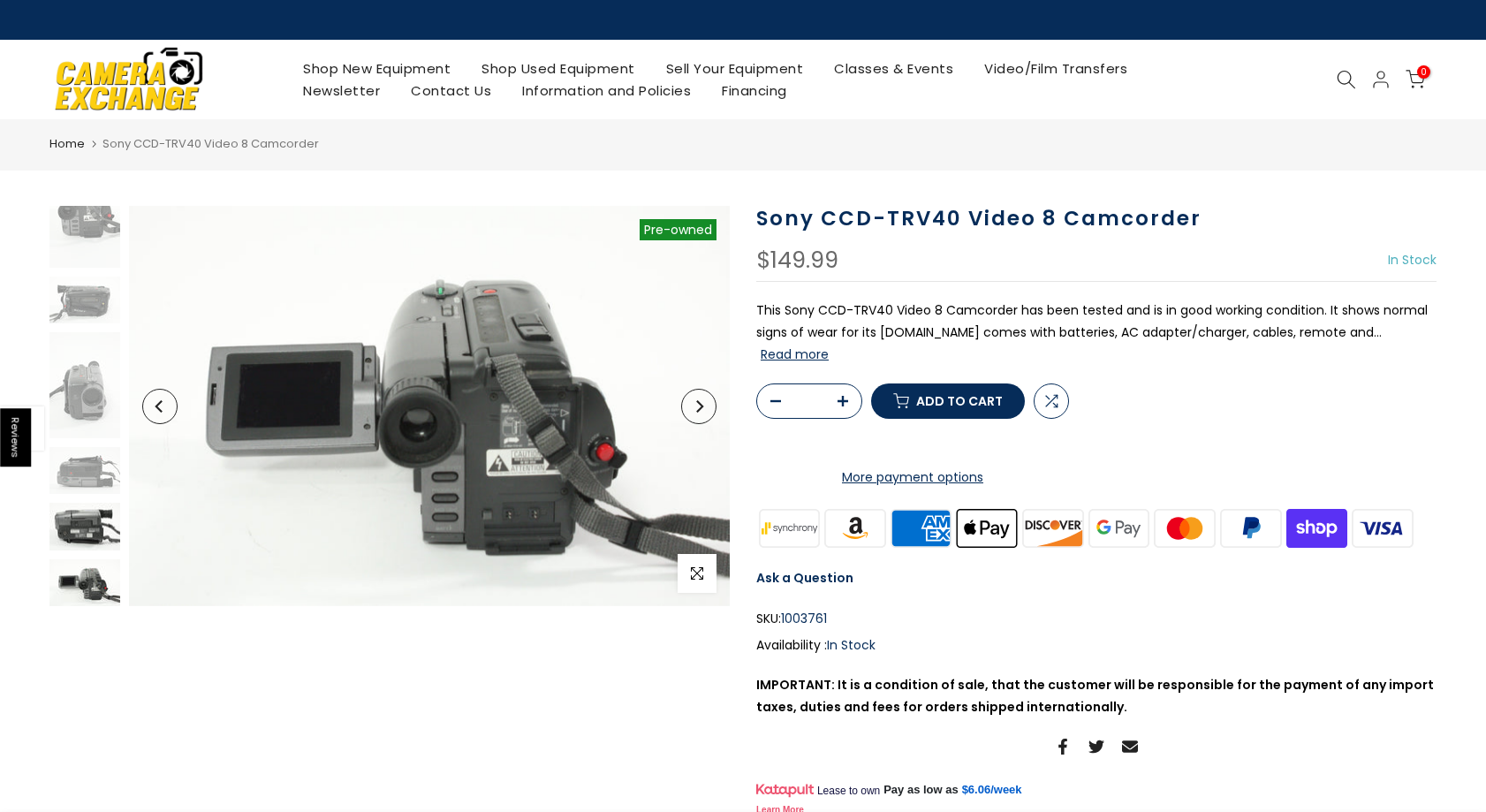
click at [77, 534] on img at bounding box center [84, 526] width 71 height 46
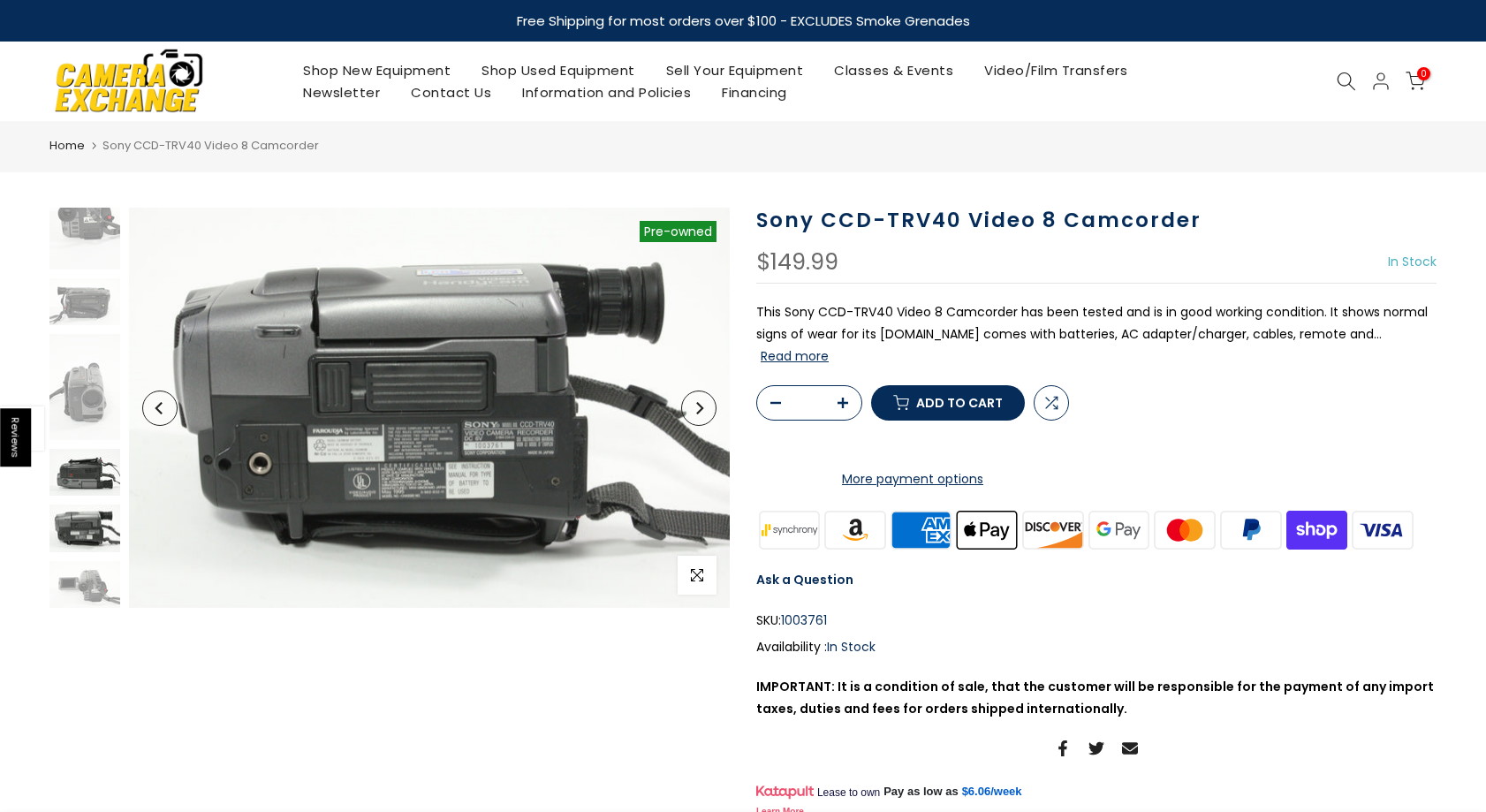
click at [78, 454] on img at bounding box center [84, 471] width 71 height 46
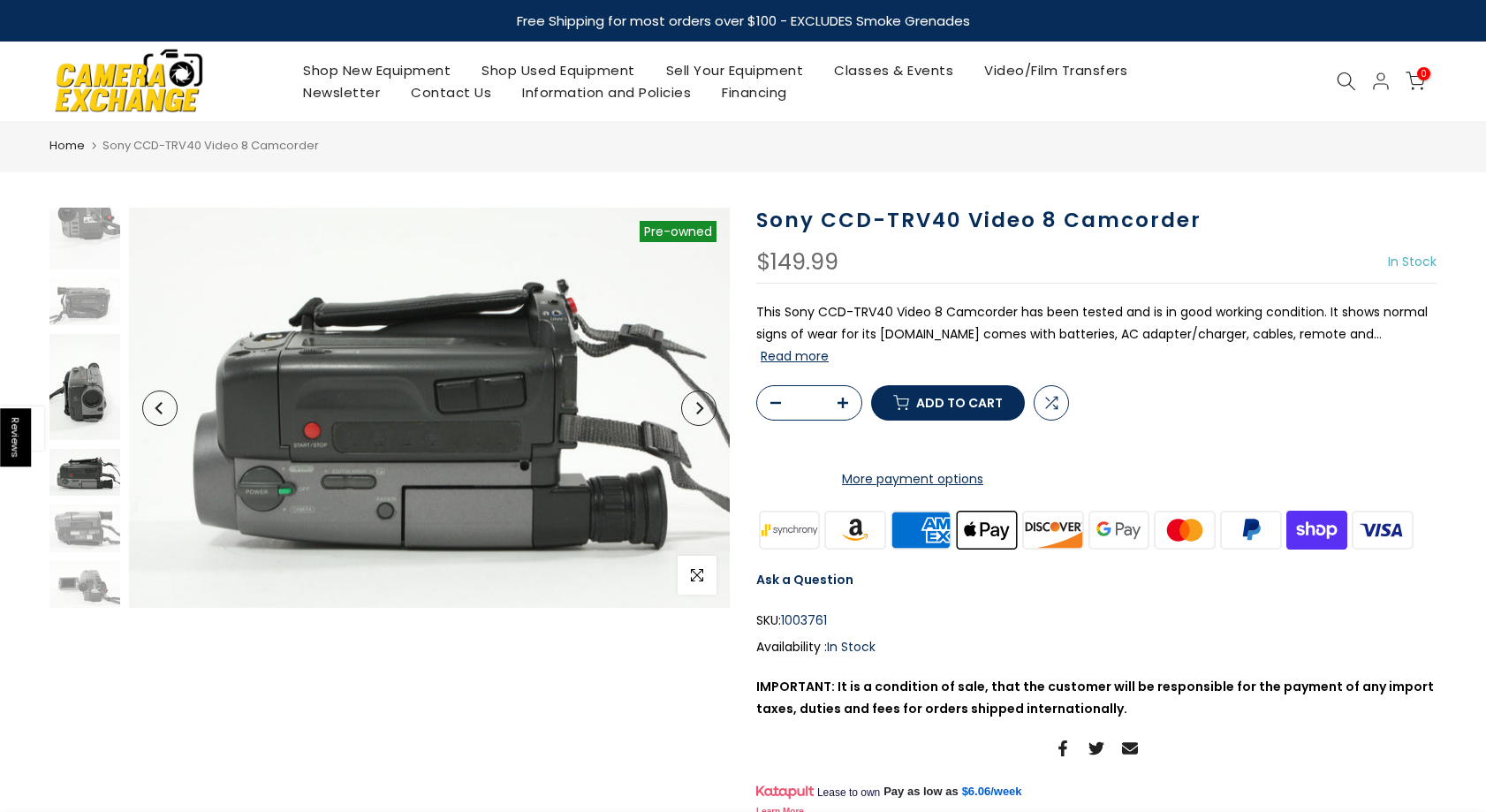
click at [83, 410] on img at bounding box center [84, 387] width 71 height 106
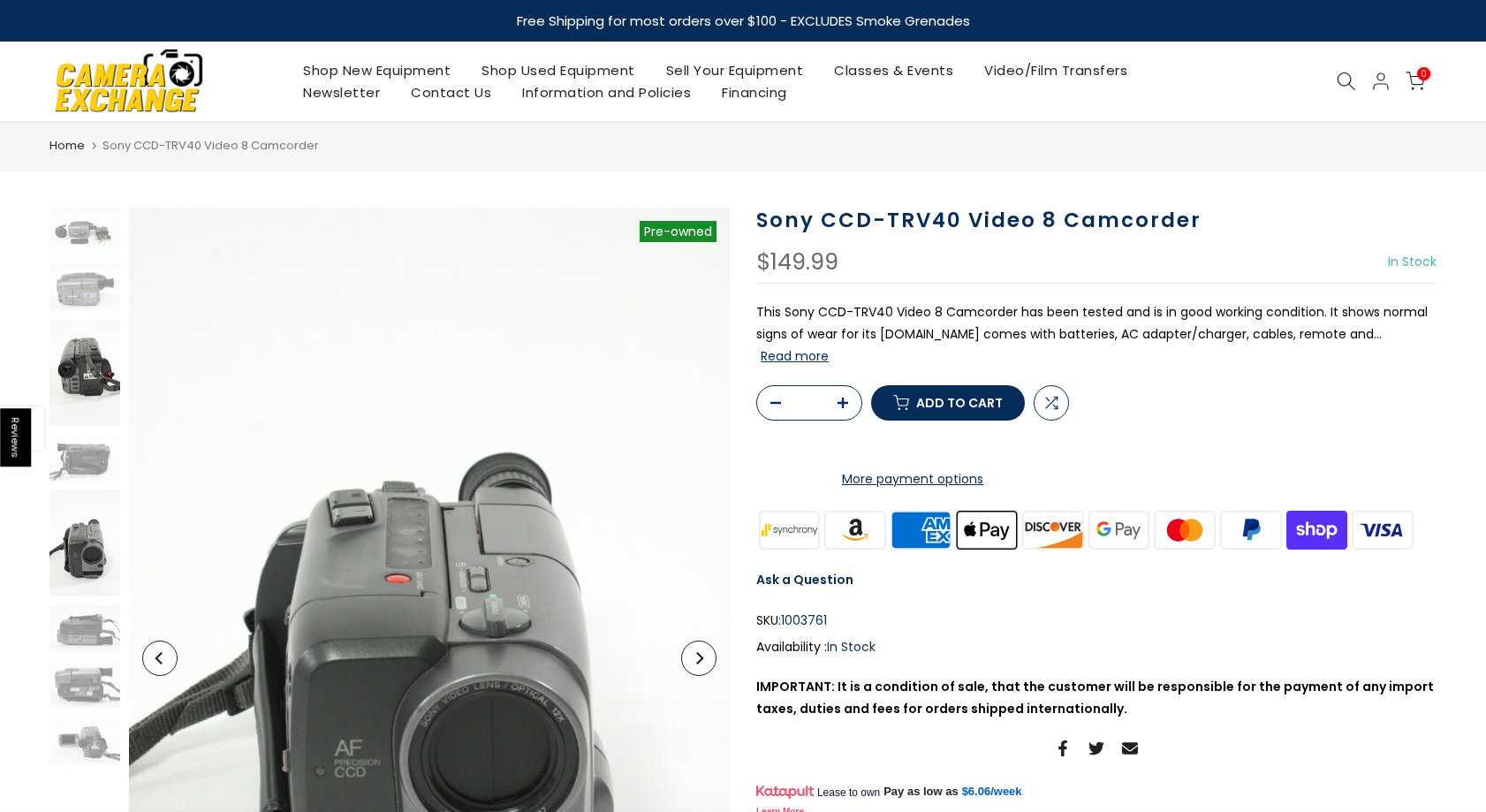
scroll to position [213, 0]
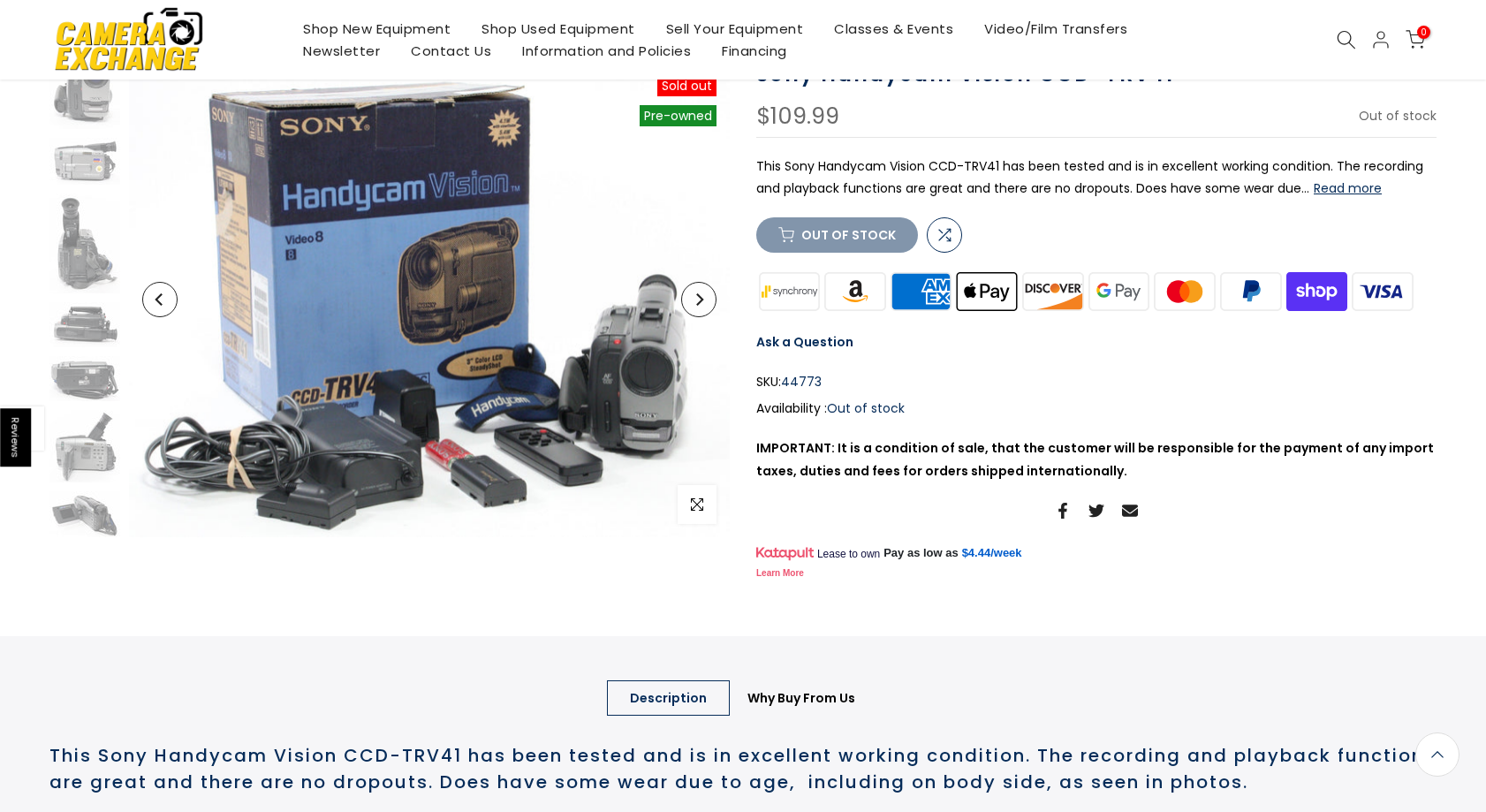
scroll to position [17, 0]
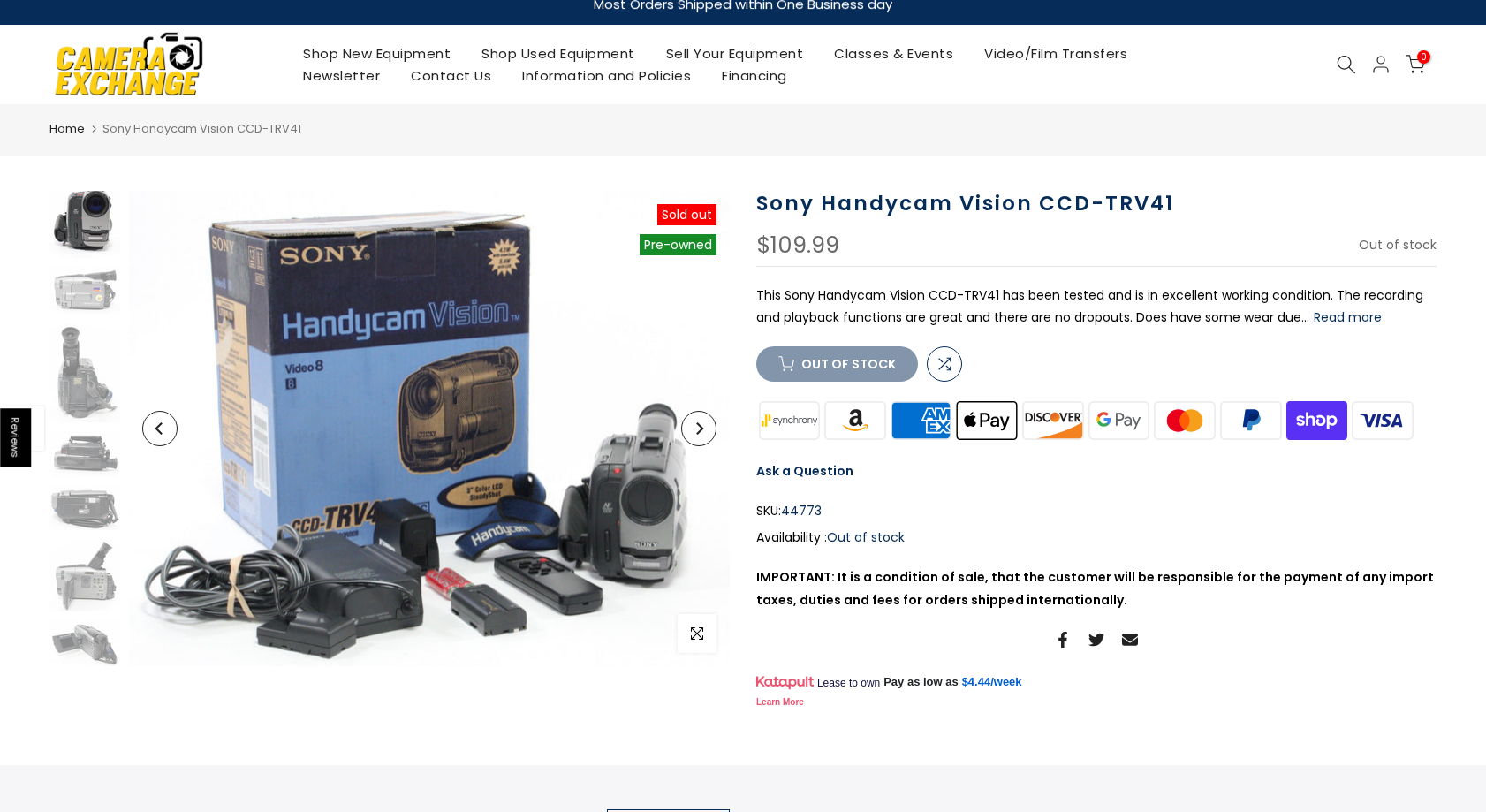
click at [87, 217] on img at bounding box center [84, 217] width 71 height 82
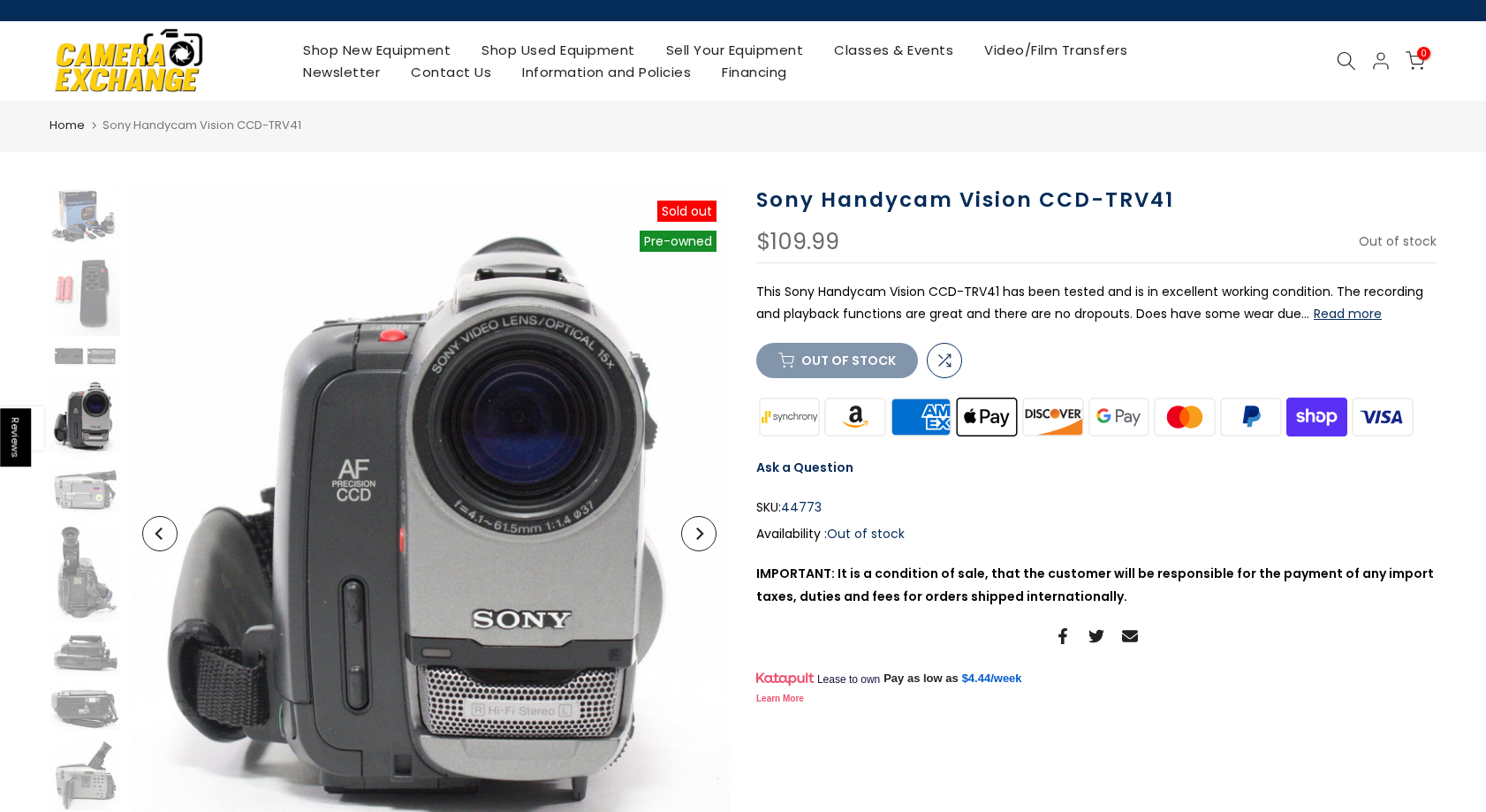
scroll to position [0, 0]
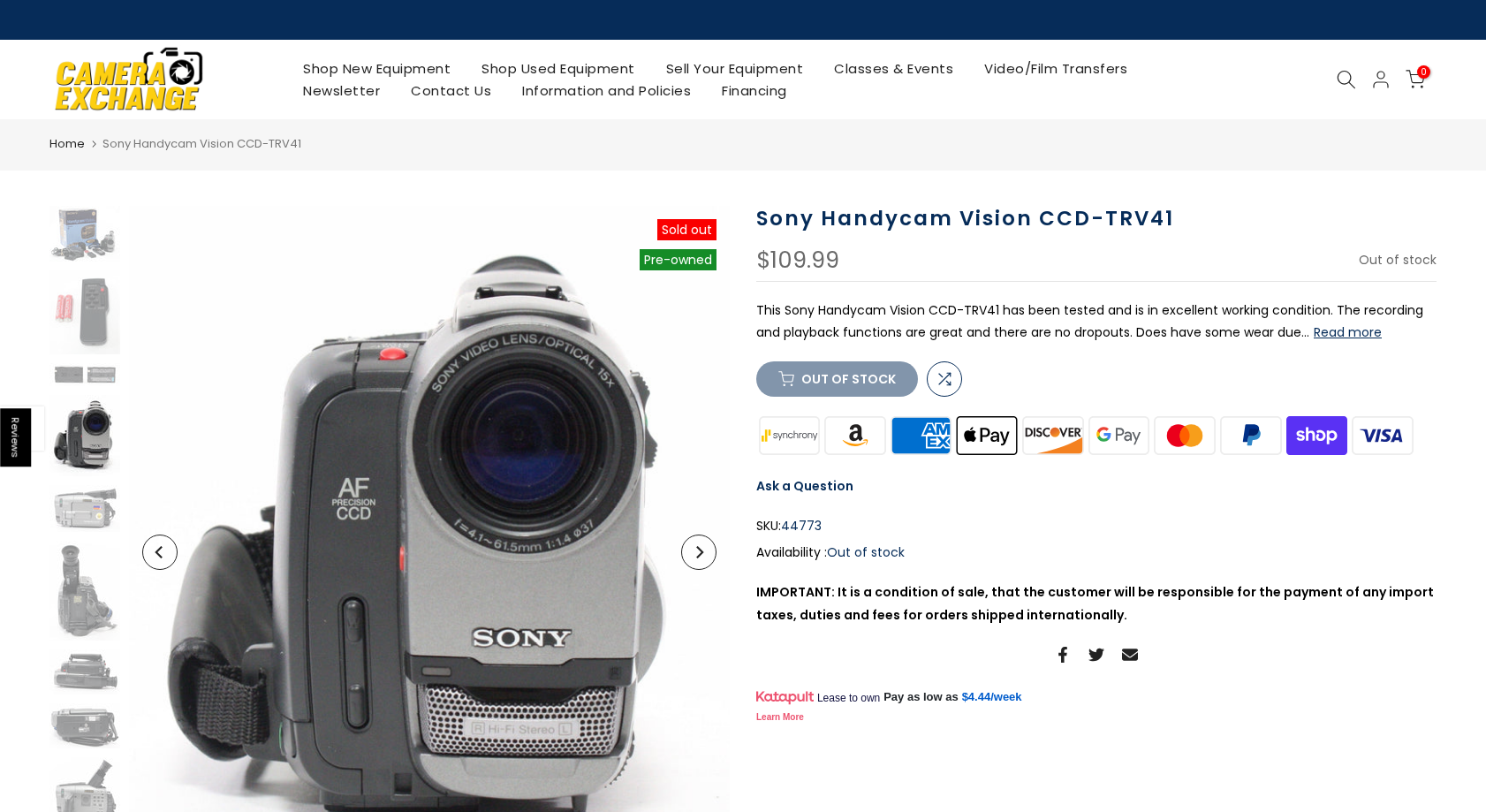
drag, startPoint x: 100, startPoint y: 437, endPoint x: 91, endPoint y: 456, distance: 21.0
click at [100, 437] on img at bounding box center [84, 435] width 71 height 82
click at [87, 512] on img at bounding box center [84, 508] width 71 height 46
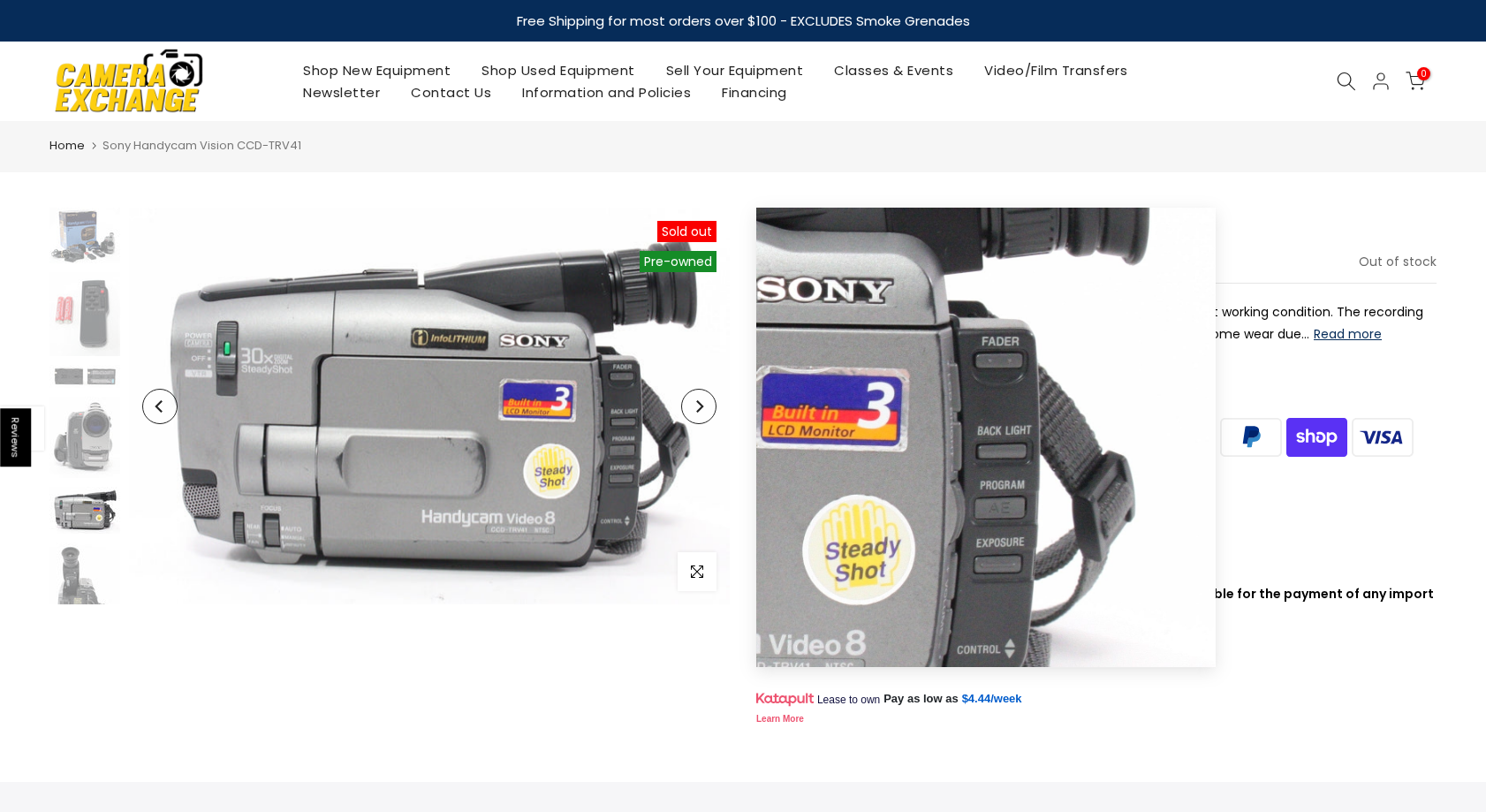
scroll to position [191, 0]
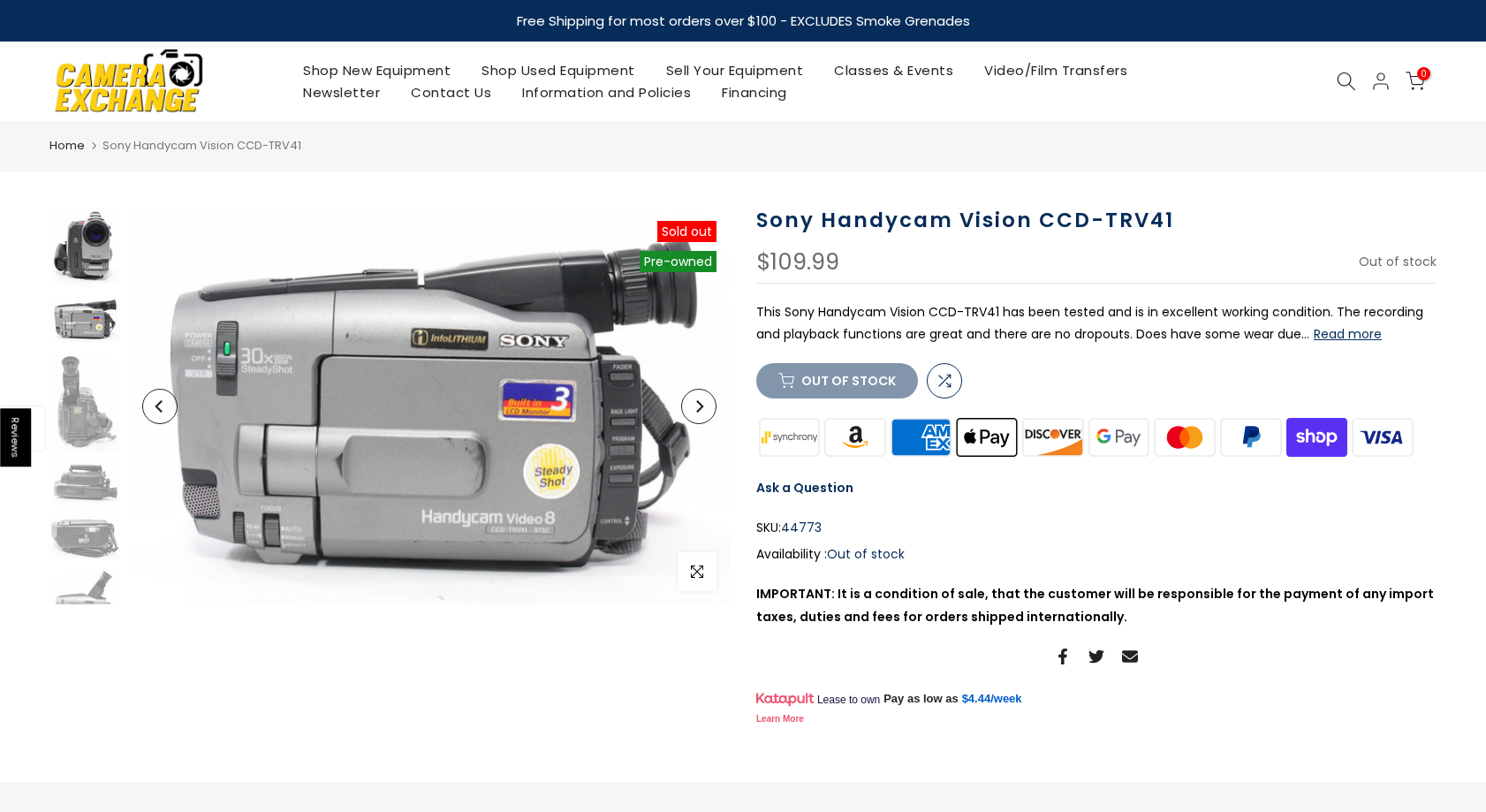
click at [100, 239] on img at bounding box center [84, 247] width 71 height 82
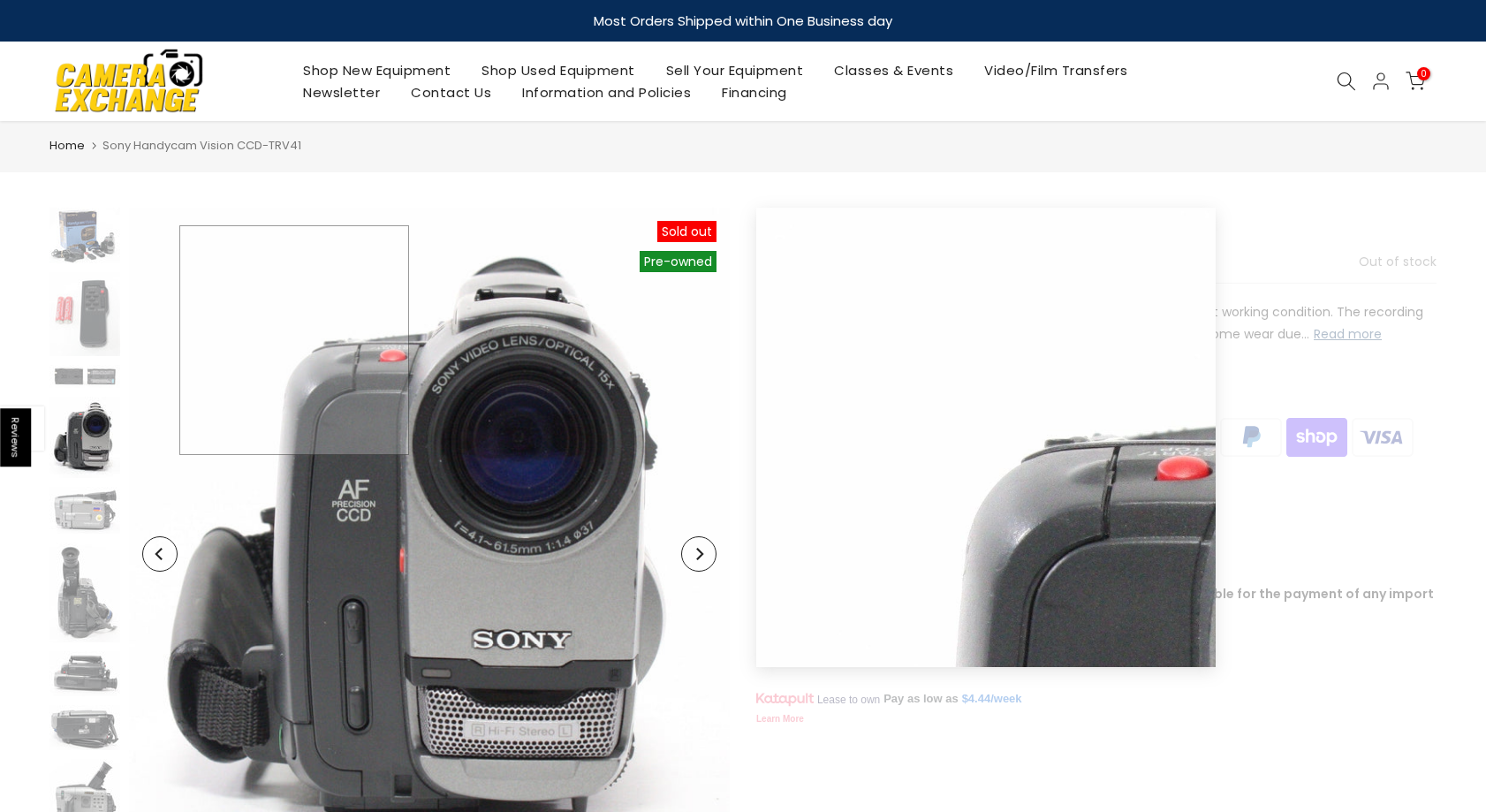
scroll to position [58, 0]
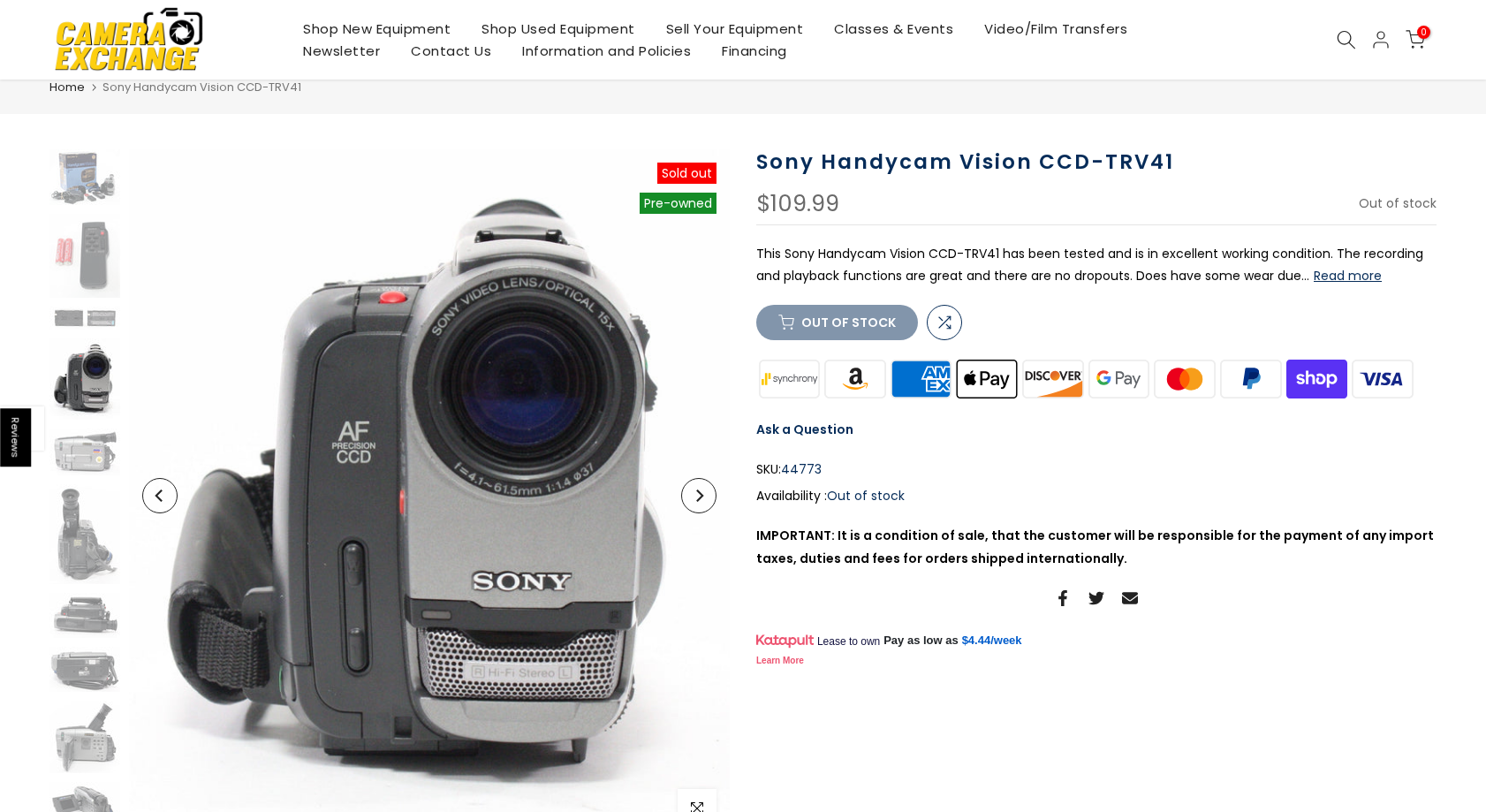
click at [92, 380] on img at bounding box center [84, 379] width 71 height 82
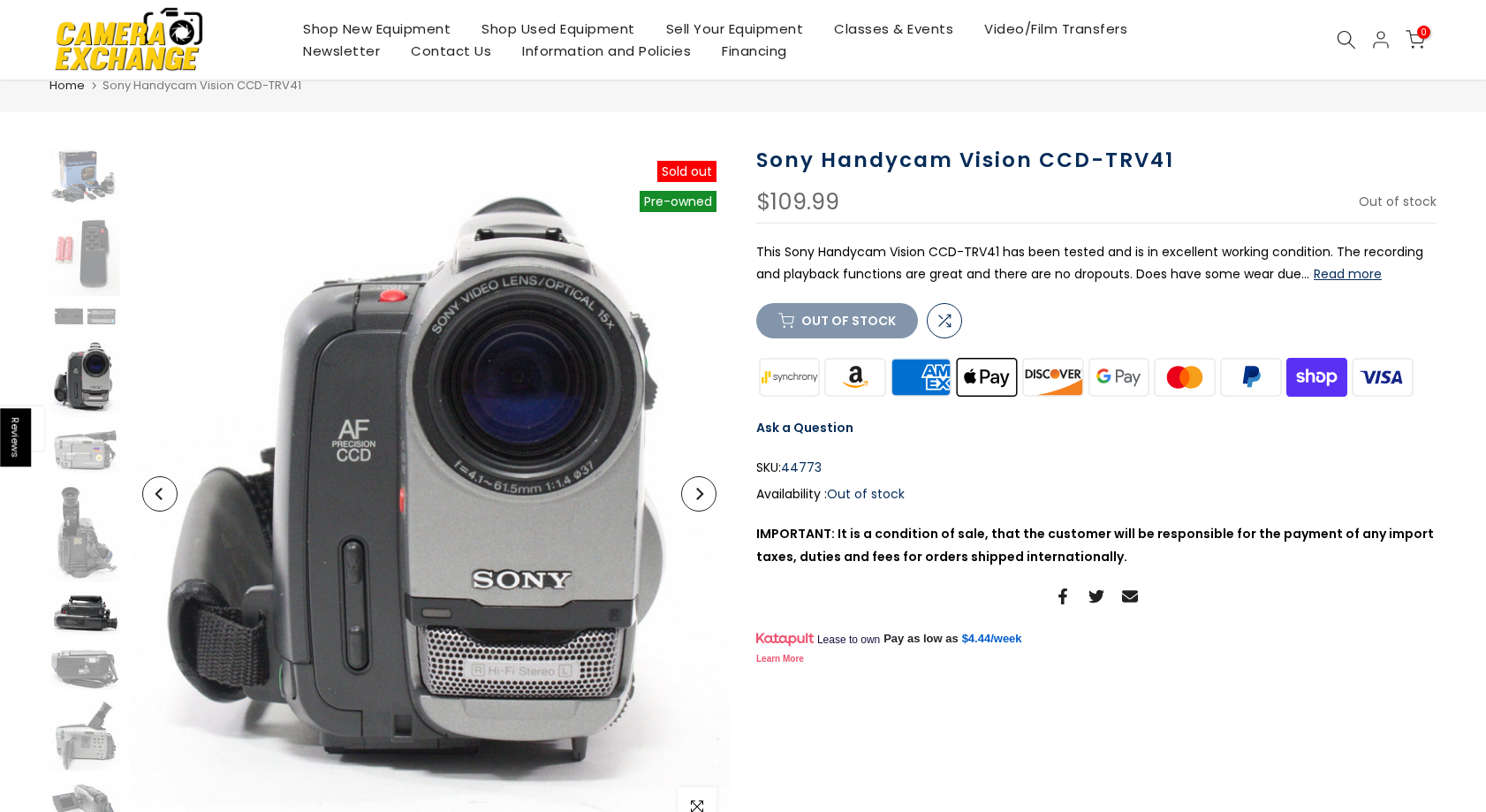
click at [94, 623] on img at bounding box center [84, 613] width 71 height 45
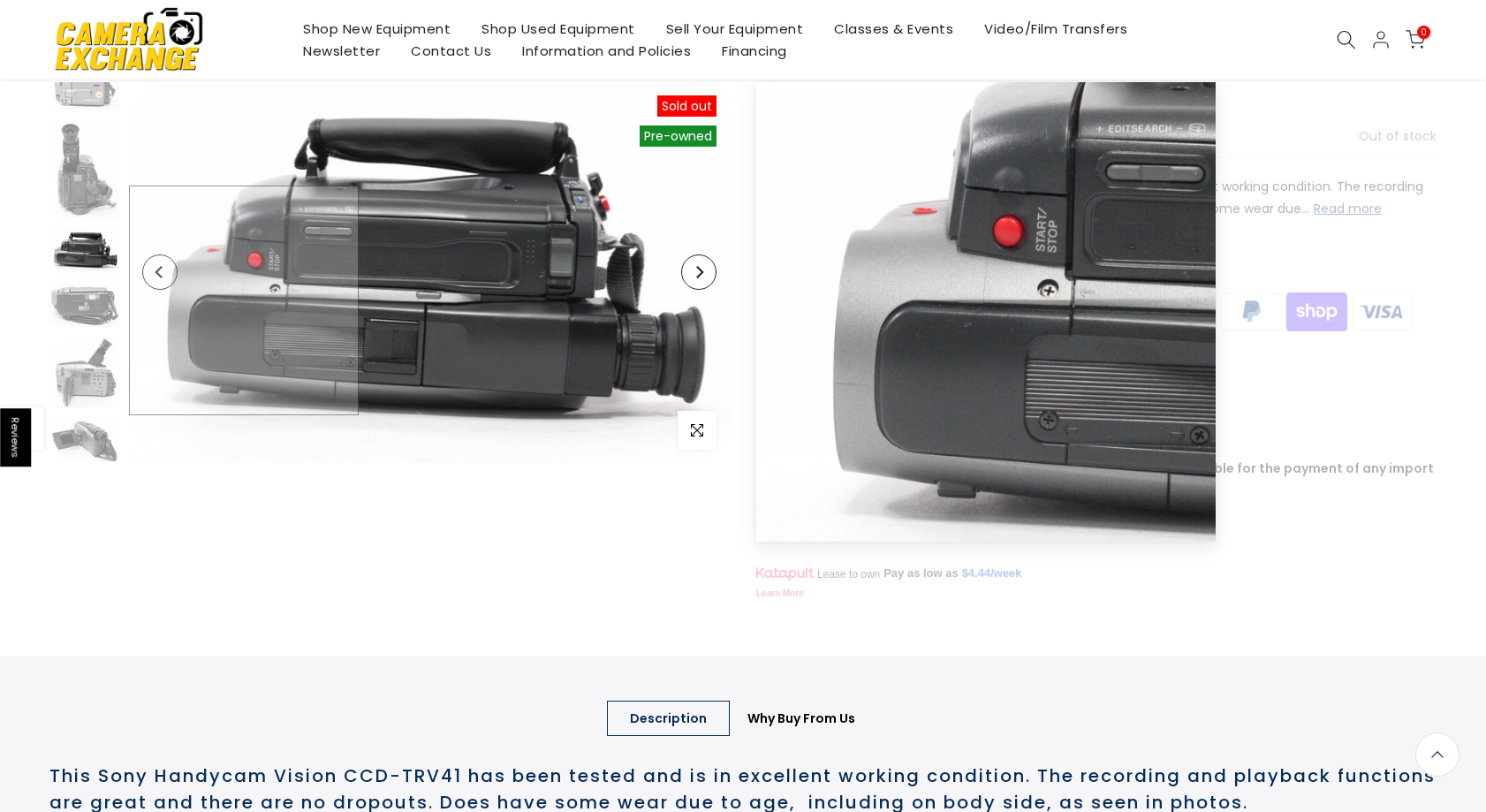
scroll to position [122, 0]
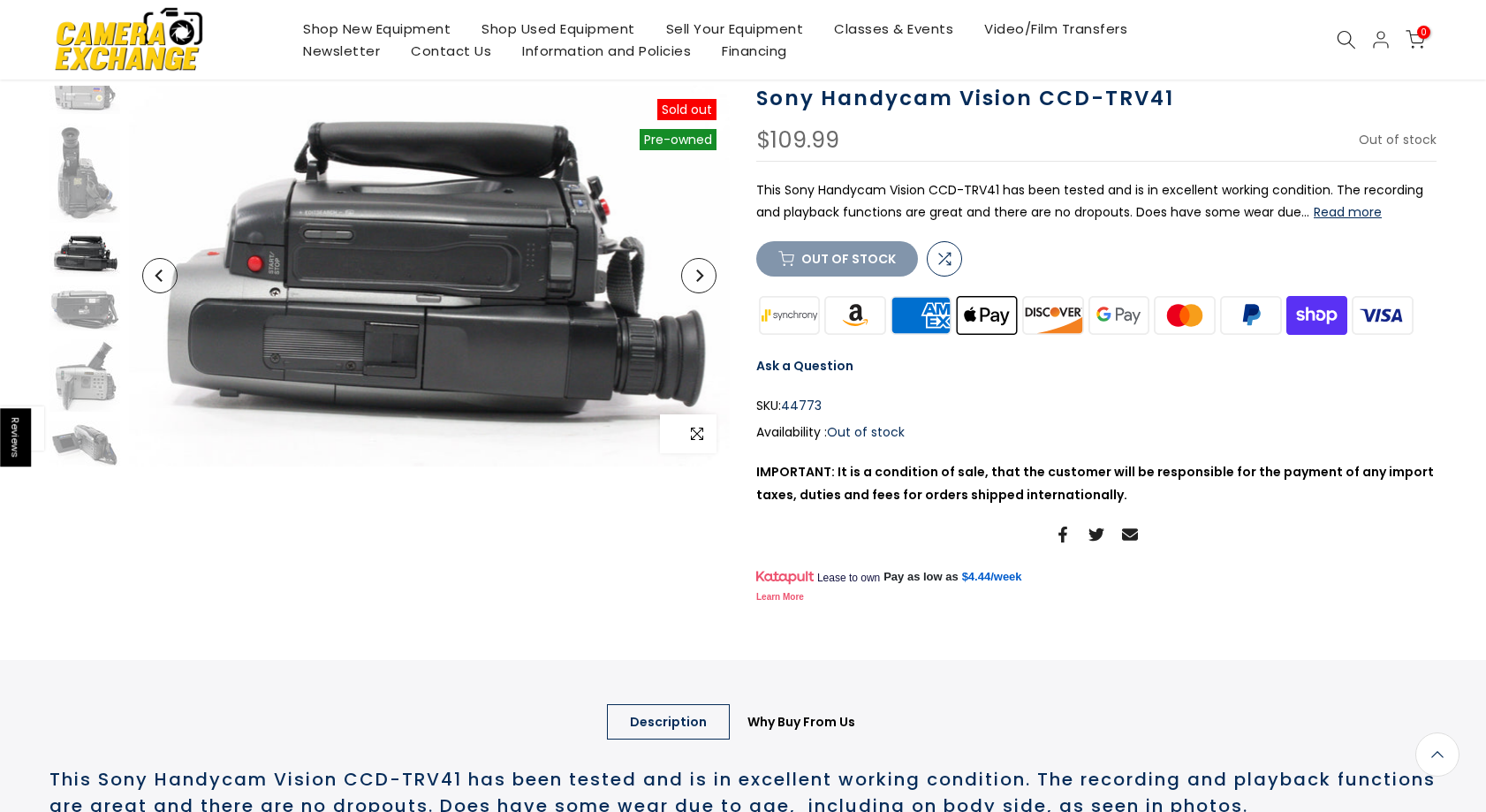
click at [698, 439] on icon "button" at bounding box center [696, 433] width 12 height 14
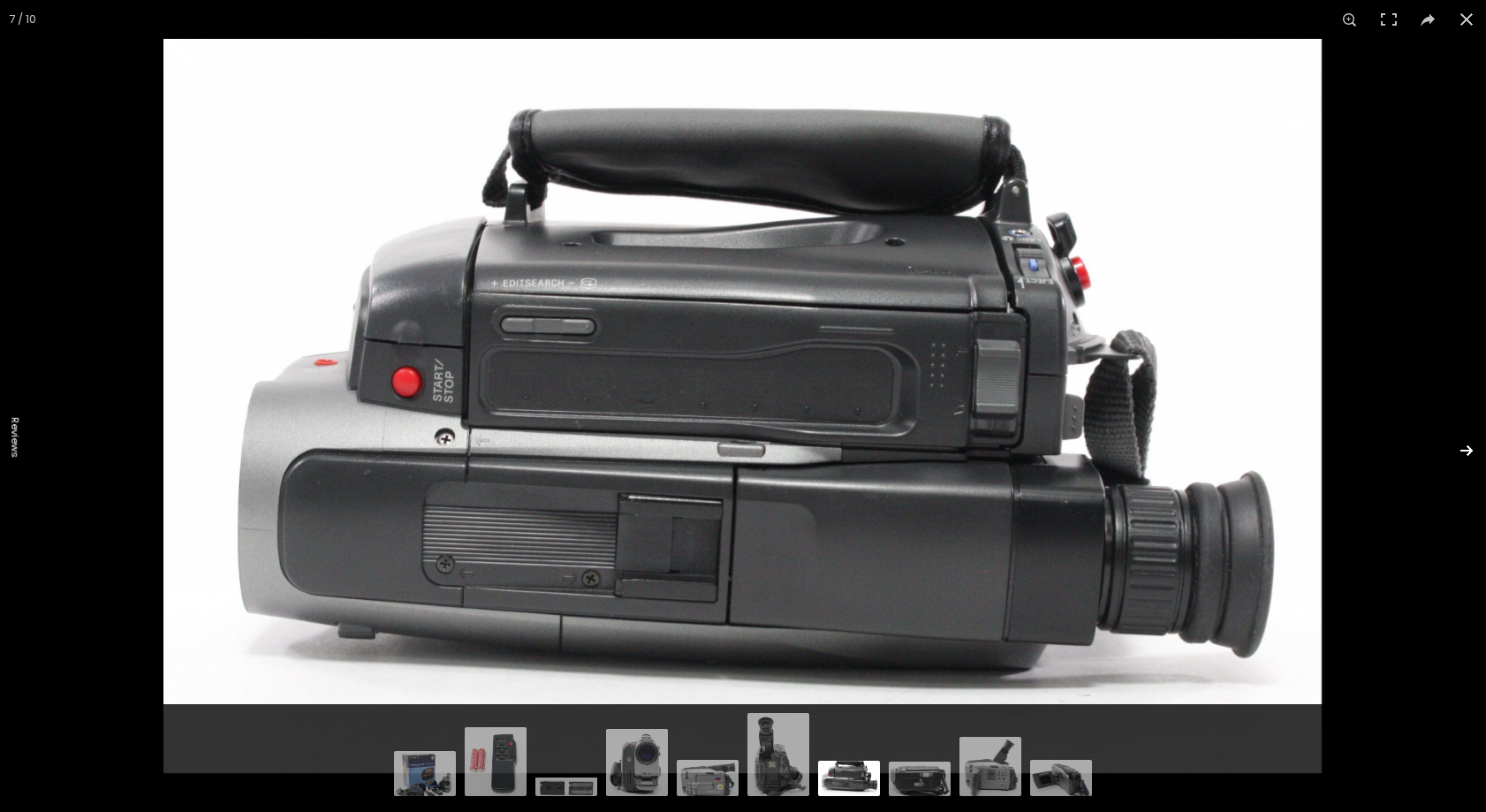
click at [1478, 456] on button at bounding box center [1454, 450] width 62 height 88
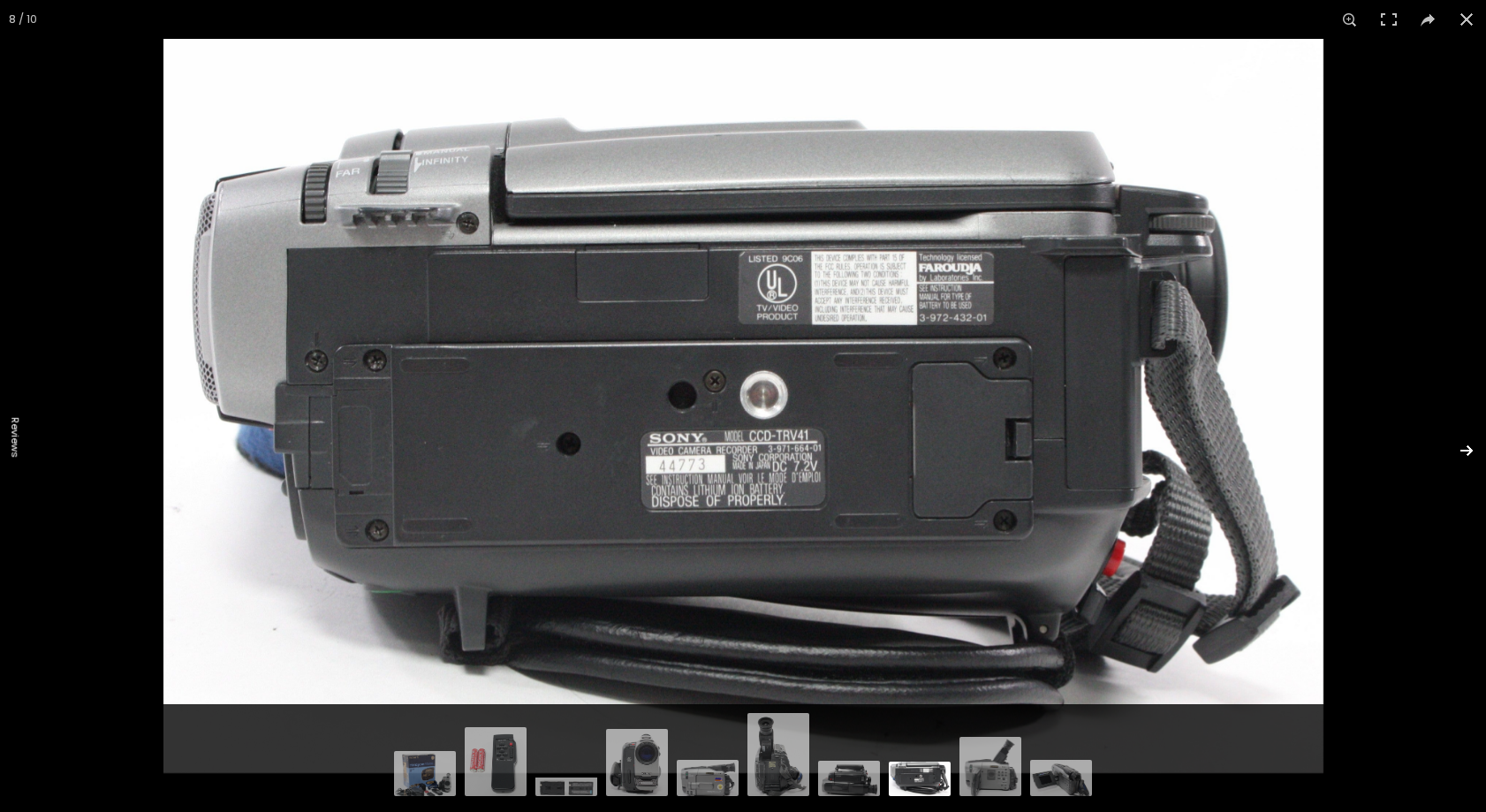
click at [1473, 452] on button at bounding box center [1454, 450] width 62 height 88
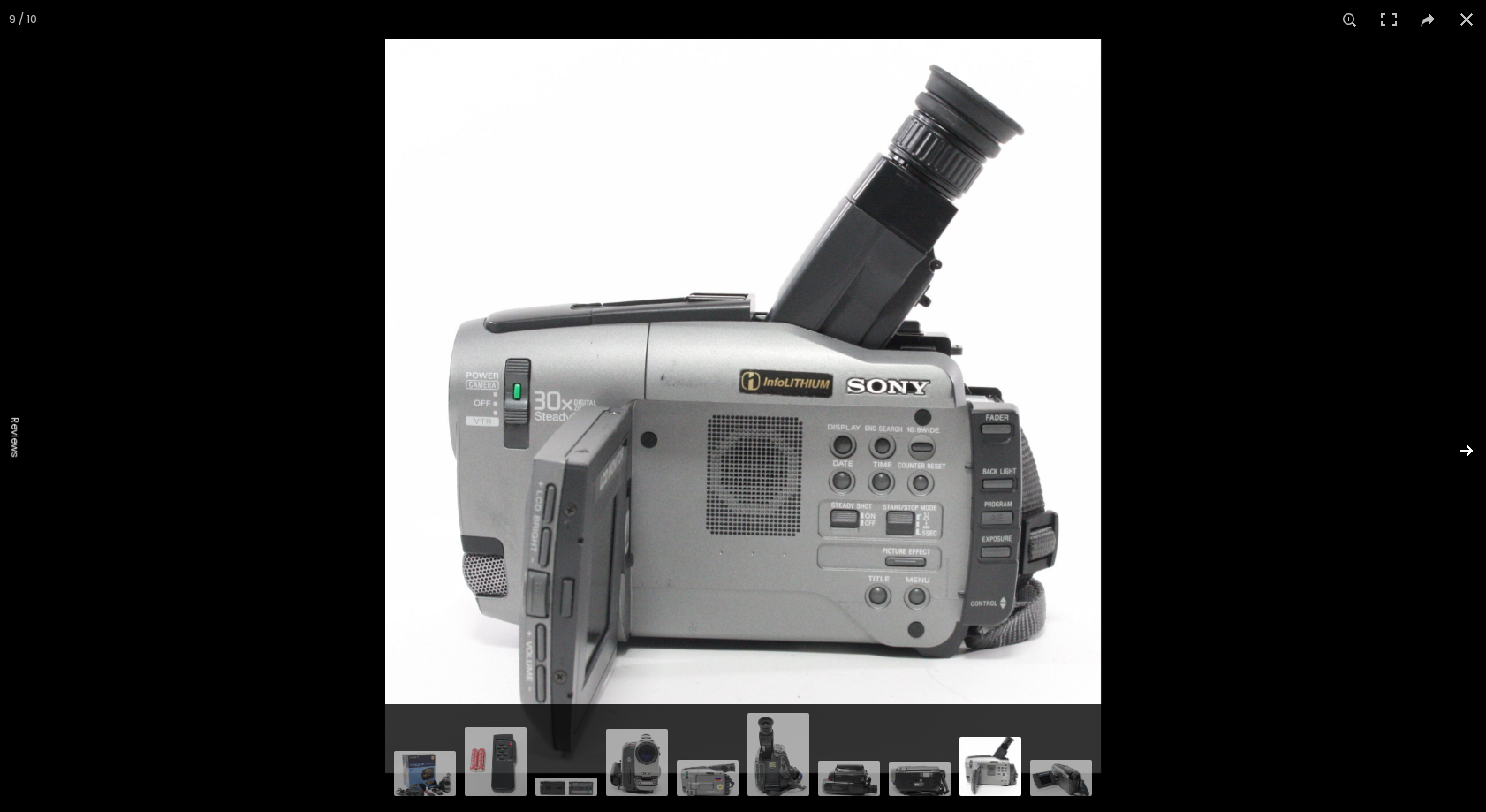
click at [1473, 452] on button at bounding box center [1454, 450] width 62 height 88
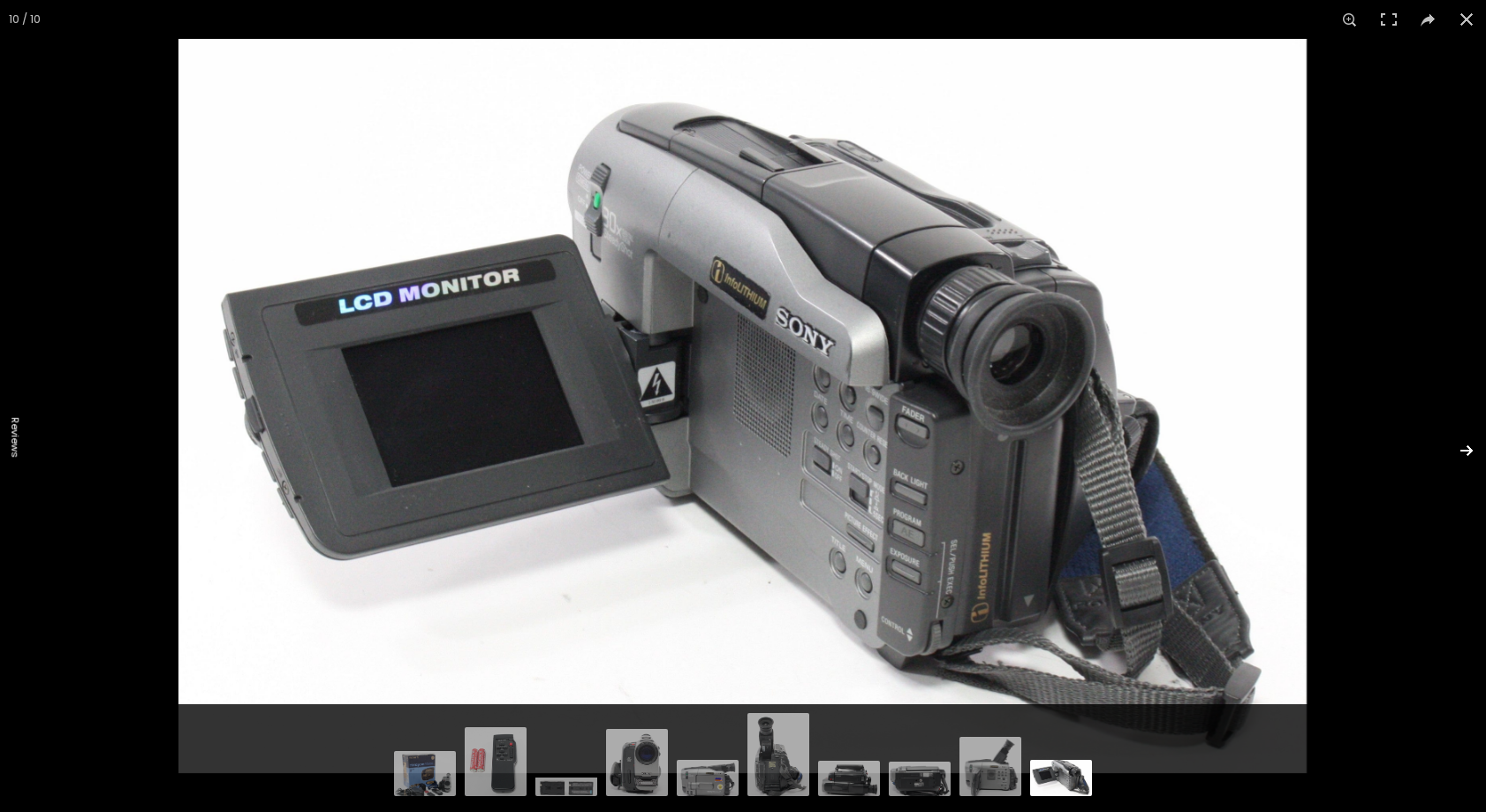
click at [1473, 452] on button at bounding box center [1454, 450] width 62 height 88
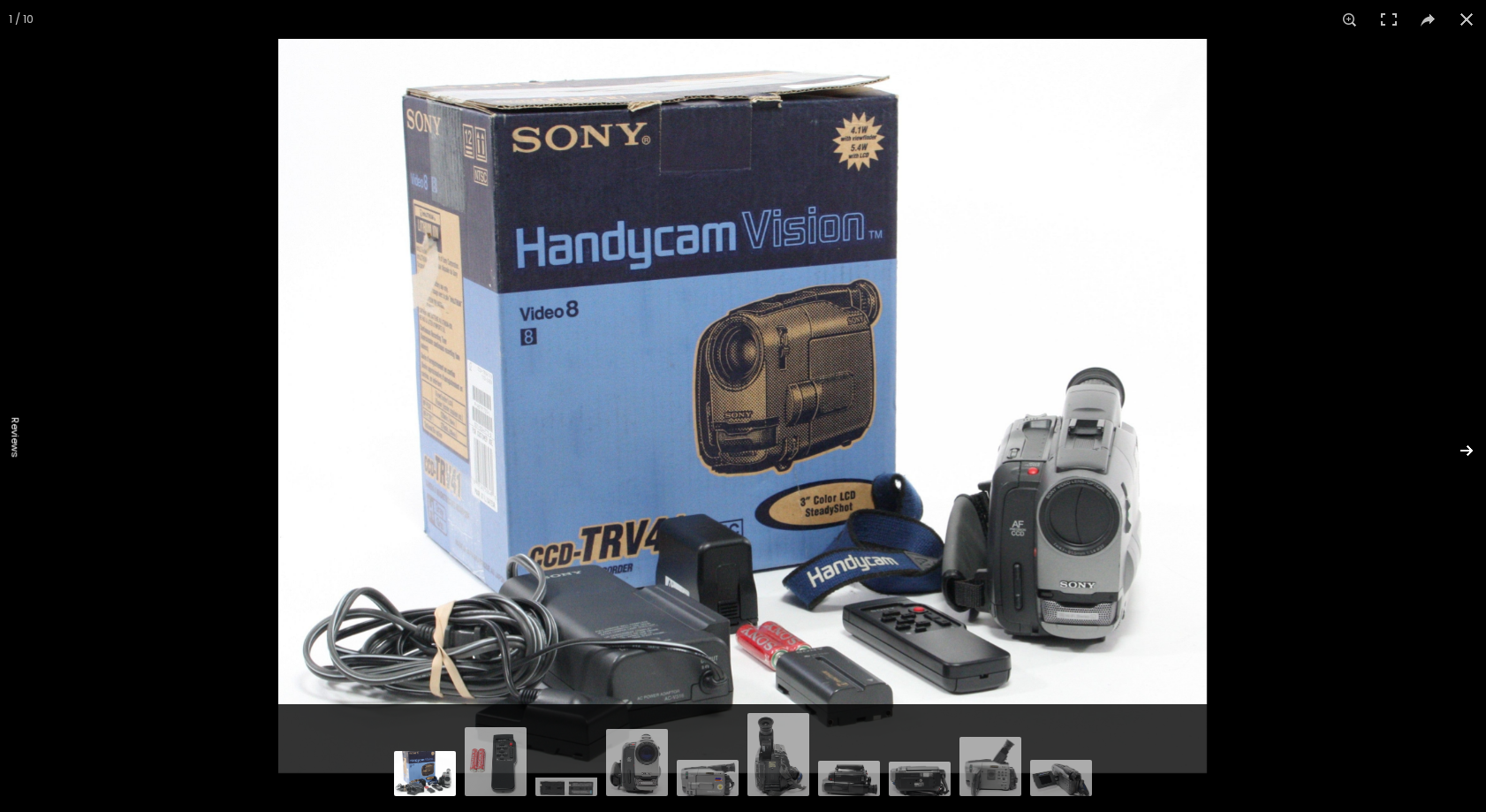
click at [1473, 452] on button at bounding box center [1454, 450] width 62 height 88
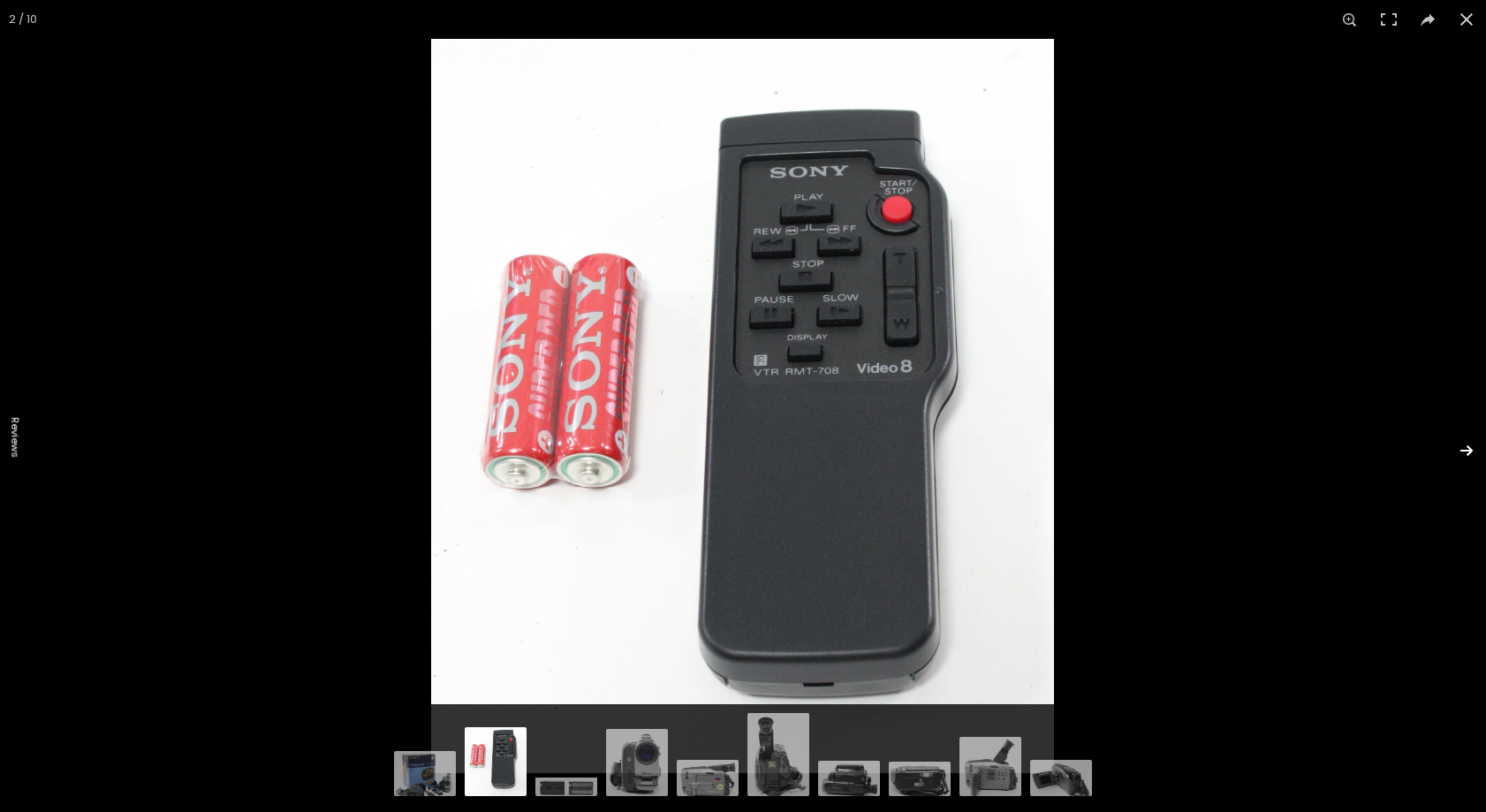
click at [1473, 452] on button at bounding box center [1454, 450] width 62 height 88
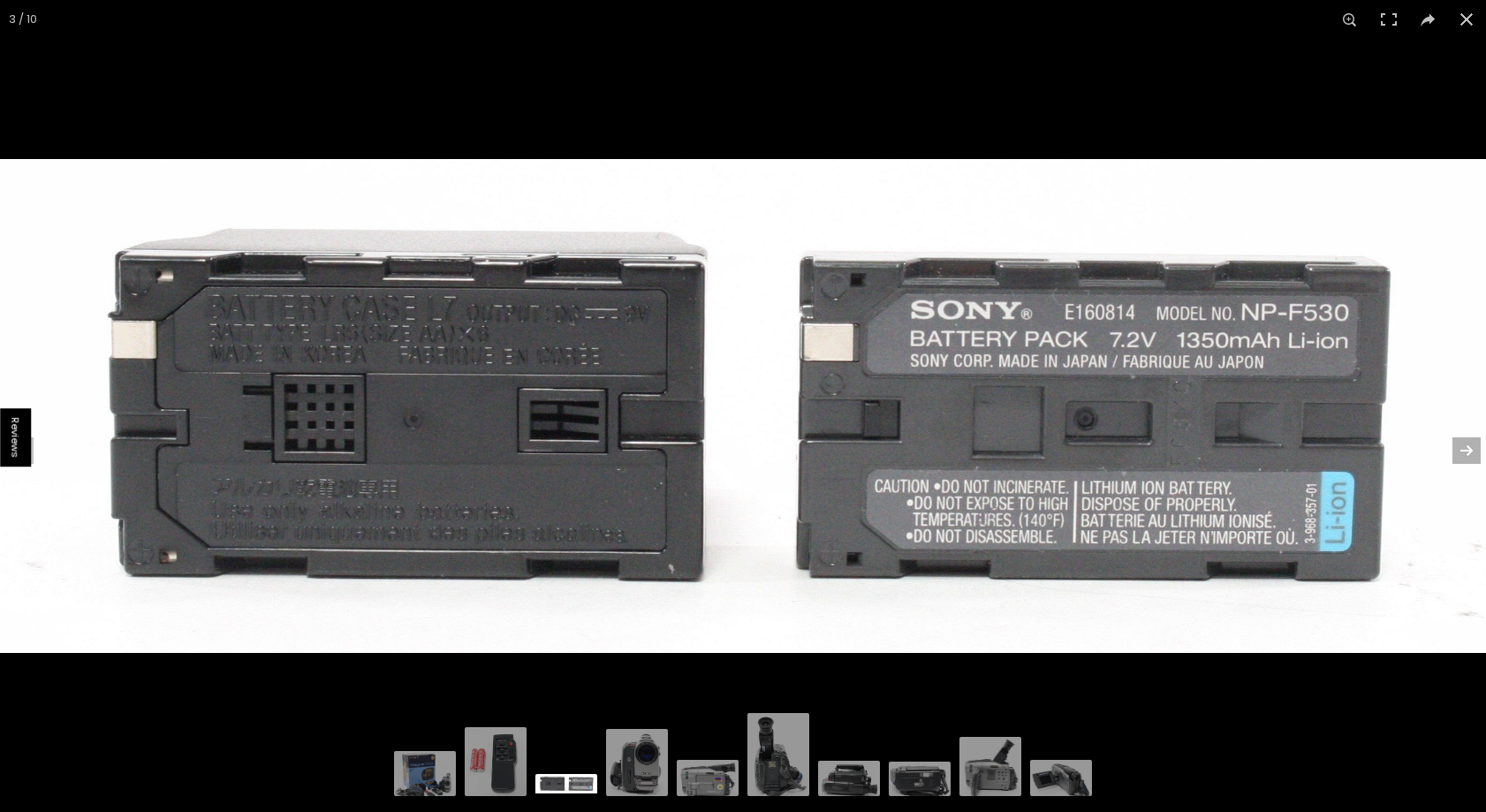
click at [1473, 452] on button at bounding box center [1454, 450] width 62 height 88
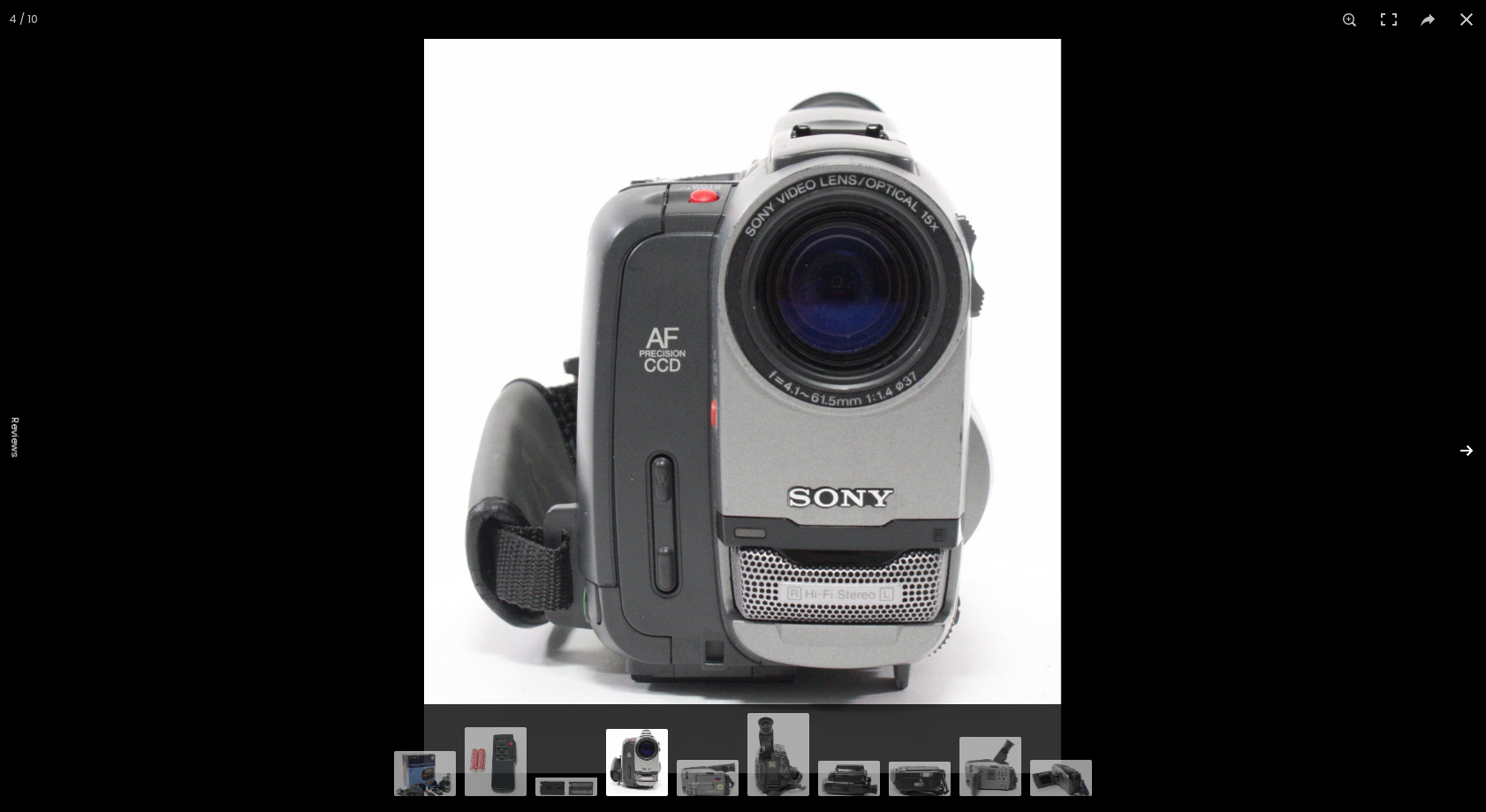
click at [1473, 452] on button at bounding box center [1454, 450] width 62 height 88
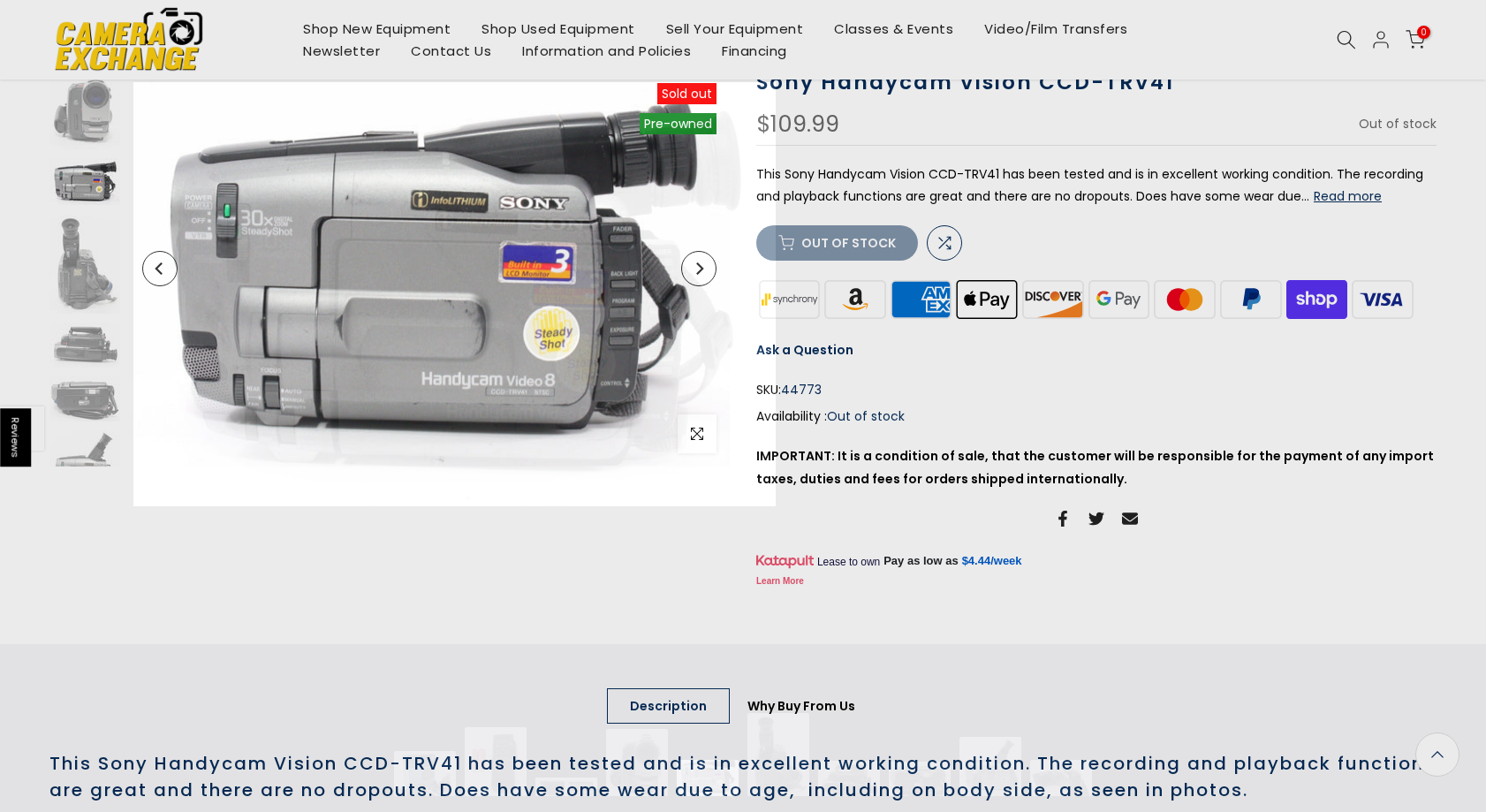
scroll to position [172, 0]
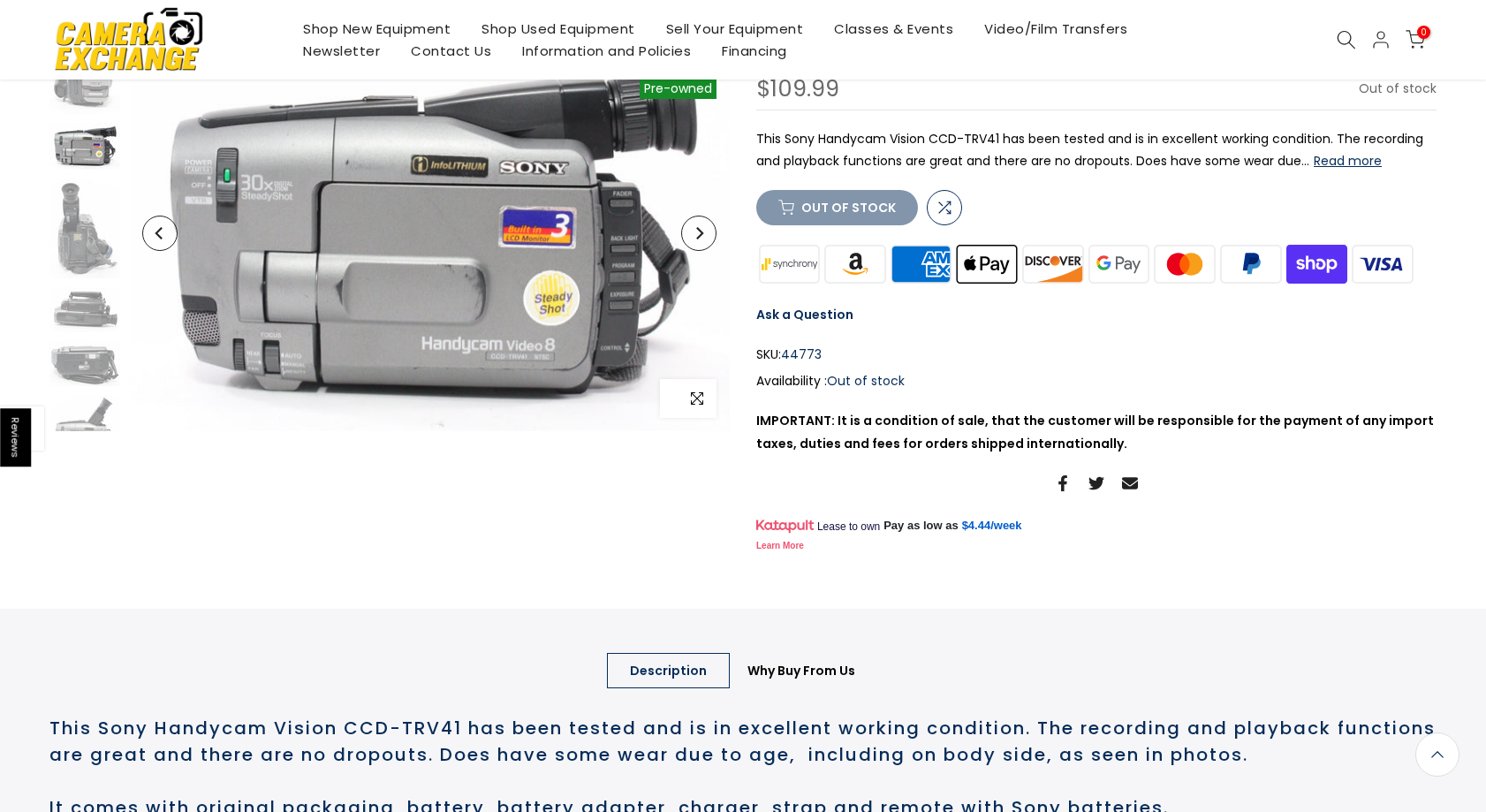
click at [704, 406] on span "button" at bounding box center [697, 398] width 39 height 39
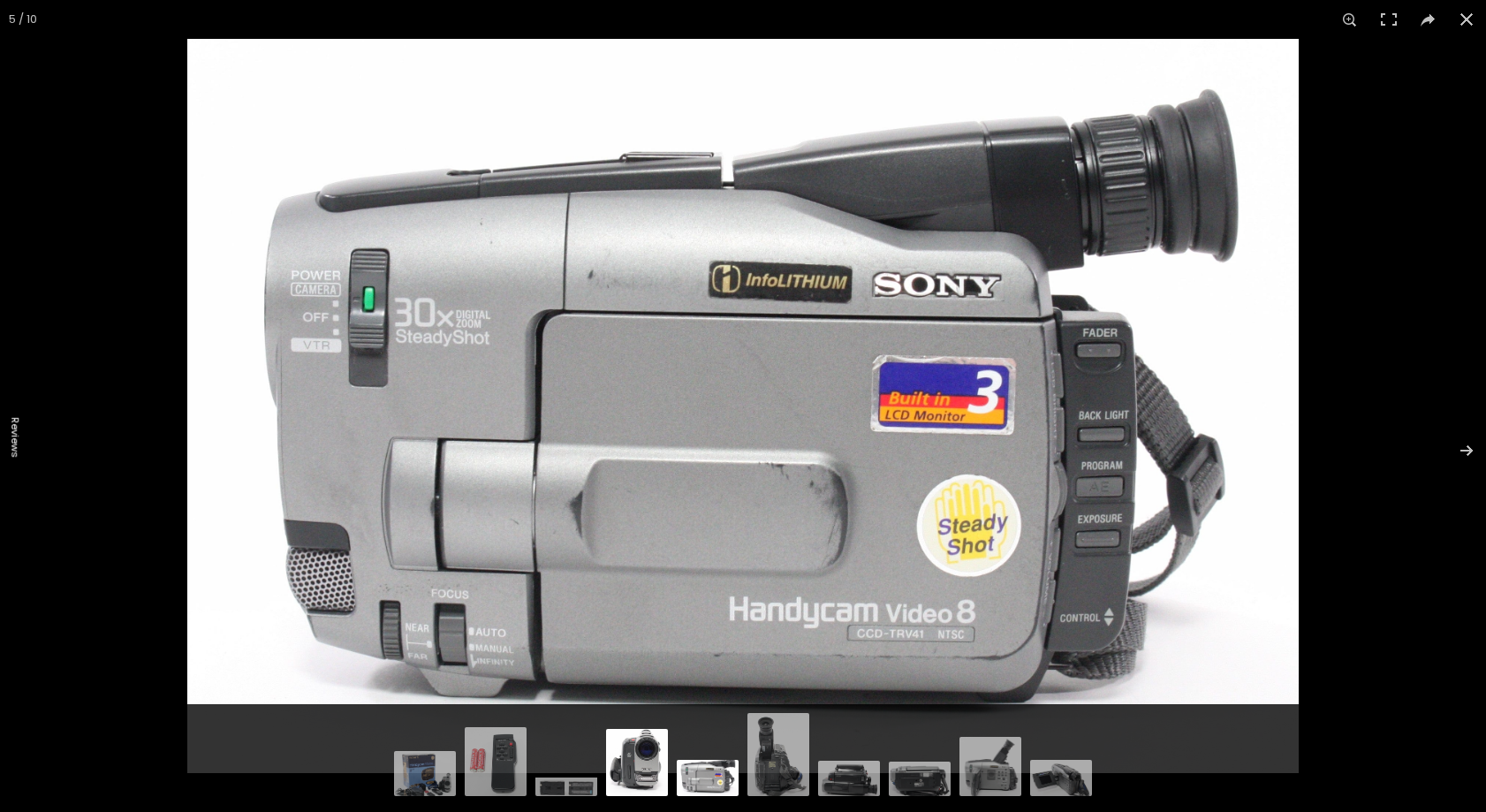
click at [649, 769] on img at bounding box center [637, 759] width 62 height 71
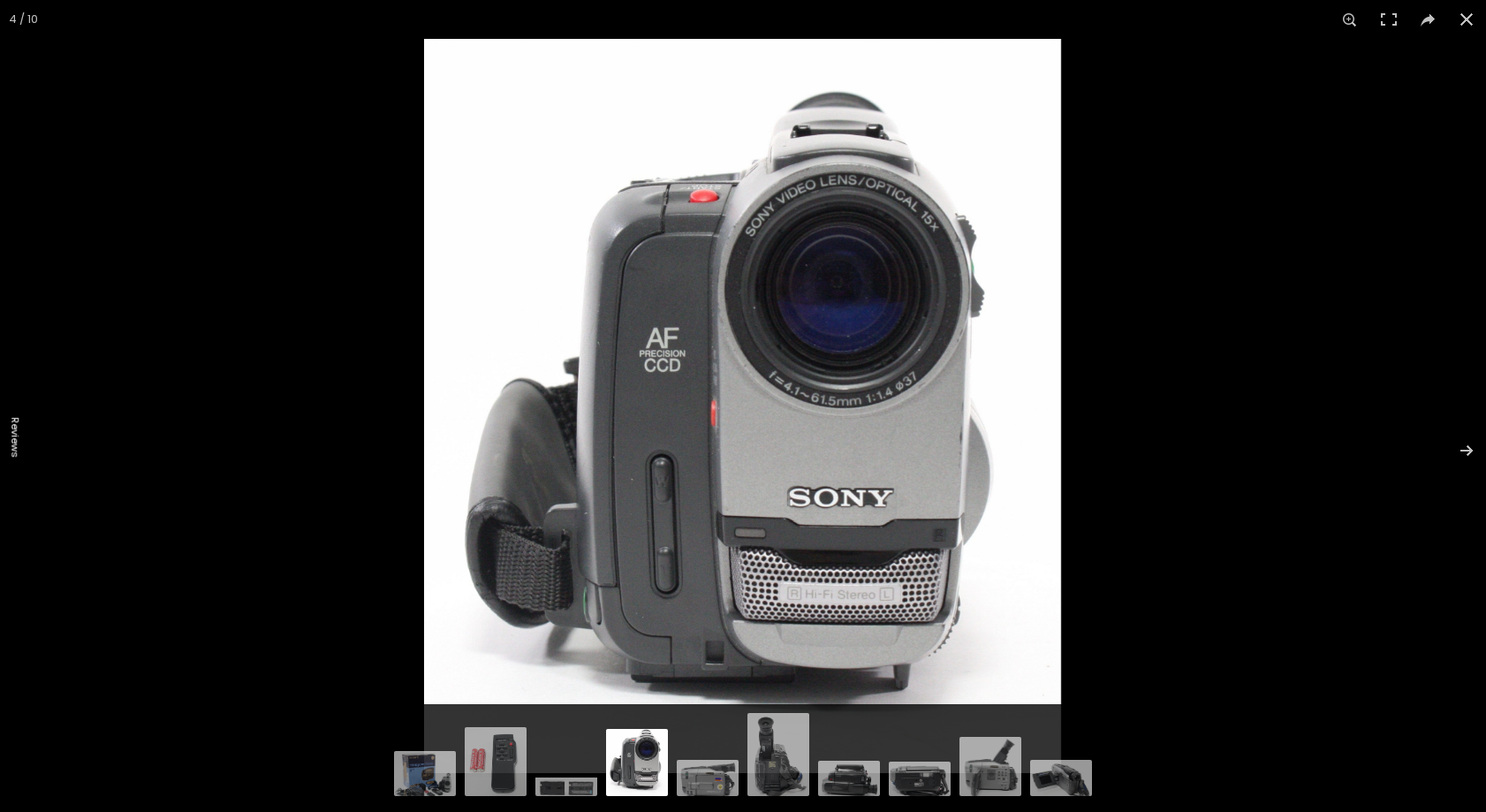
click at [639, 767] on img at bounding box center [637, 759] width 62 height 71
click at [706, 780] on img at bounding box center [707, 776] width 62 height 41
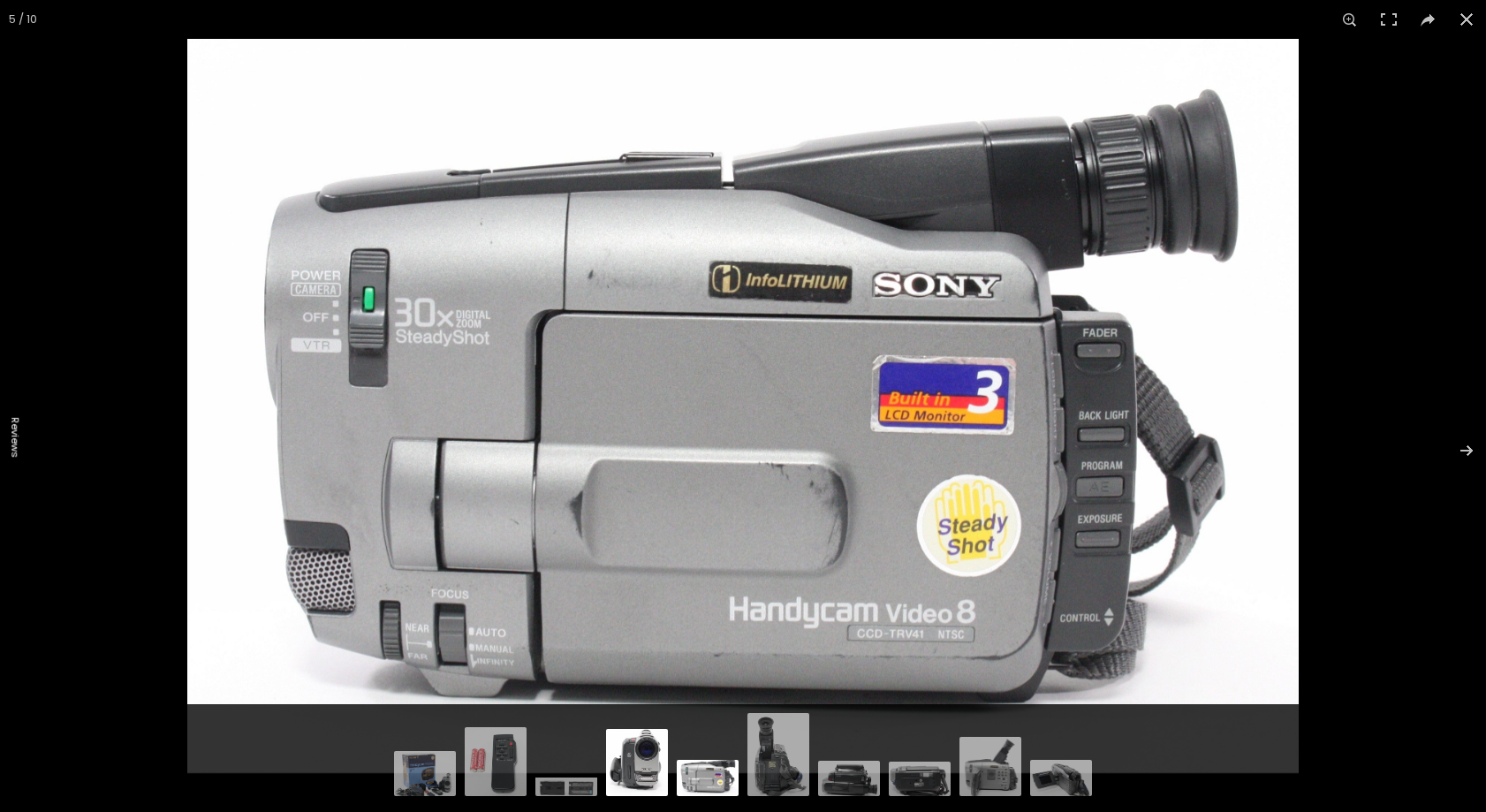
click at [640, 758] on img at bounding box center [637, 759] width 62 height 71
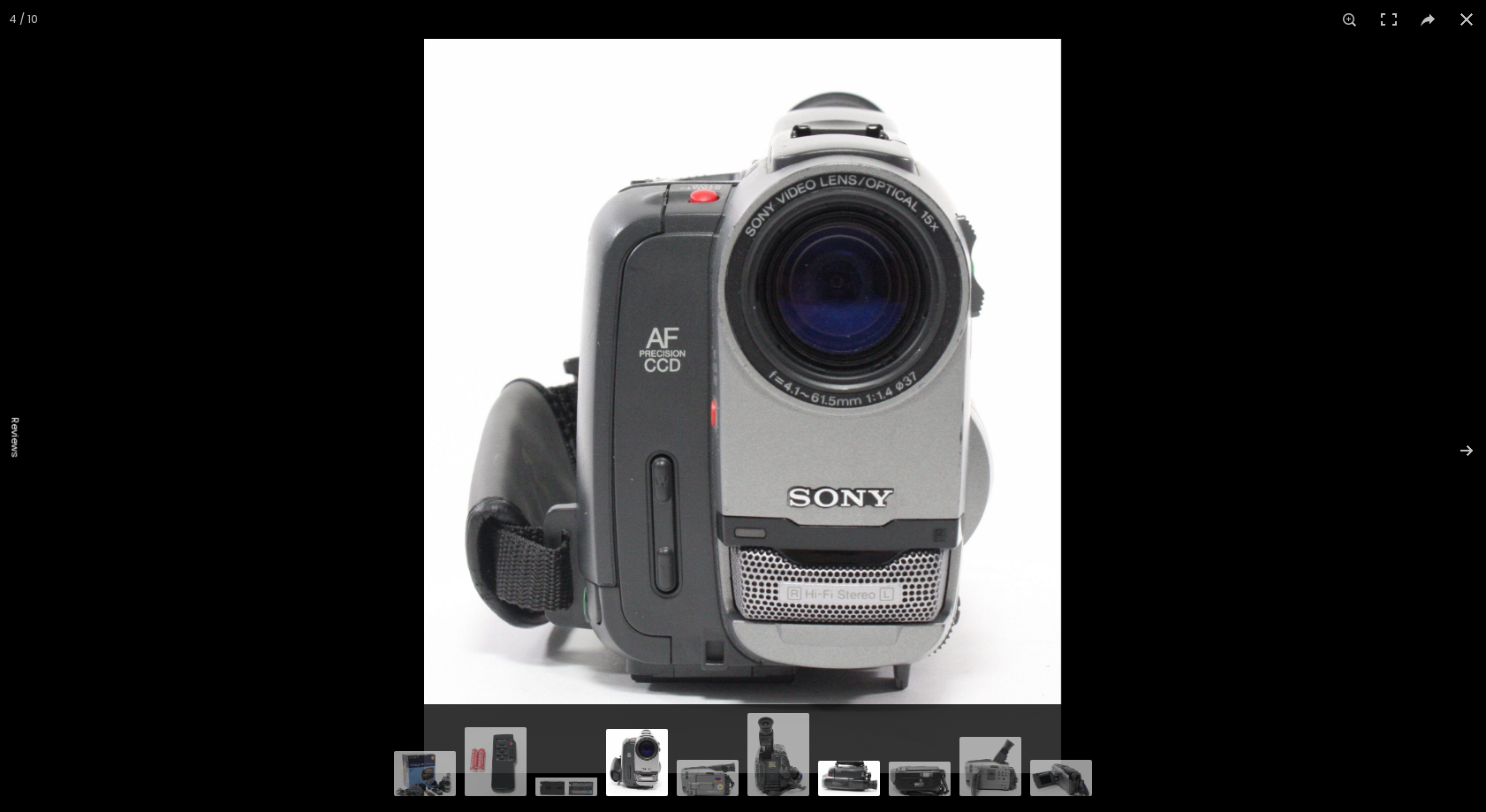
click at [850, 783] on img at bounding box center [848, 776] width 62 height 39
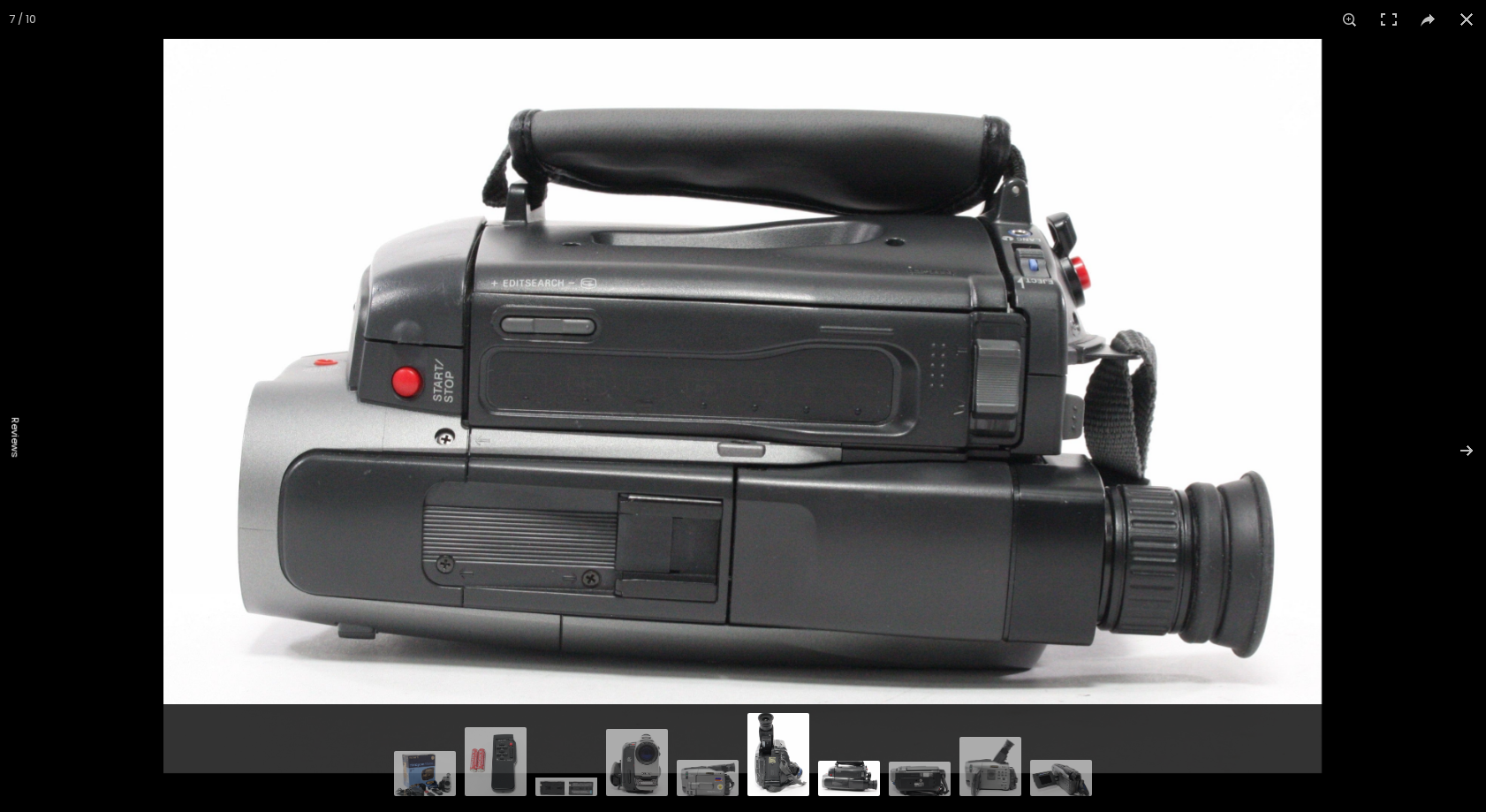
click at [767, 781] on img at bounding box center [778, 752] width 62 height 87
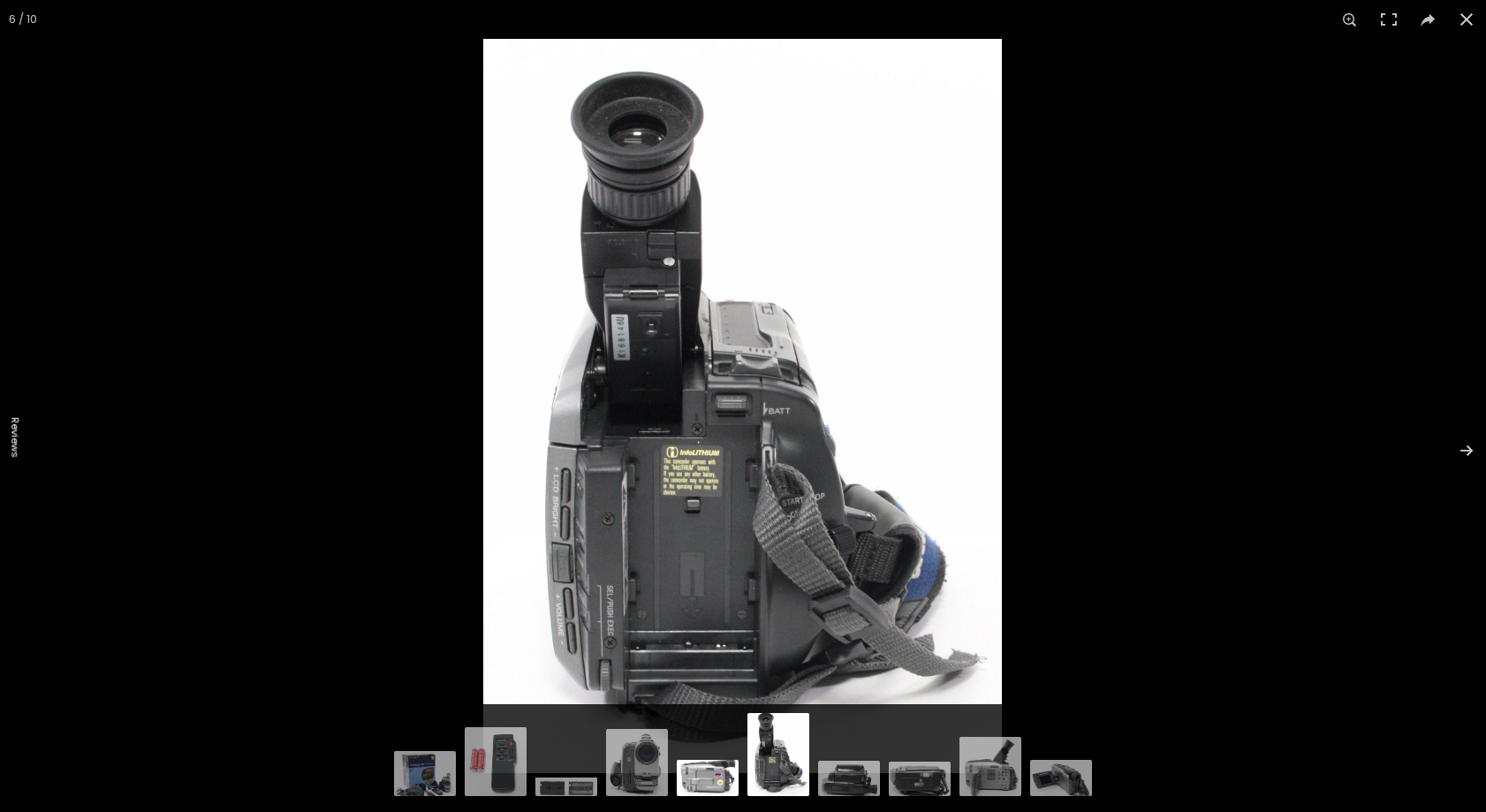
click at [698, 767] on img at bounding box center [707, 776] width 62 height 41
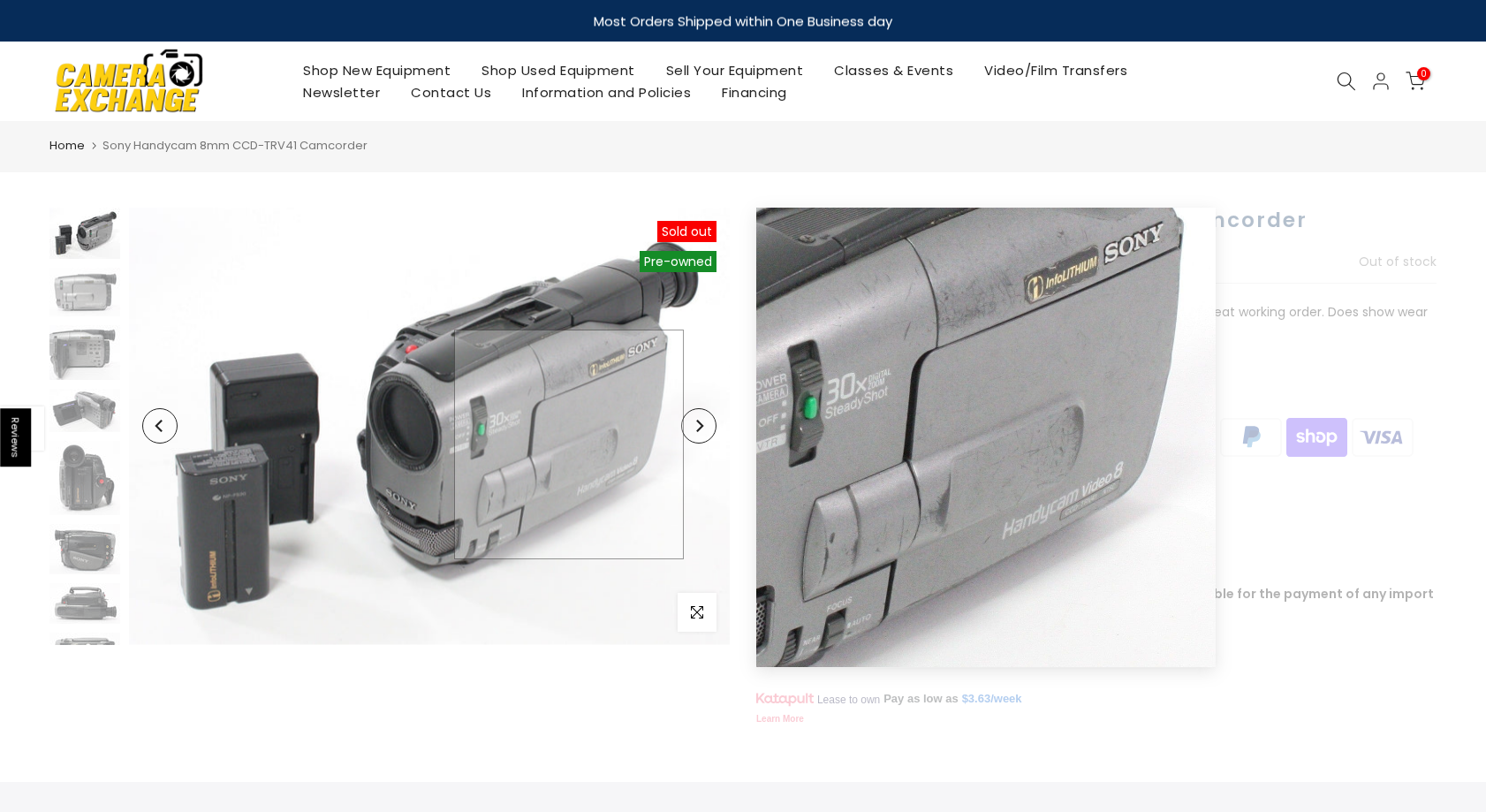
click at [569, 445] on img at bounding box center [429, 426] width 601 height 437
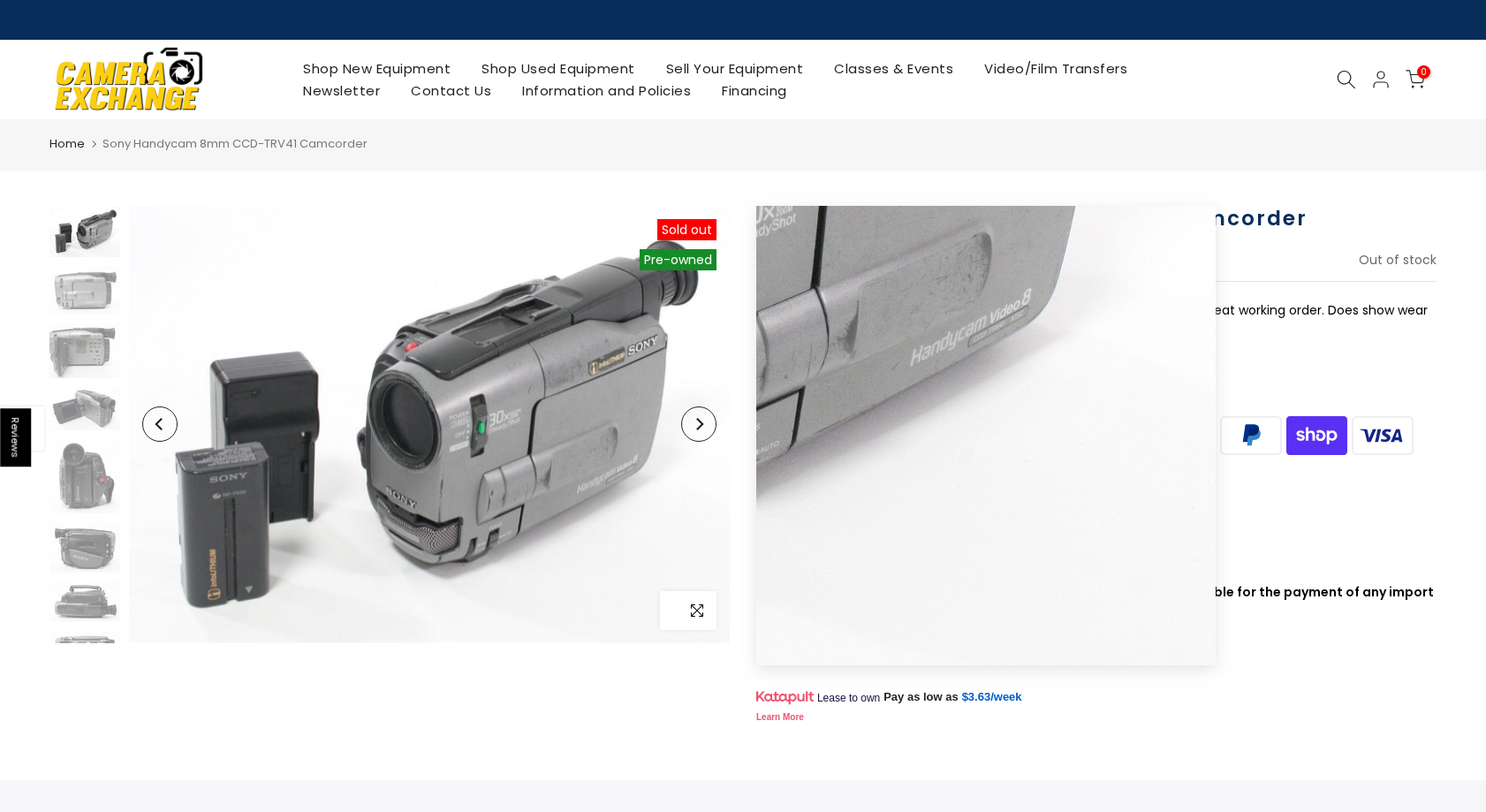
click at [701, 616] on icon "button" at bounding box center [696, 610] width 12 height 14
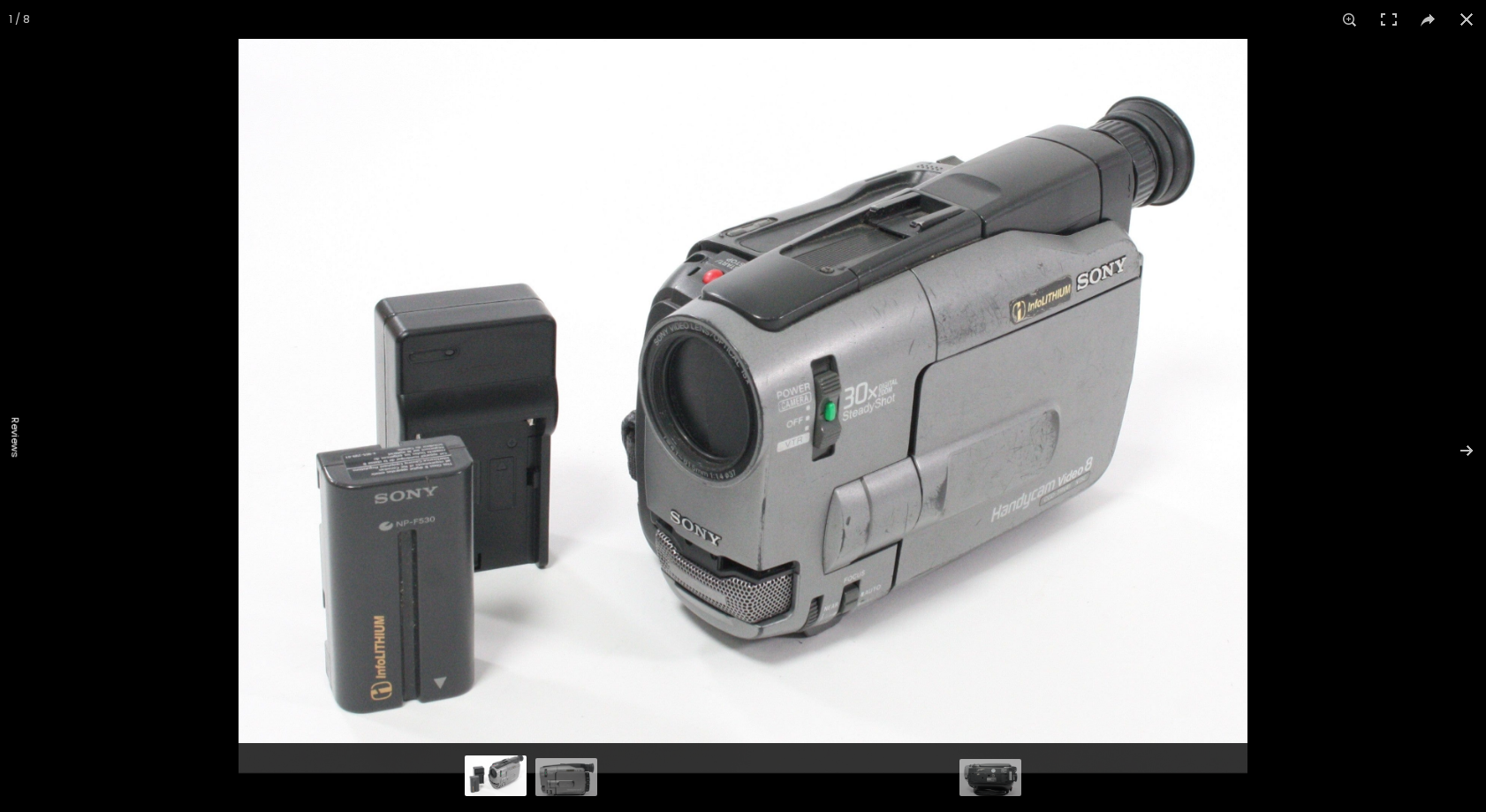
click at [938, 399] on img at bounding box center [743, 406] width 1009 height 734
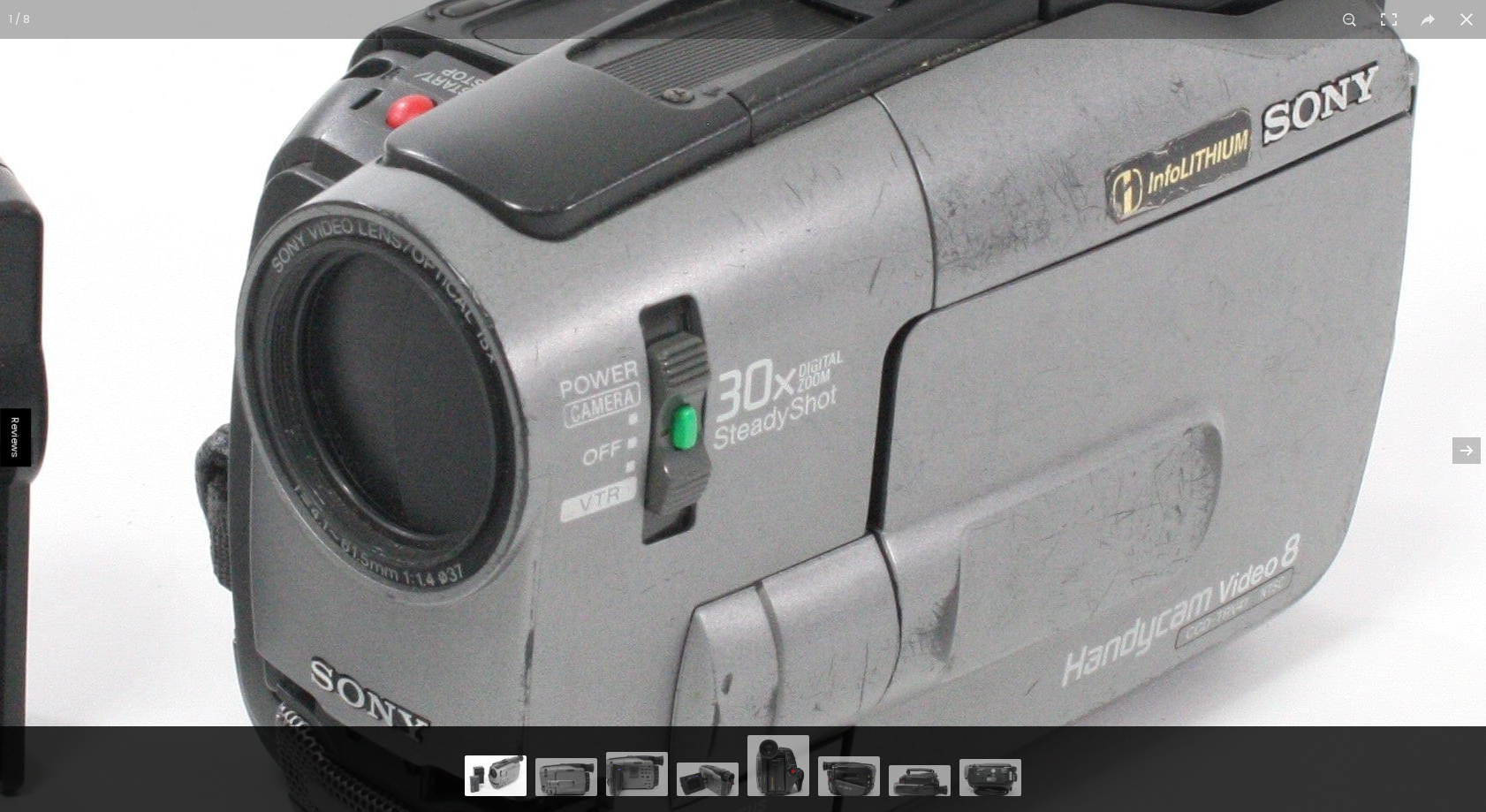
click at [938, 399] on img at bounding box center [480, 414] width 2364 height 1720
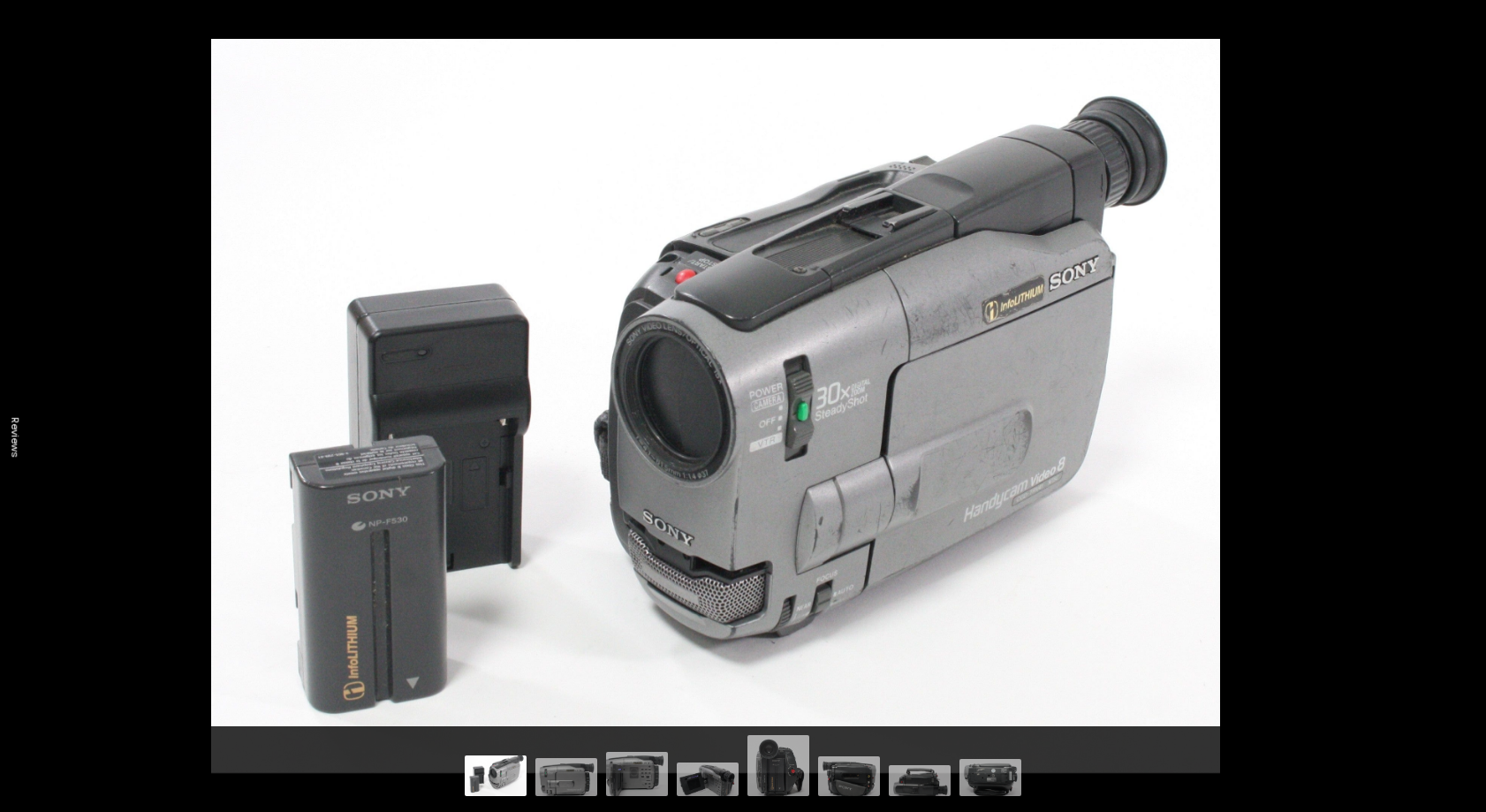
click at [1165, 451] on img at bounding box center [715, 406] width 1009 height 734
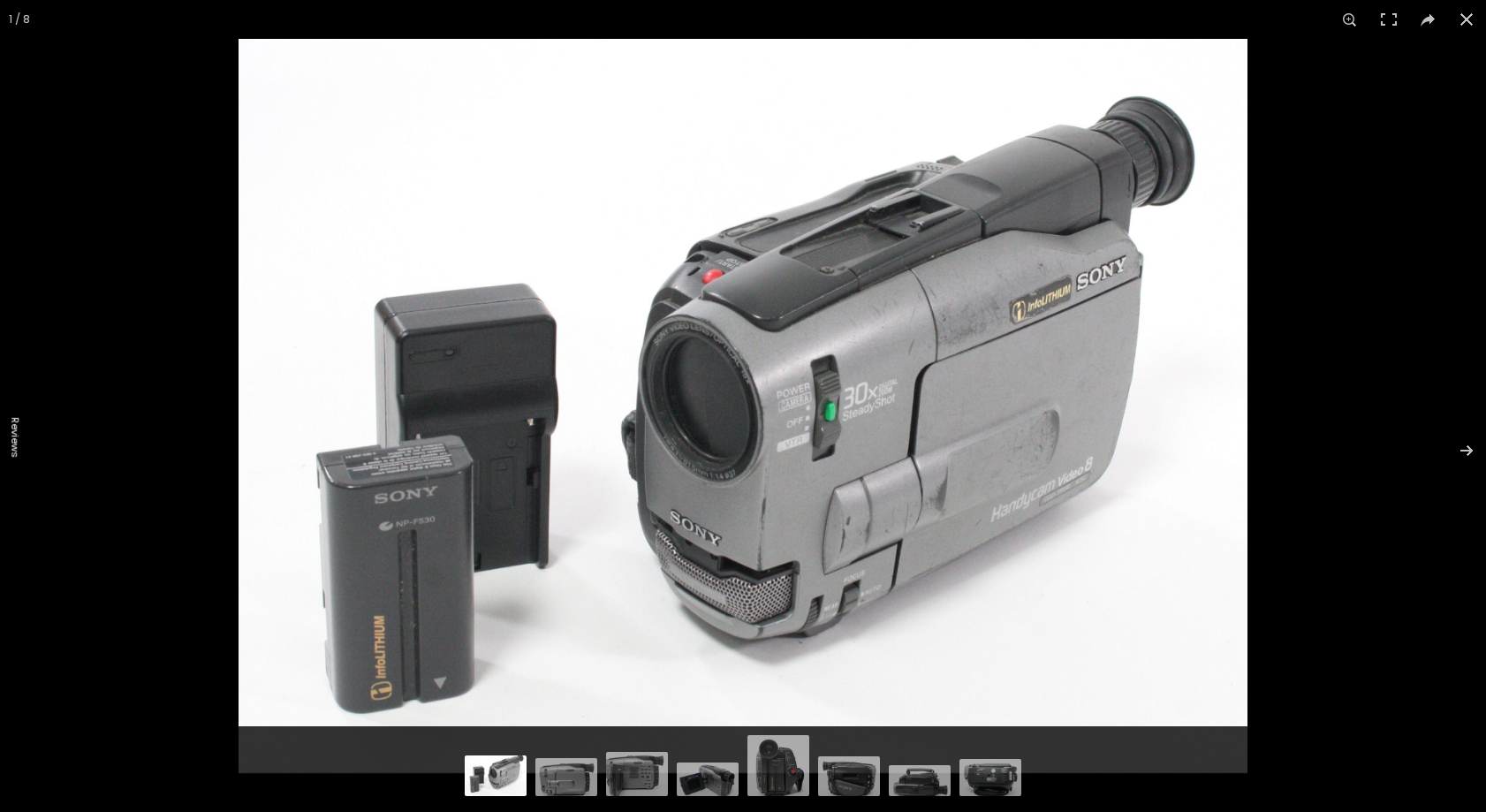
click at [1081, 533] on img at bounding box center [743, 406] width 1009 height 734
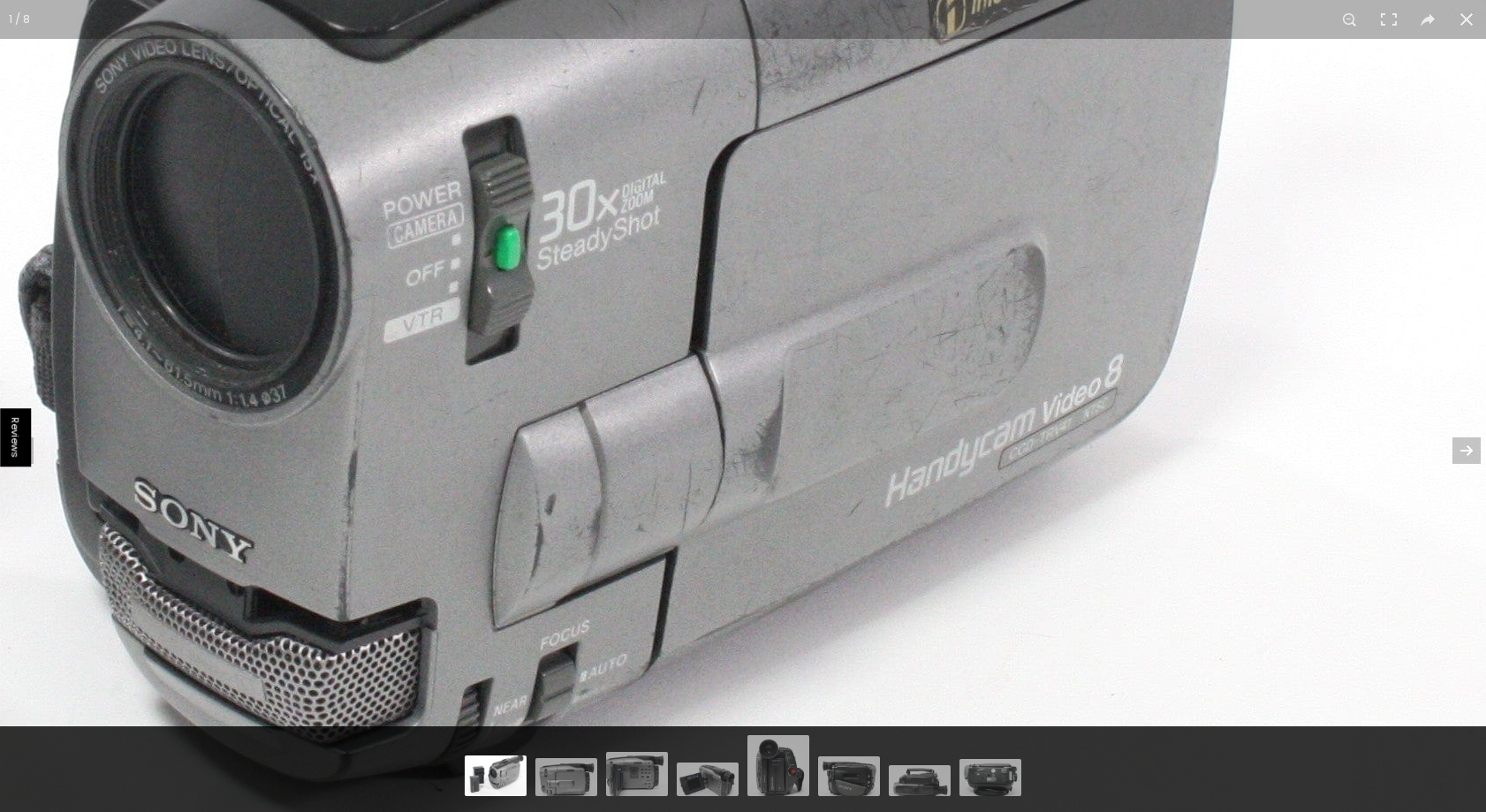
click at [1081, 533] on img at bounding box center [304, 235] width 2364 height 1720
